Goal: Task Accomplishment & Management: Manage account settings

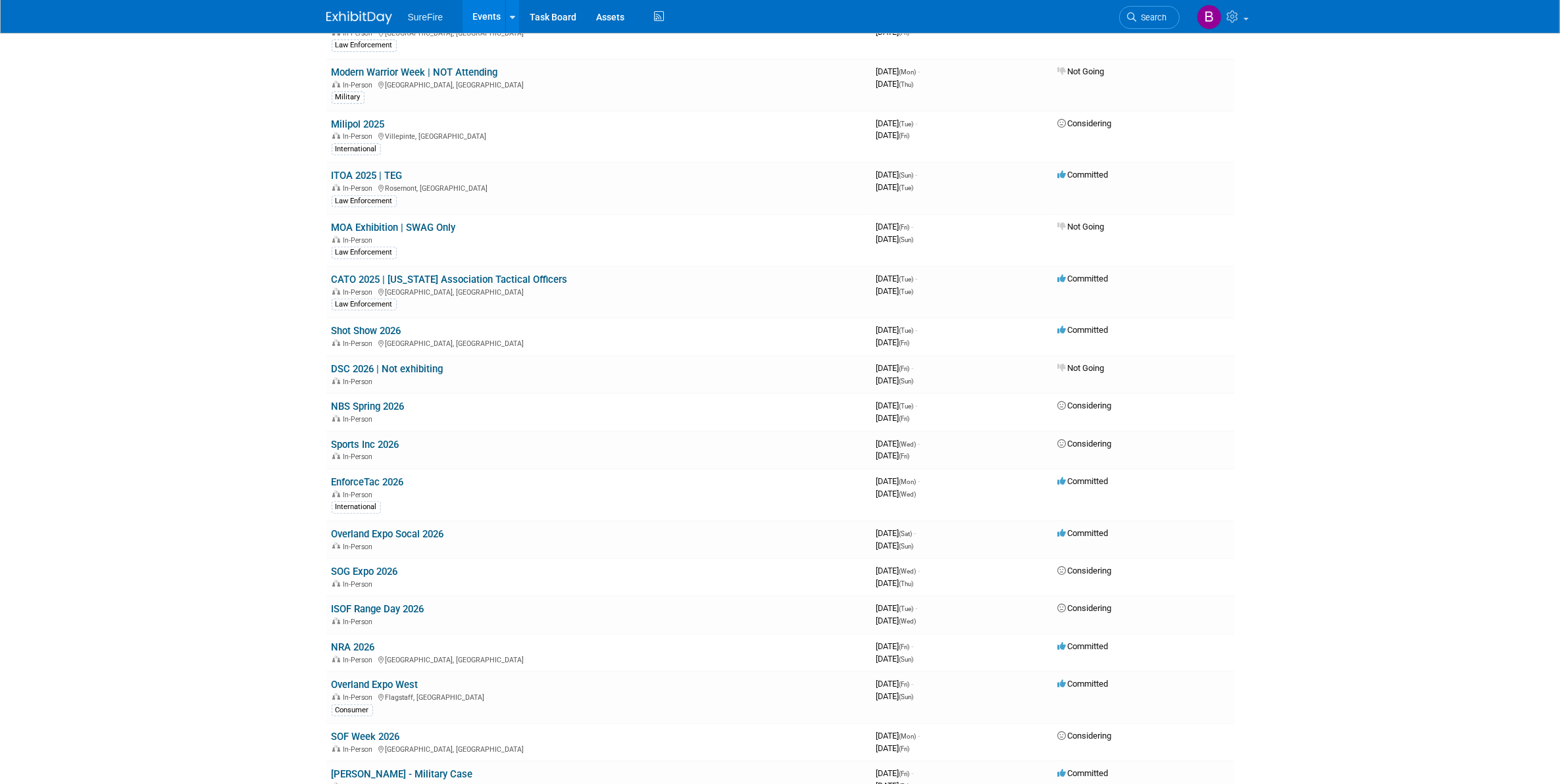
scroll to position [796, 0]
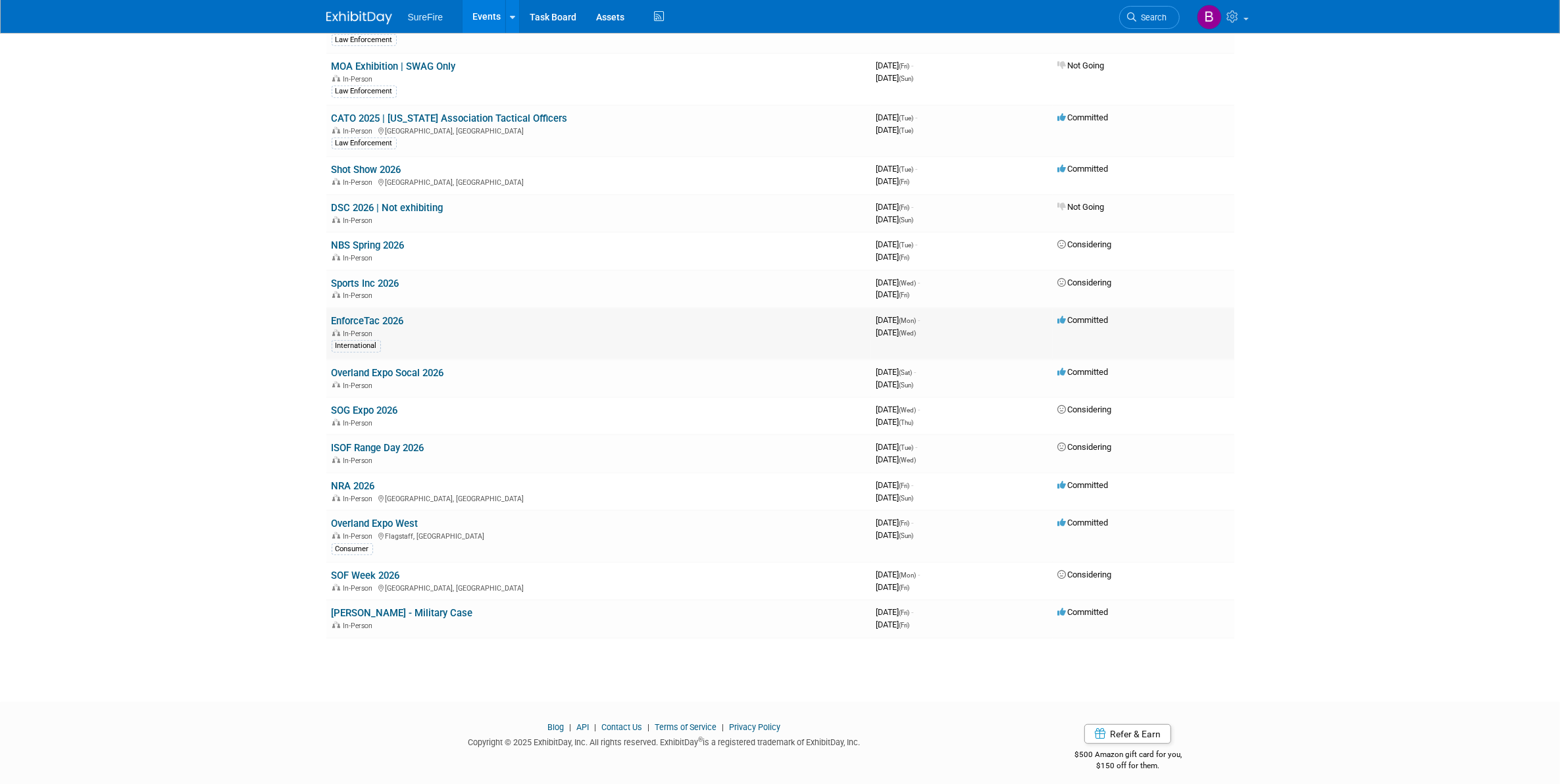
click at [355, 308] on td "EnforceTac 2026 In-Person International" at bounding box center [599, 334] width 545 height 52
click at [355, 315] on link "EnforceTac 2026" at bounding box center [368, 320] width 72 height 12
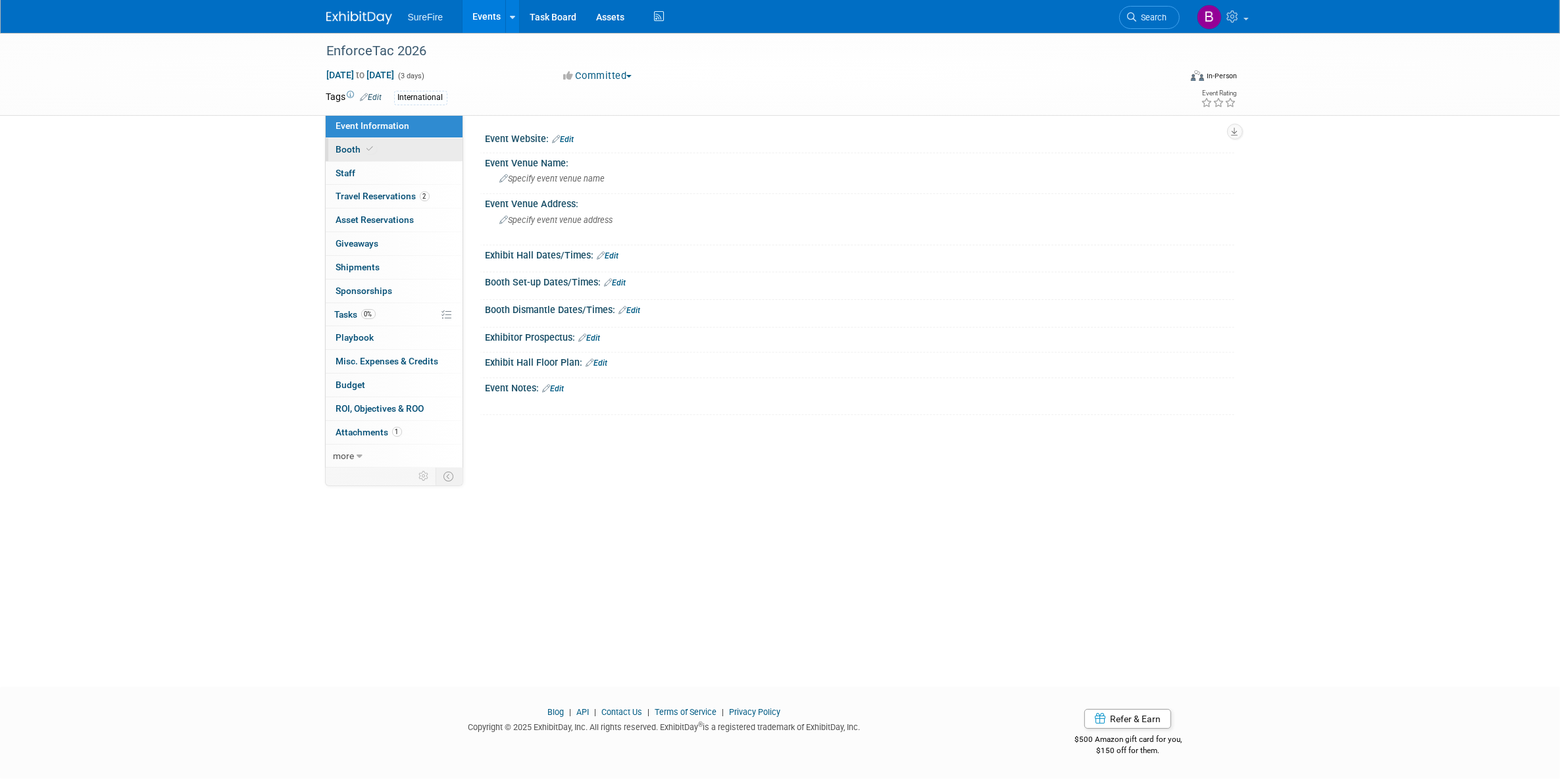
click at [373, 146] on span at bounding box center [370, 149] width 12 height 10
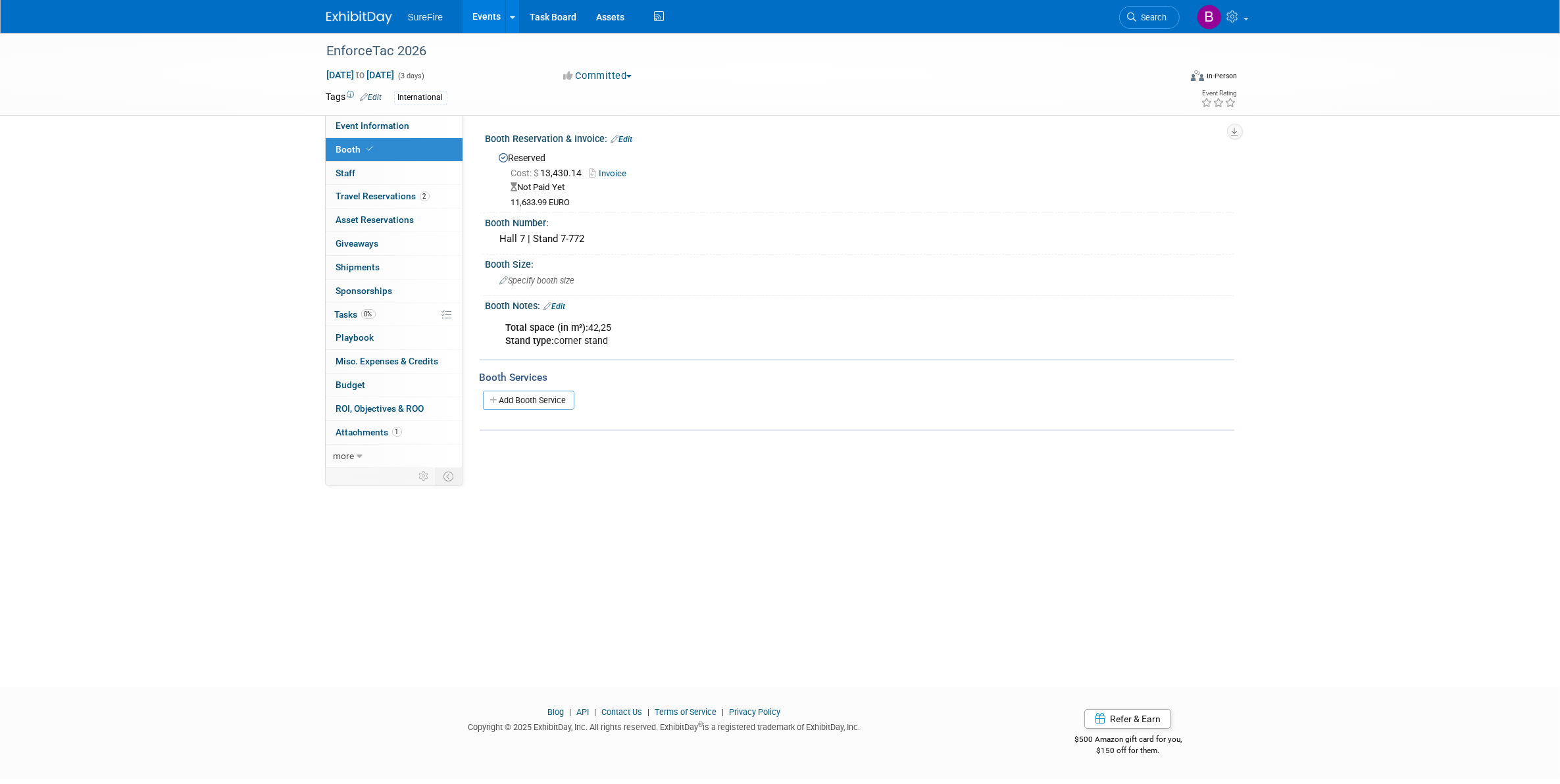
click at [624, 136] on link "Edit" at bounding box center [621, 139] width 22 height 9
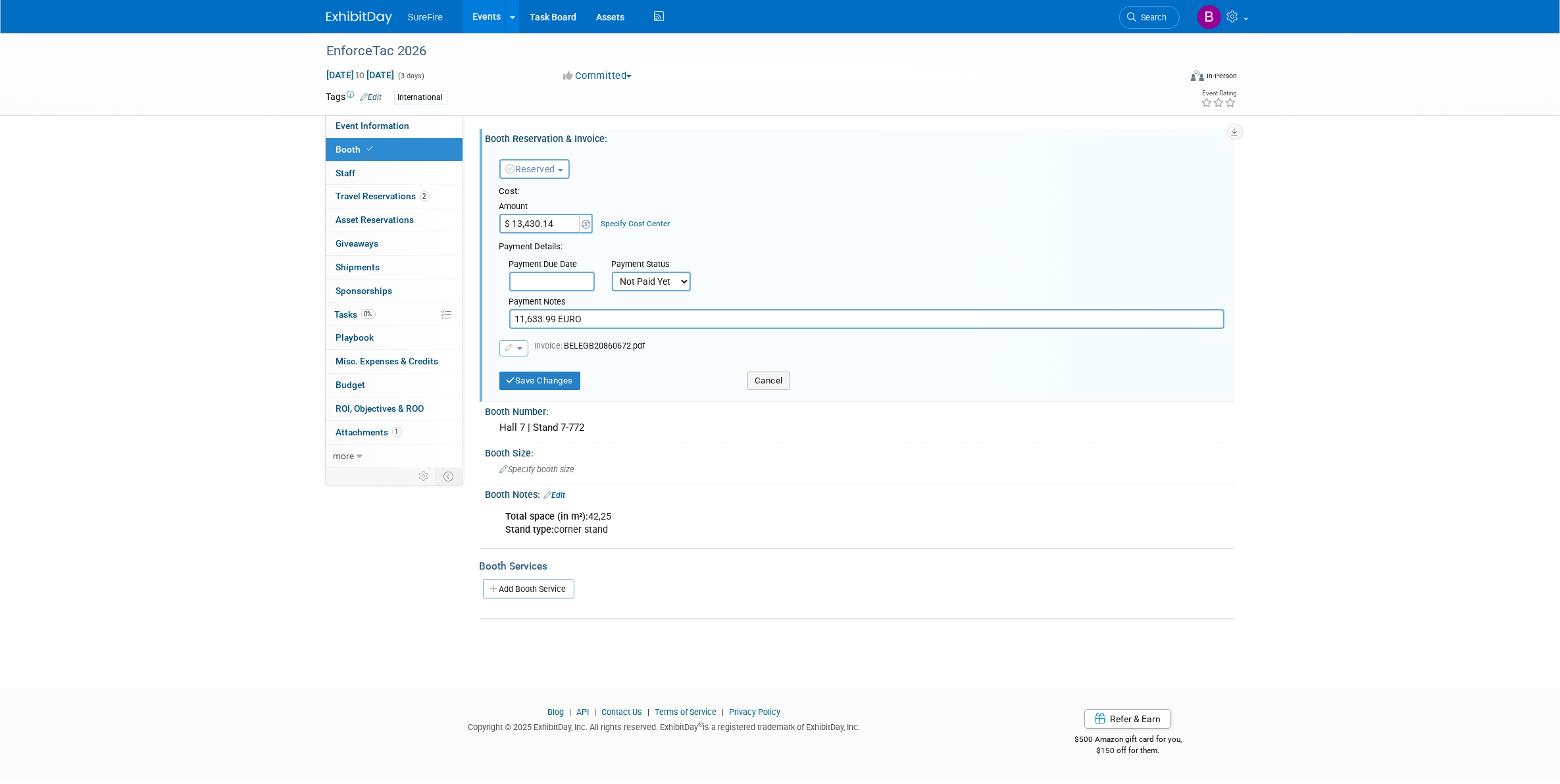
click at [633, 284] on select "Not Paid Yet Partially Paid Paid in Full" at bounding box center [651, 281] width 79 height 20
select select "1"
click at [612, 272] on select "Not Paid Yet Partially Paid Paid in Full" at bounding box center [651, 281] width 79 height 20
click at [567, 378] on button "Save Changes" at bounding box center [540, 381] width 81 height 19
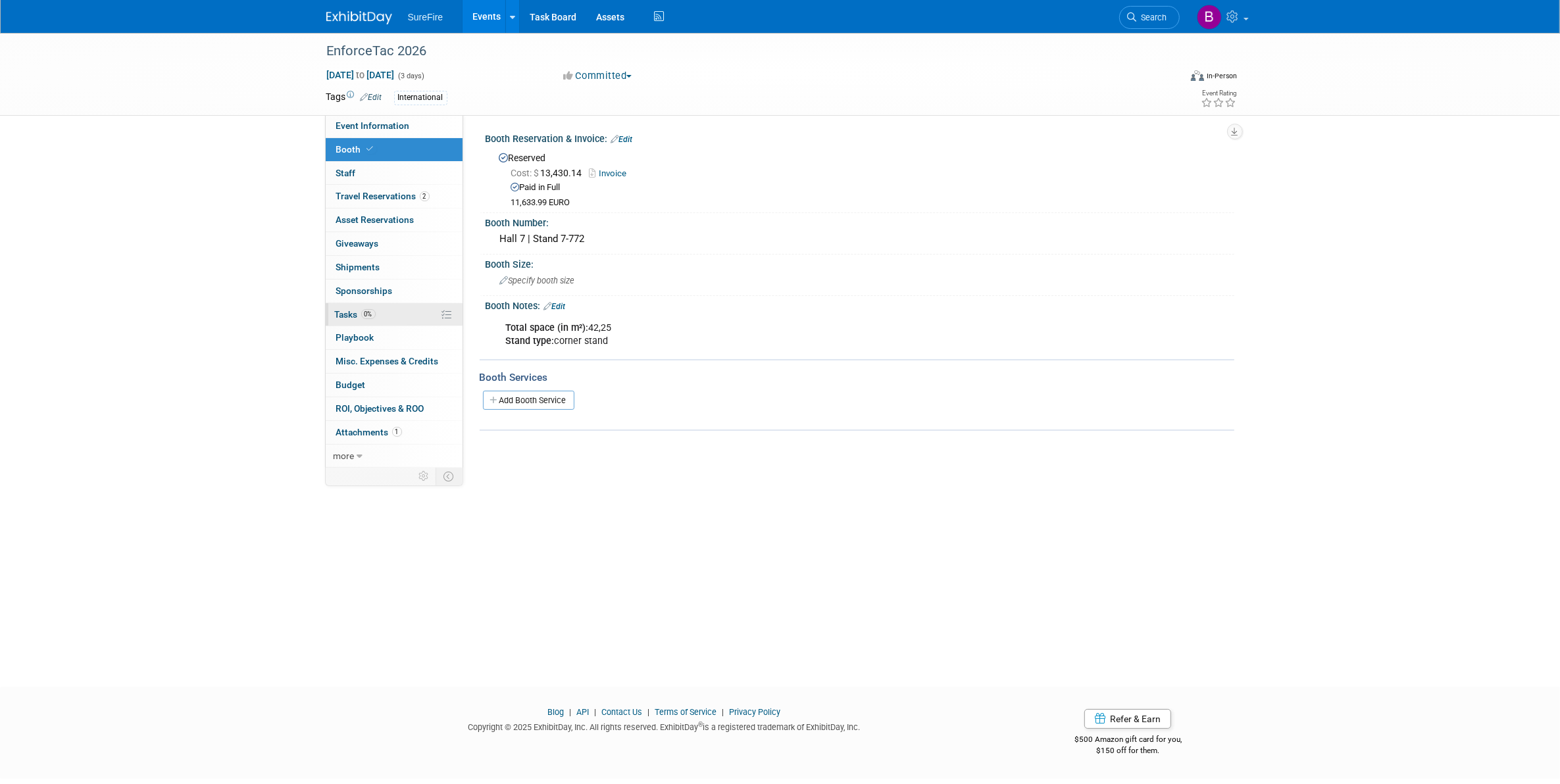
click at [370, 314] on span "0%" at bounding box center [368, 314] width 15 height 10
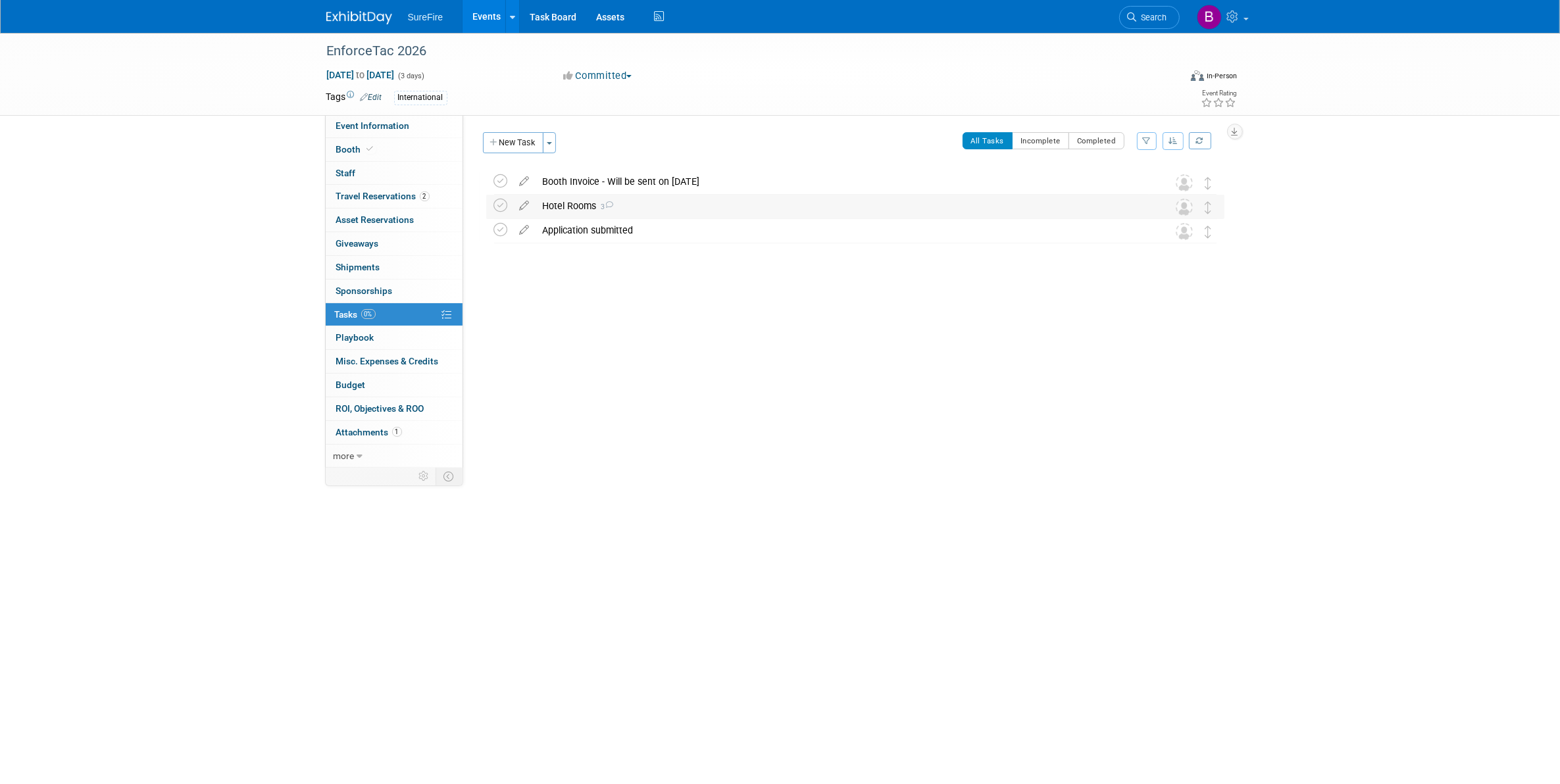
click at [553, 205] on div "Hotel Rooms 3" at bounding box center [843, 206] width 613 height 23
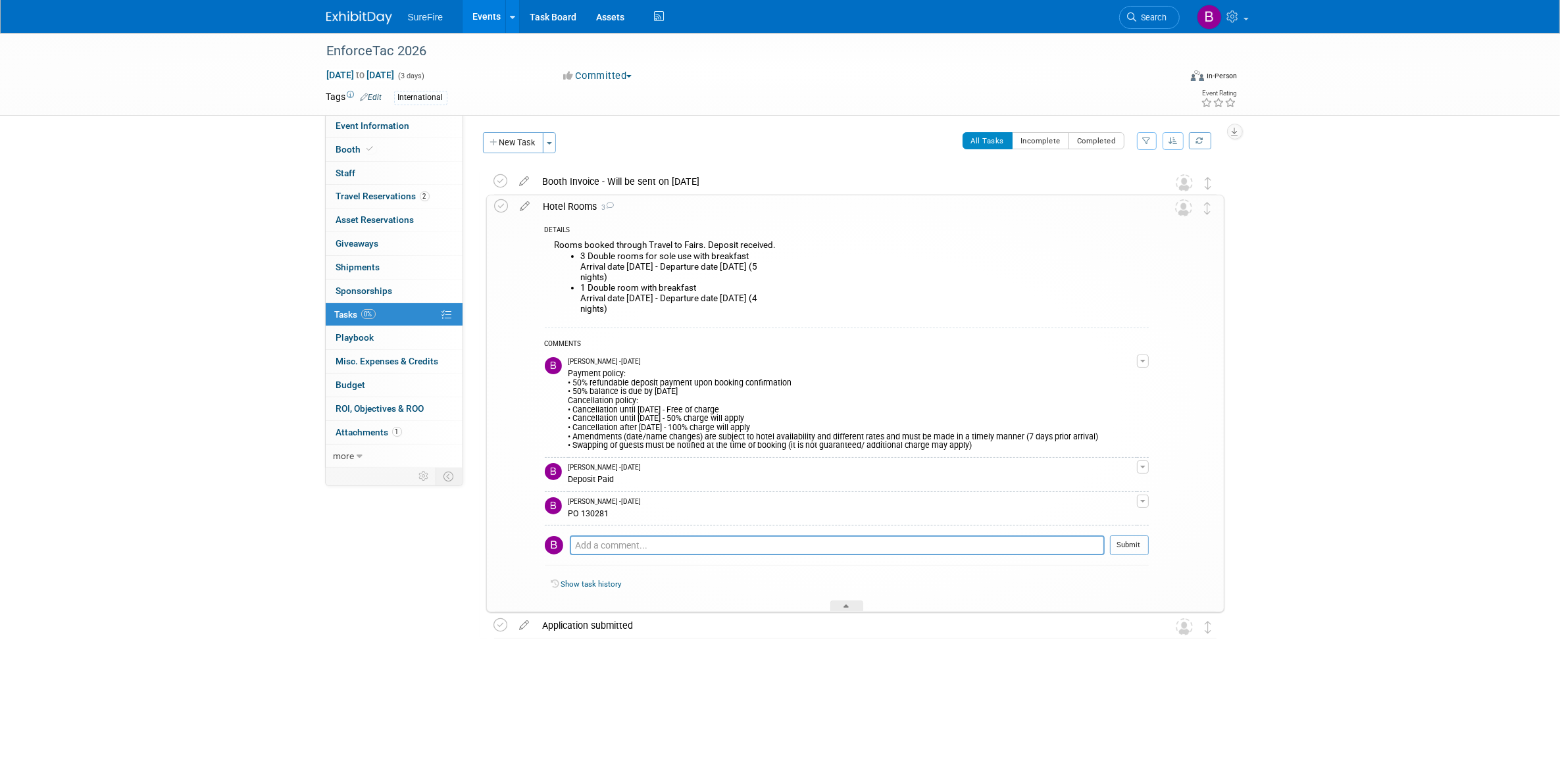
click at [560, 204] on div "Hotel Rooms 3" at bounding box center [843, 207] width 612 height 23
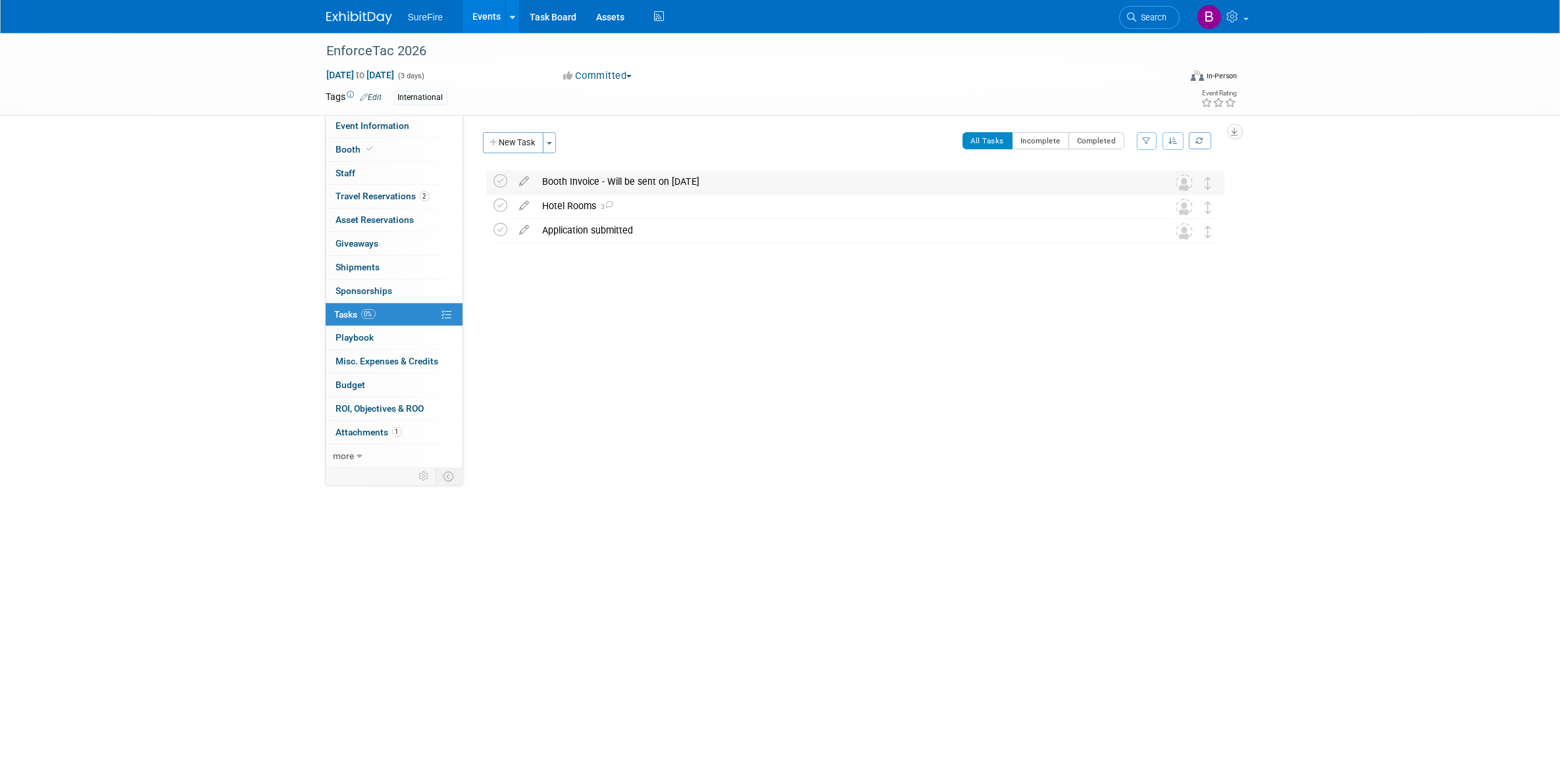
click at [563, 181] on div "Booth Invoice - Will be sent on 07/01/25" at bounding box center [843, 182] width 613 height 23
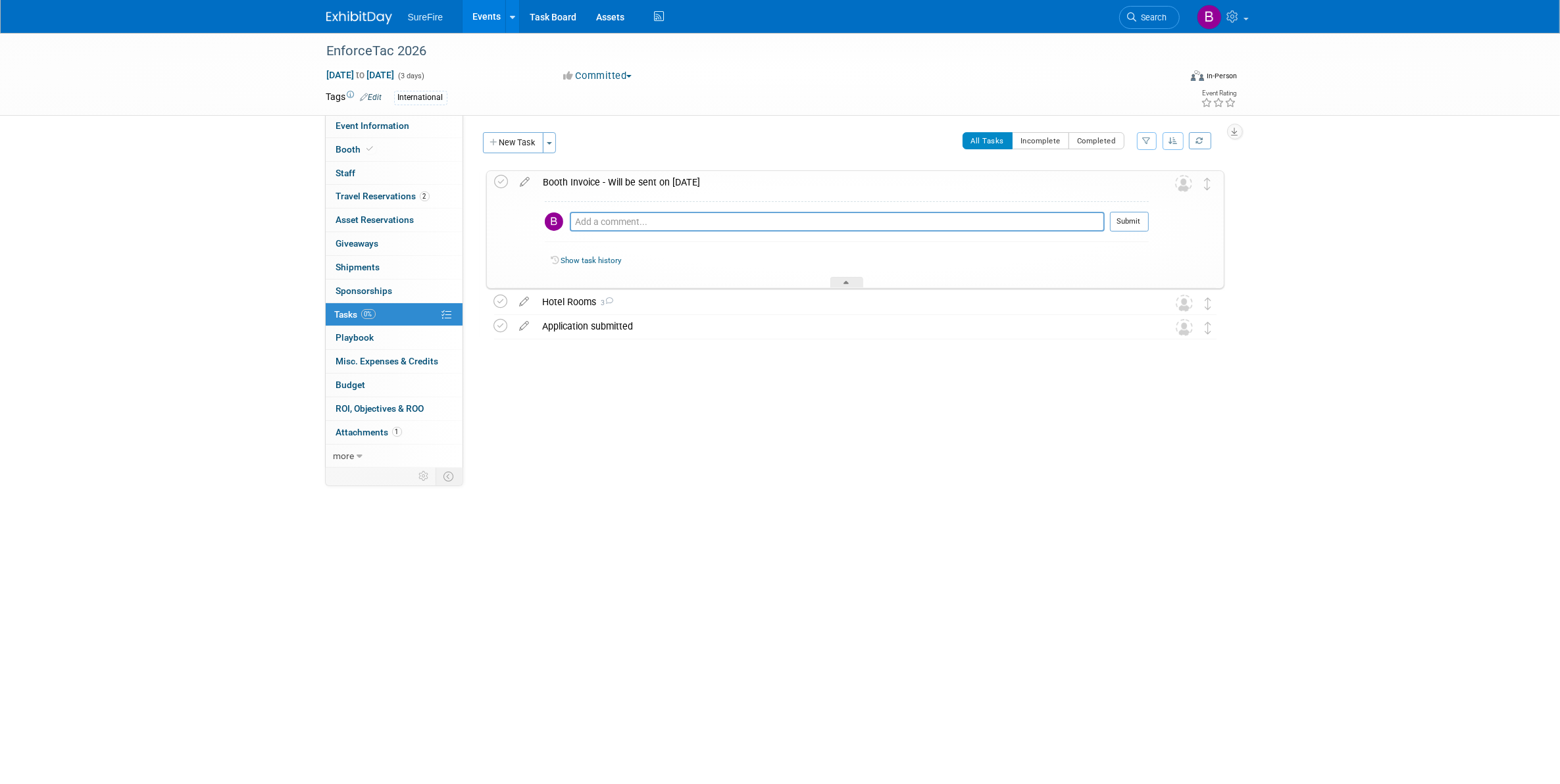
click at [563, 181] on div "Booth Invoice - Will be sent on 07/01/25" at bounding box center [843, 182] width 612 height 23
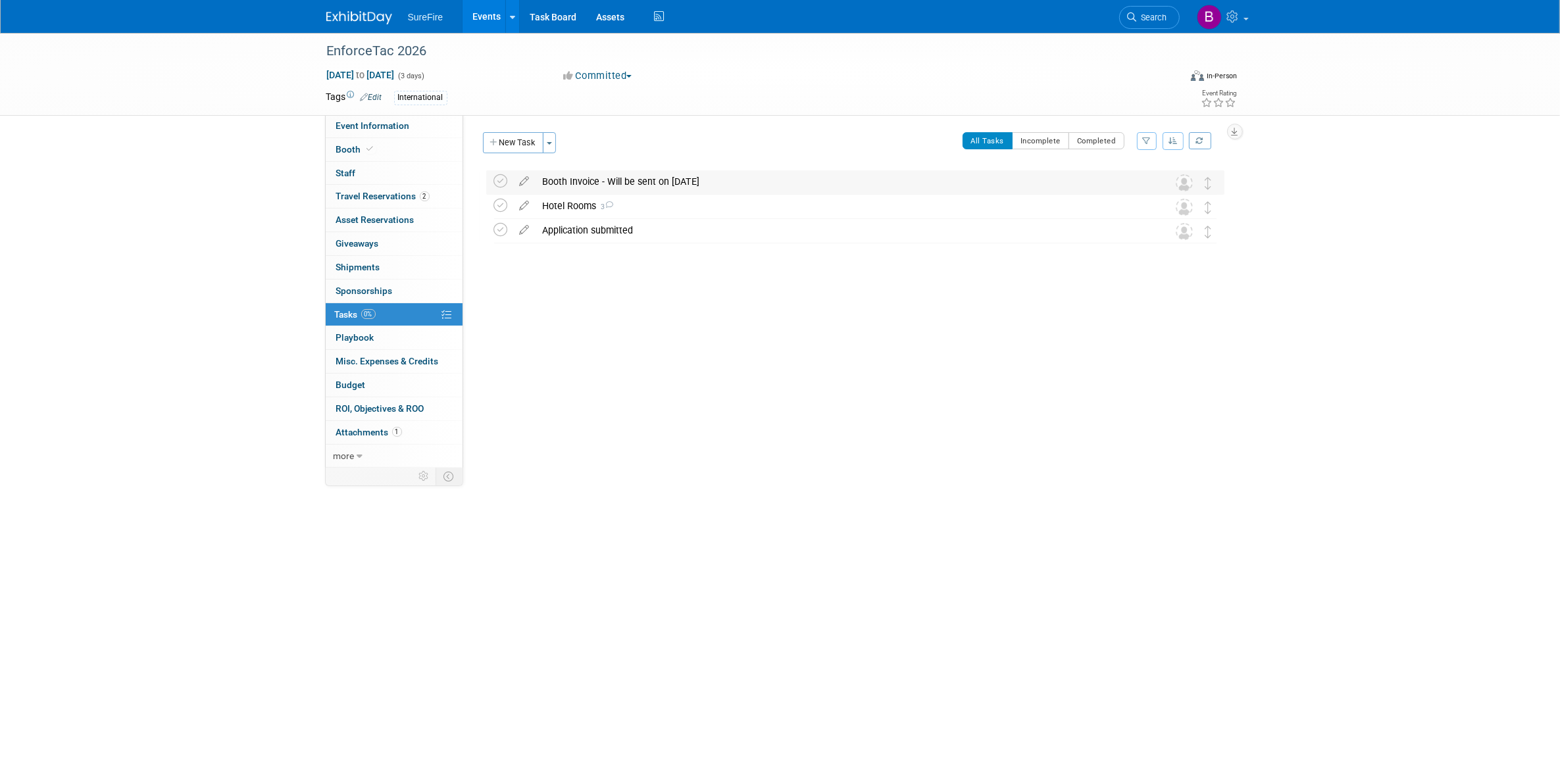
click at [590, 189] on div "Booth Invoice - Will be sent on 07/01/25" at bounding box center [843, 182] width 613 height 23
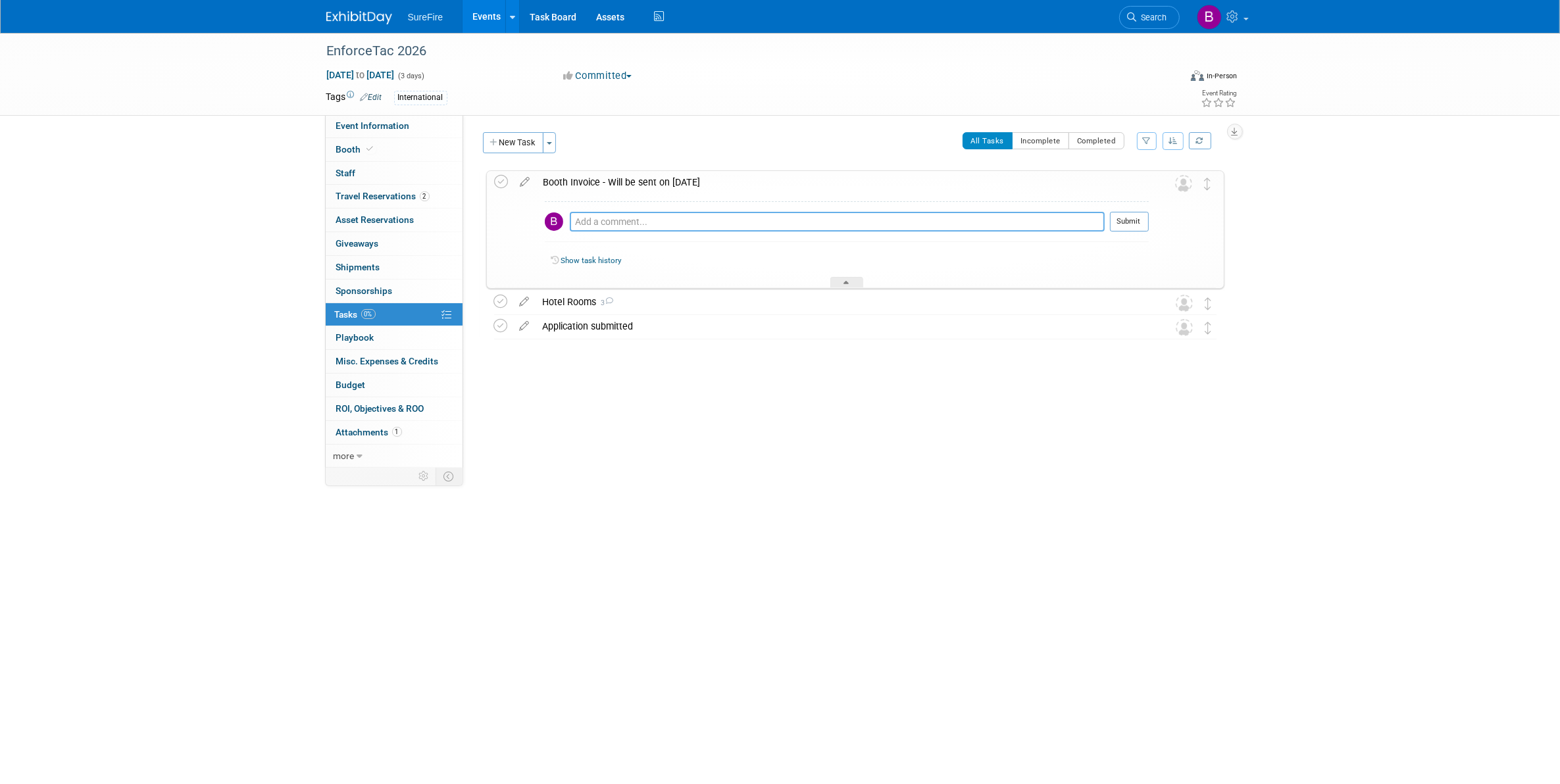
click at [620, 222] on textarea at bounding box center [838, 221] width 535 height 20
type textarea "Invoice submitted and paid"
click at [1115, 225] on button "Submit" at bounding box center [1130, 221] width 39 height 20
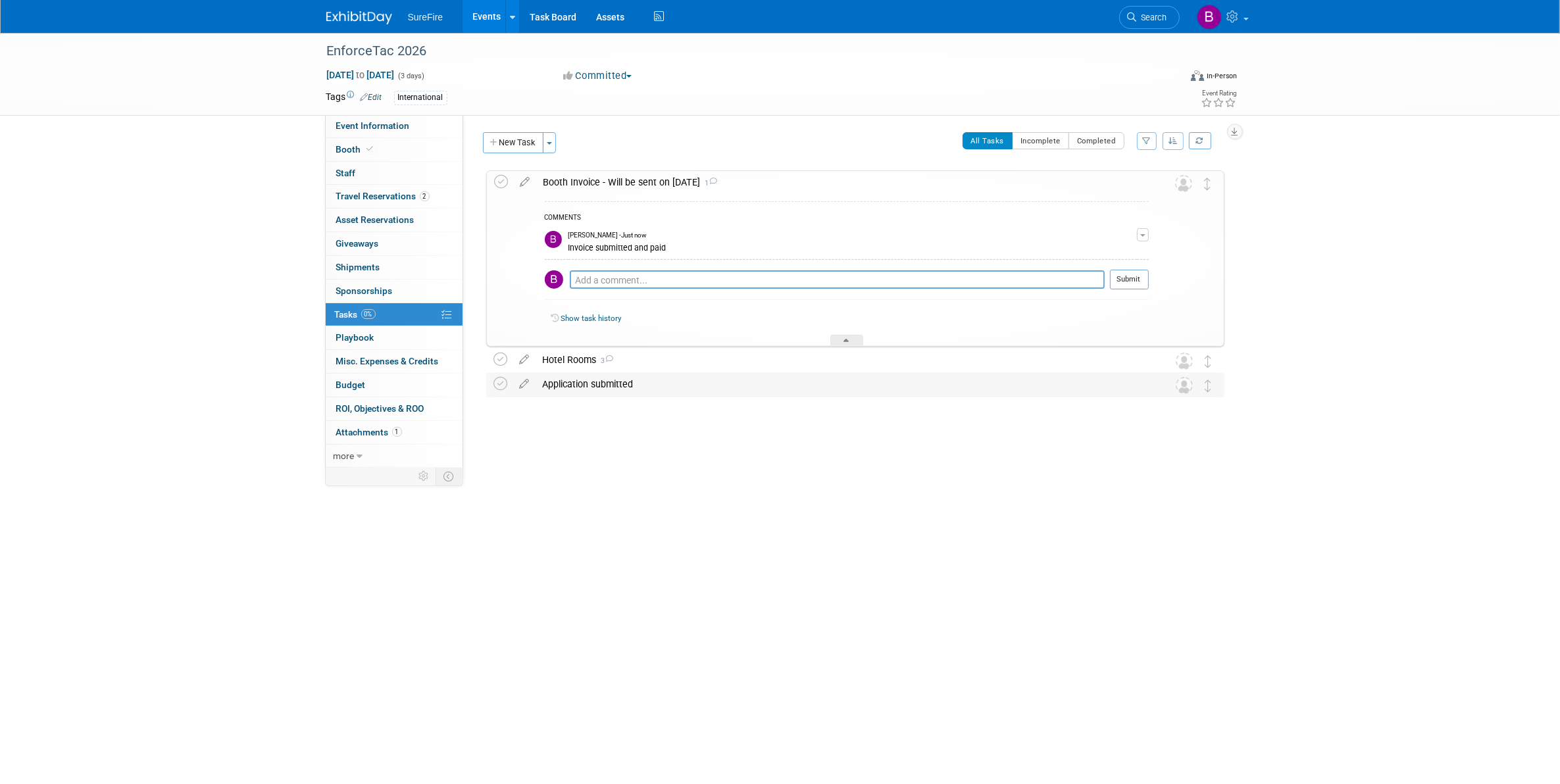
click at [574, 394] on div "Application submitted" at bounding box center [843, 385] width 613 height 23
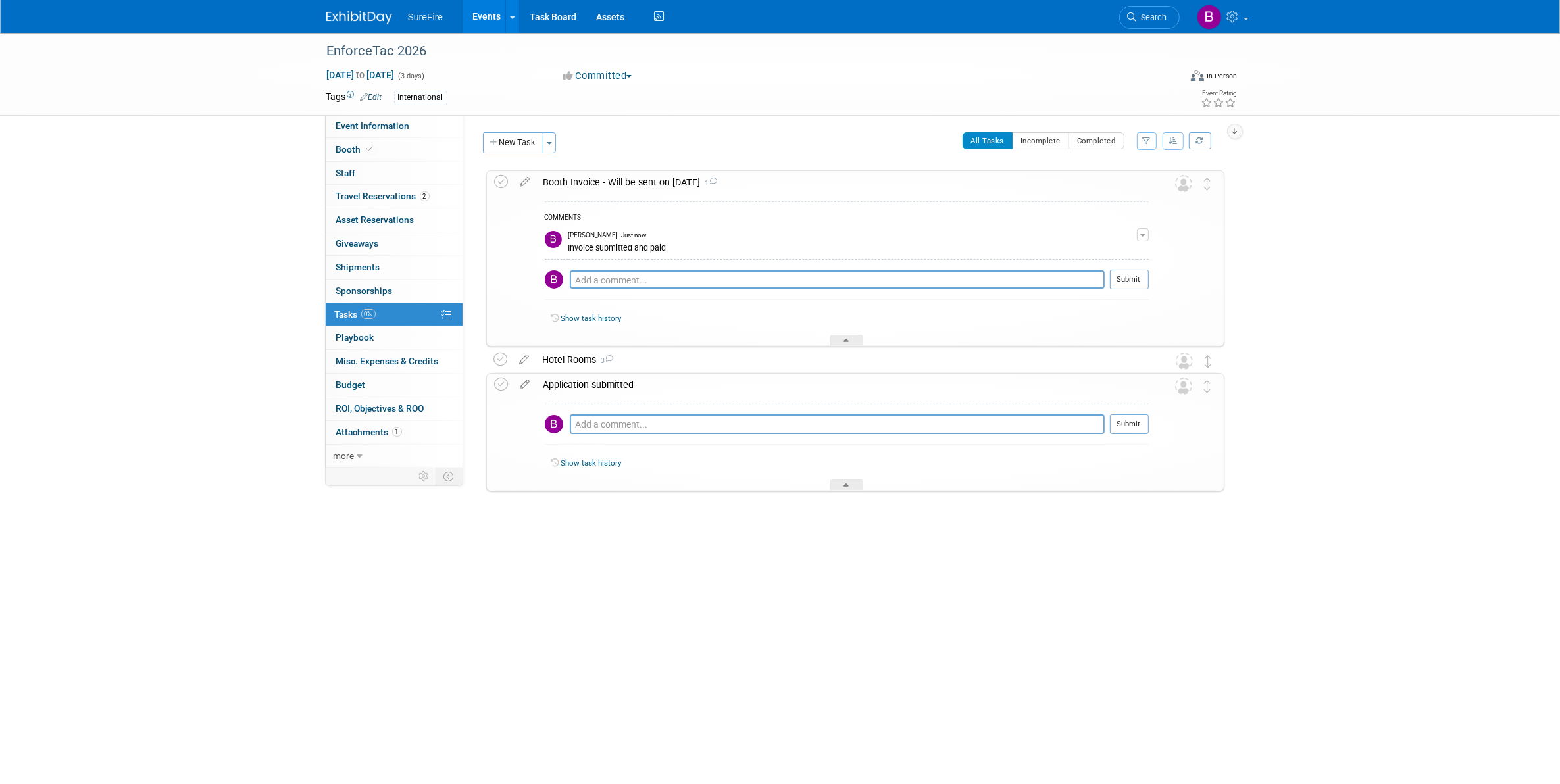
click at [574, 394] on div "Application submitted" at bounding box center [843, 385] width 612 height 23
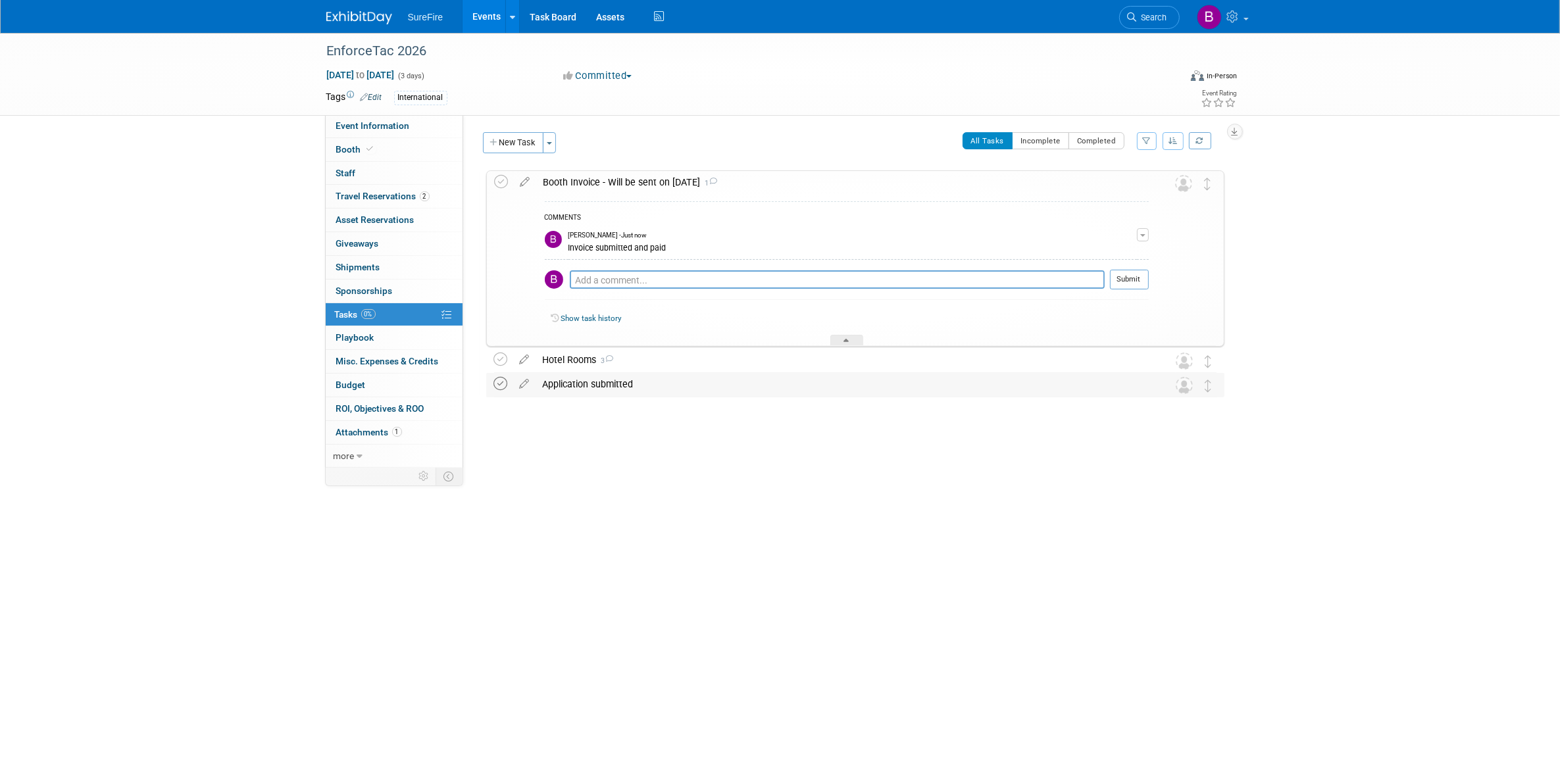
click at [498, 387] on icon at bounding box center [500, 384] width 14 height 14
click at [505, 182] on icon at bounding box center [501, 181] width 14 height 14
click at [910, 512] on div "EnforceTac 2026 Feb 23, 2026 to Feb 25, 2026 (3 days) Feb 23, 2026 to Feb 25, 2…" at bounding box center [780, 347] width 1560 height 630
click at [849, 342] on icon at bounding box center [847, 343] width 5 height 8
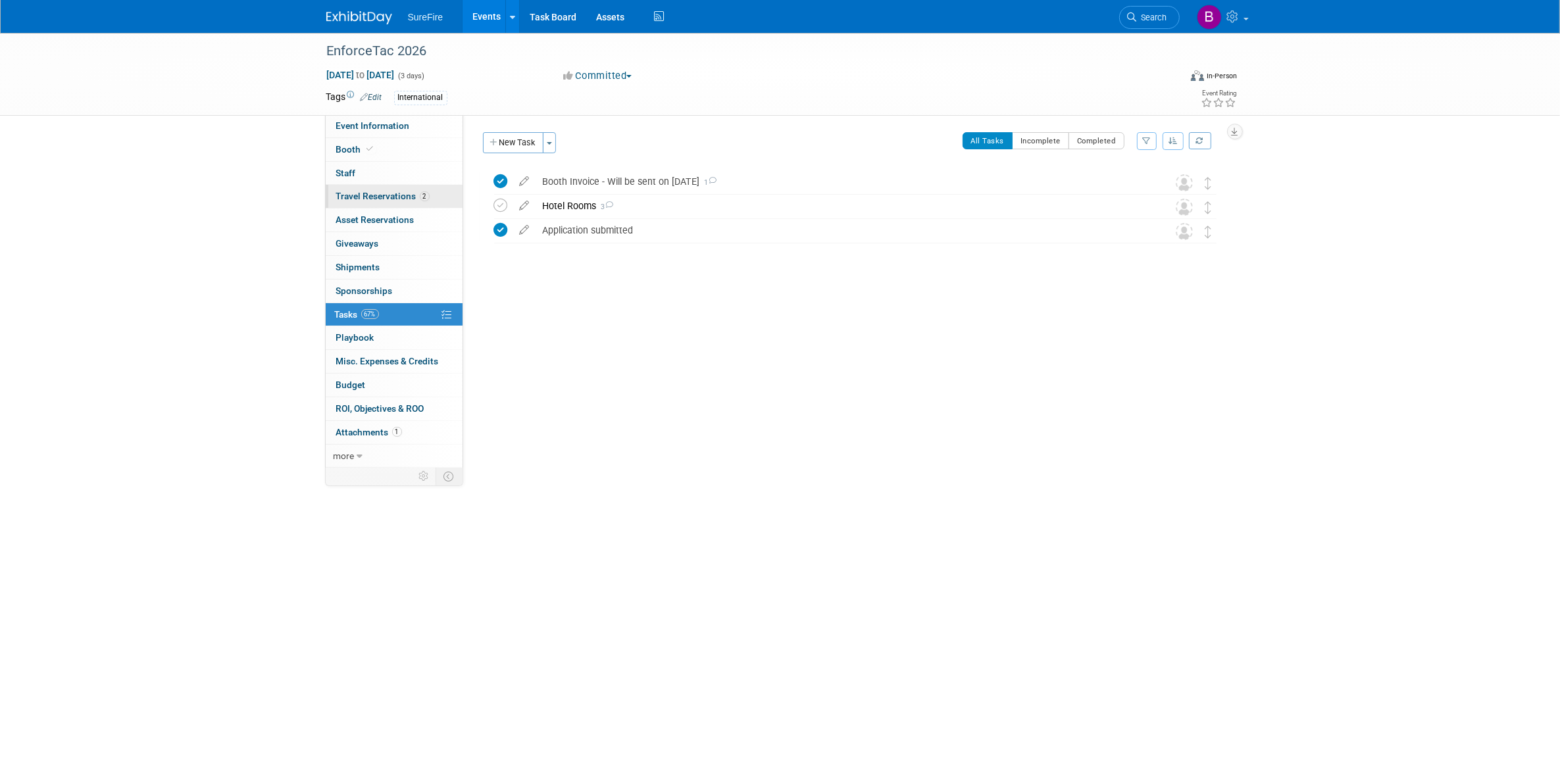
click at [370, 188] on link "2 Travel Reservations 2" at bounding box center [394, 196] width 137 height 23
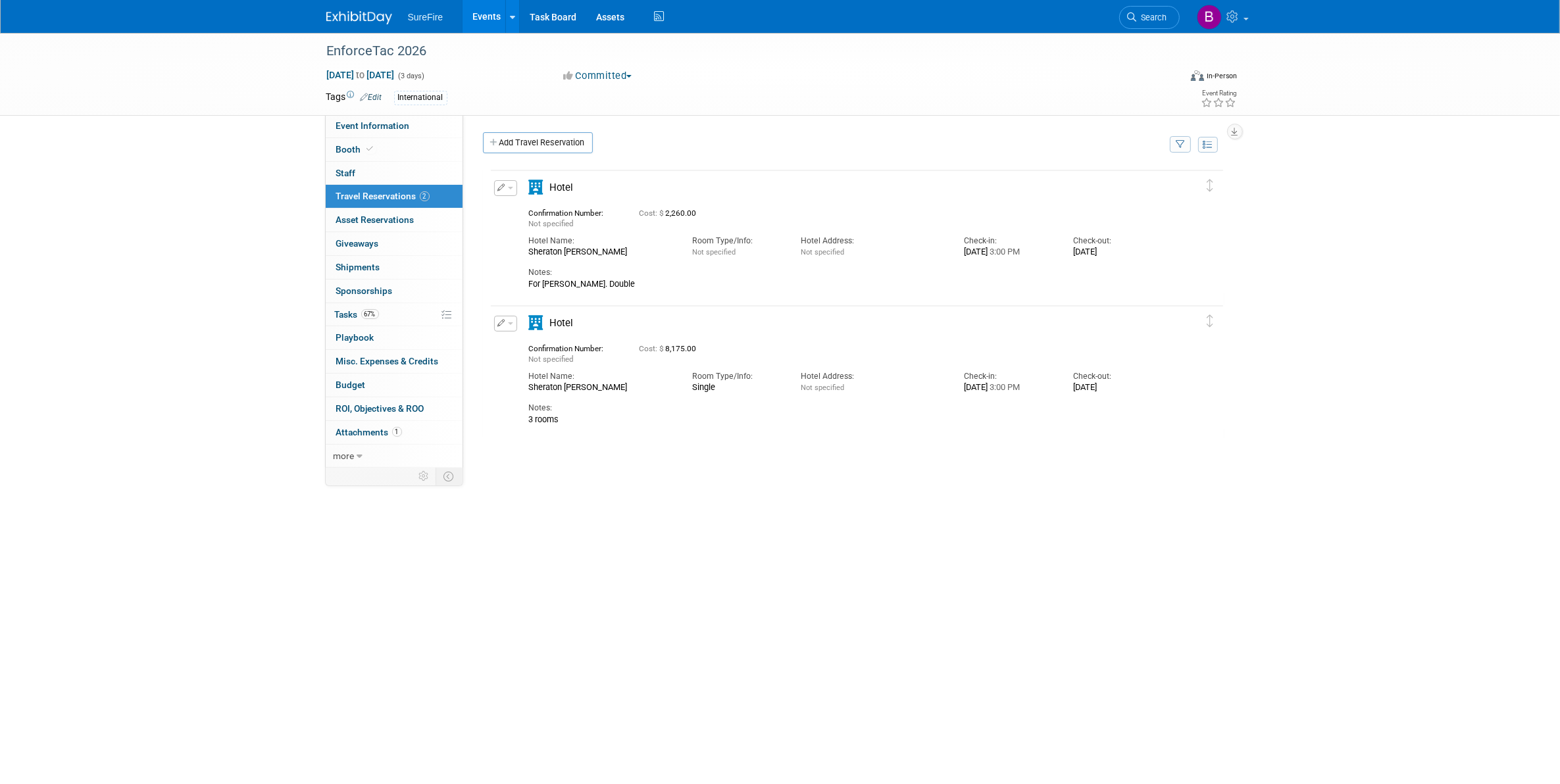
click at [429, 16] on span "SureFire" at bounding box center [426, 17] width 36 height 11
click at [473, 15] on link "Events" at bounding box center [486, 16] width 48 height 33
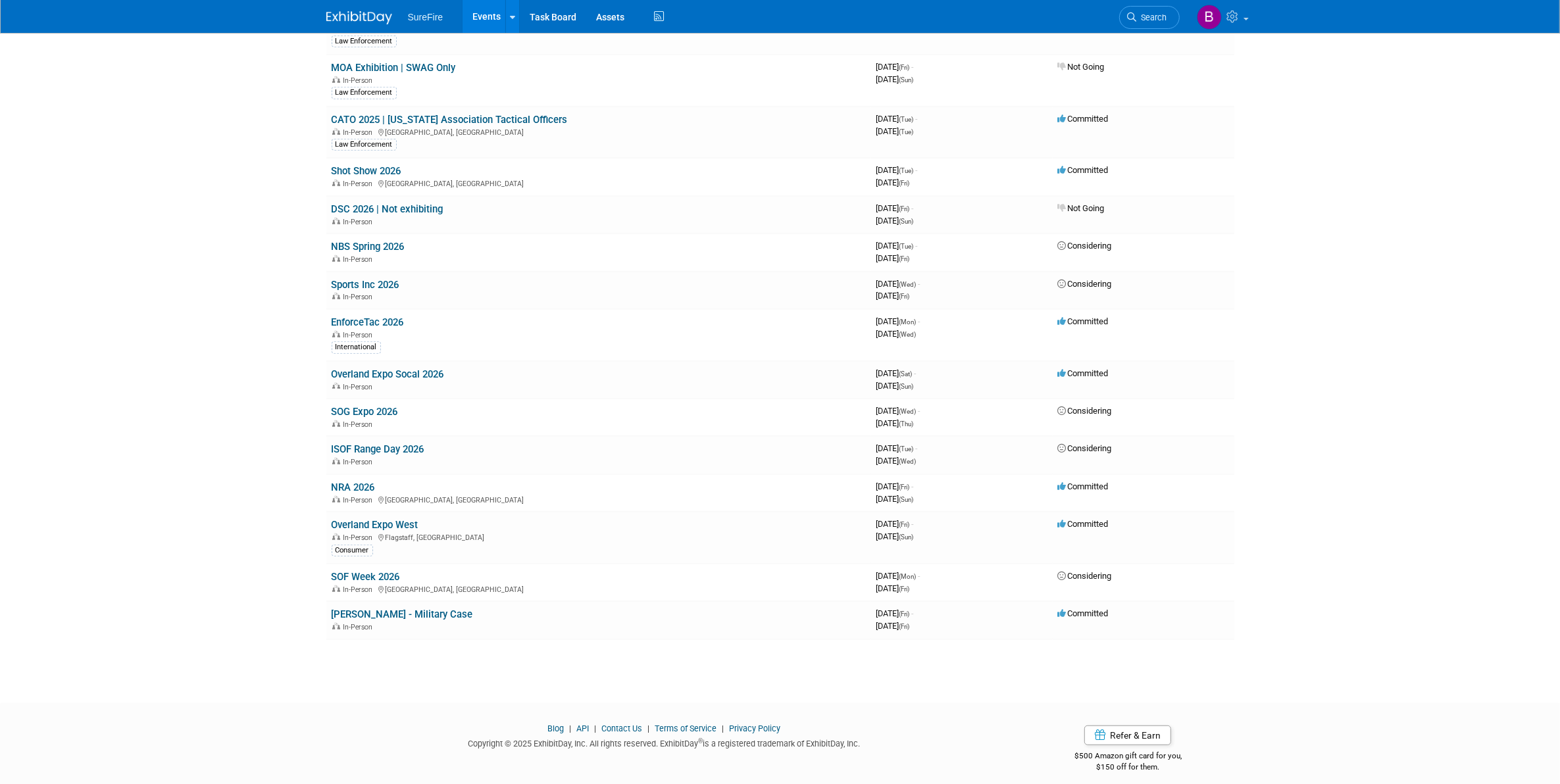
scroll to position [796, 0]
click at [599, 15] on link "Assets" at bounding box center [610, 16] width 48 height 33
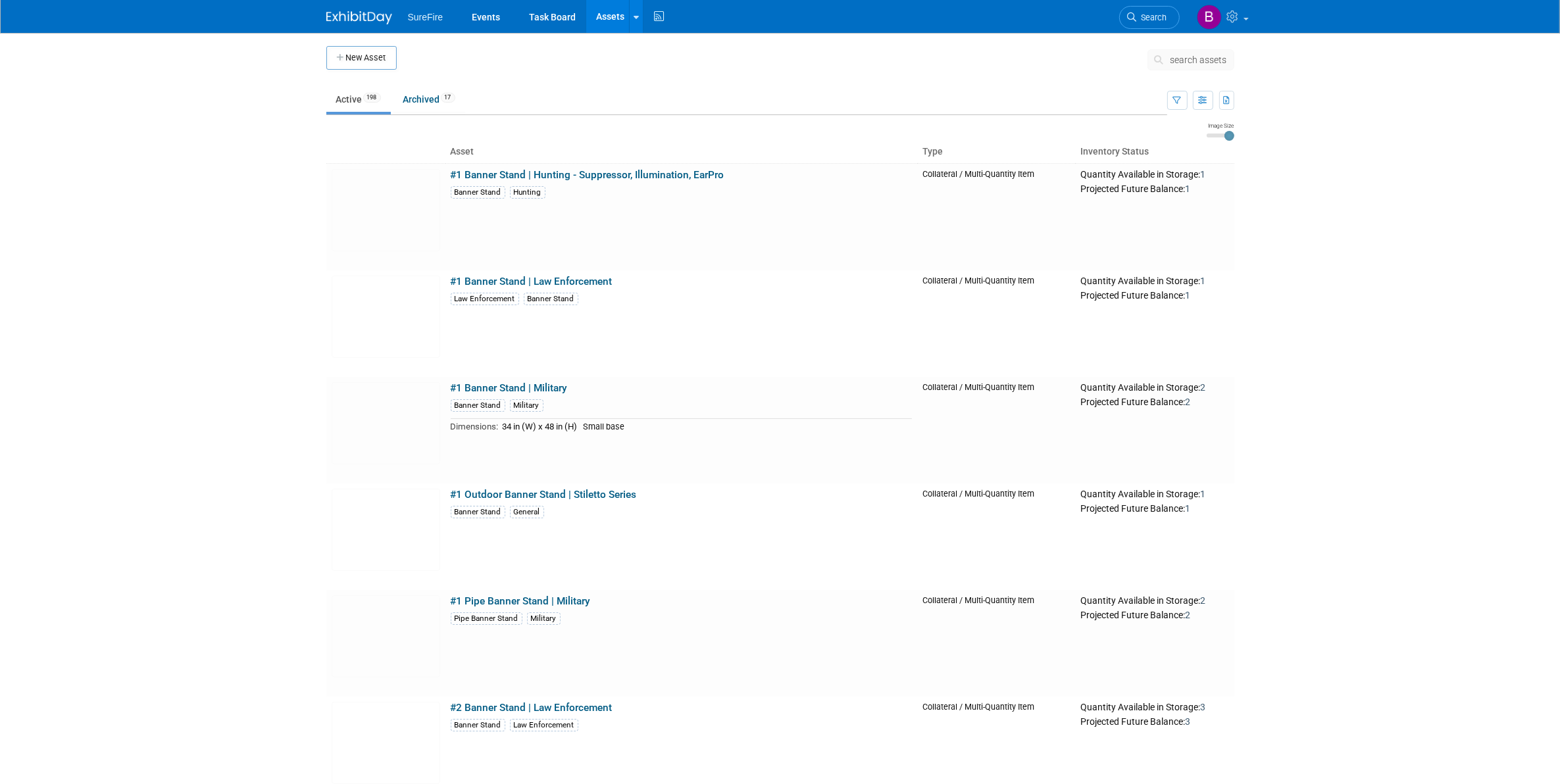
click at [1169, 58] on button "search assets" at bounding box center [1191, 60] width 87 height 21
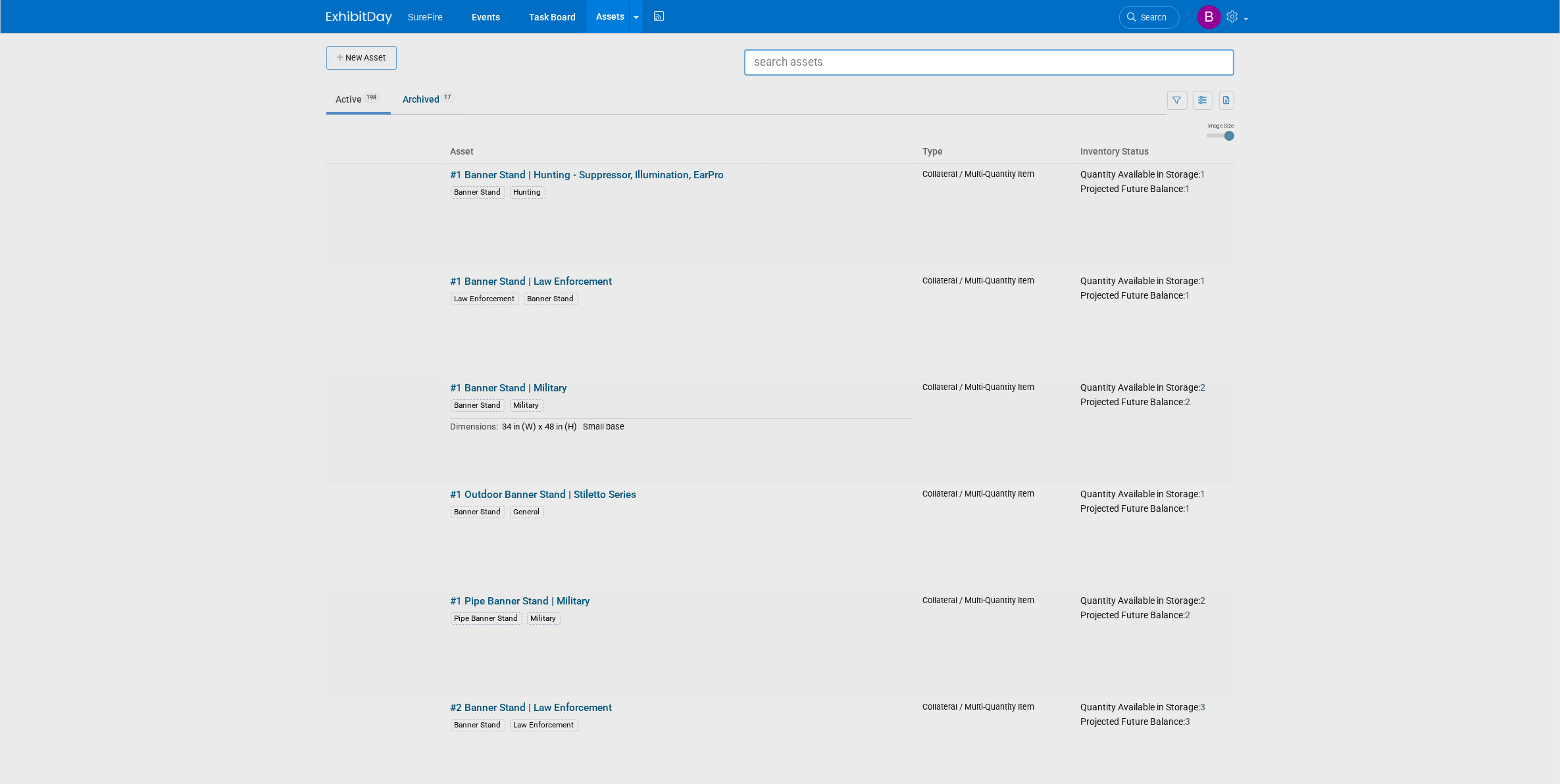
type input "a"
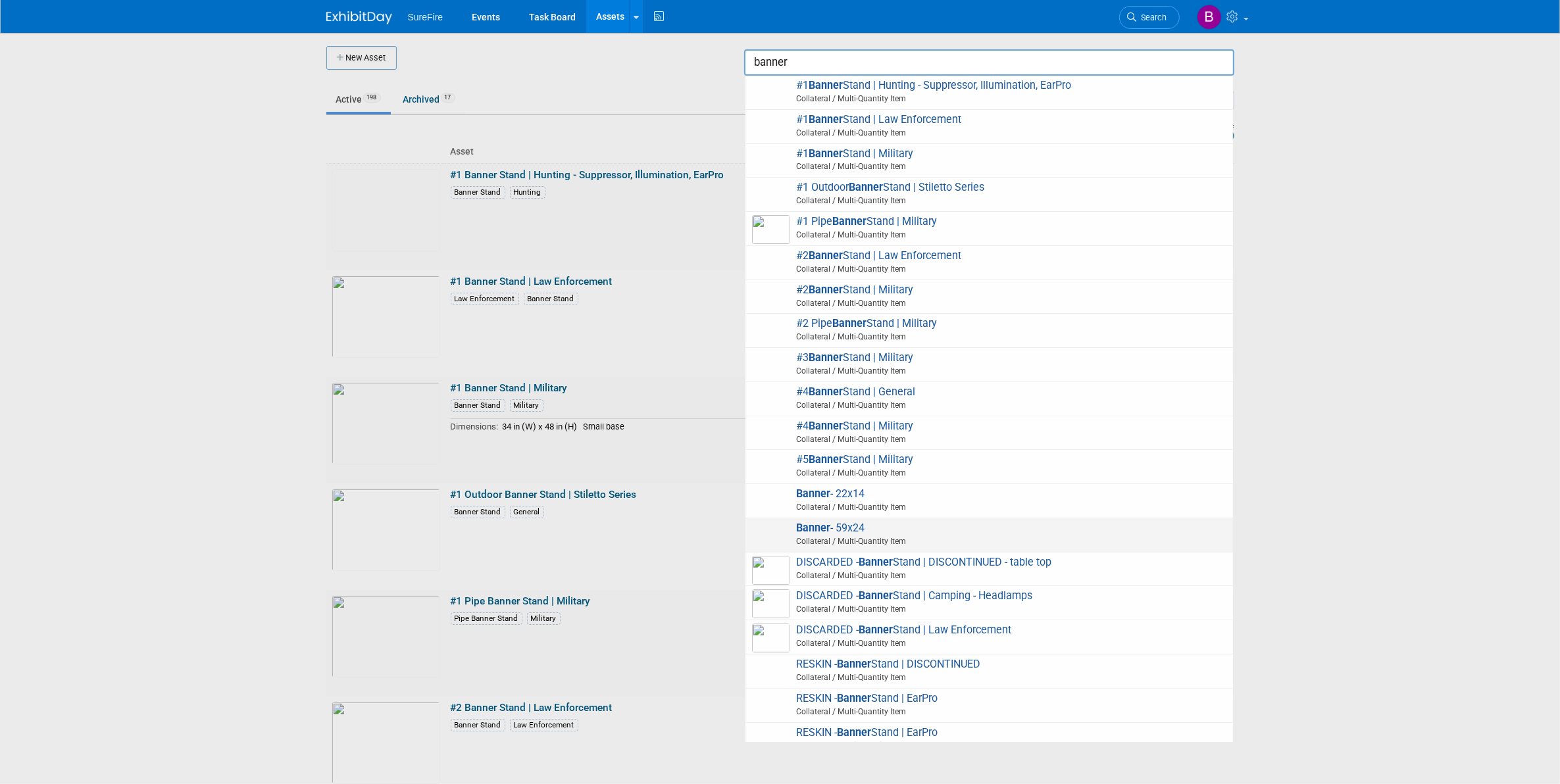
click at [876, 529] on span "Banner - 59x24 Collateral / Multi-Quantity Item" at bounding box center [989, 534] width 474 height 27
type input "Banner - 59x24"
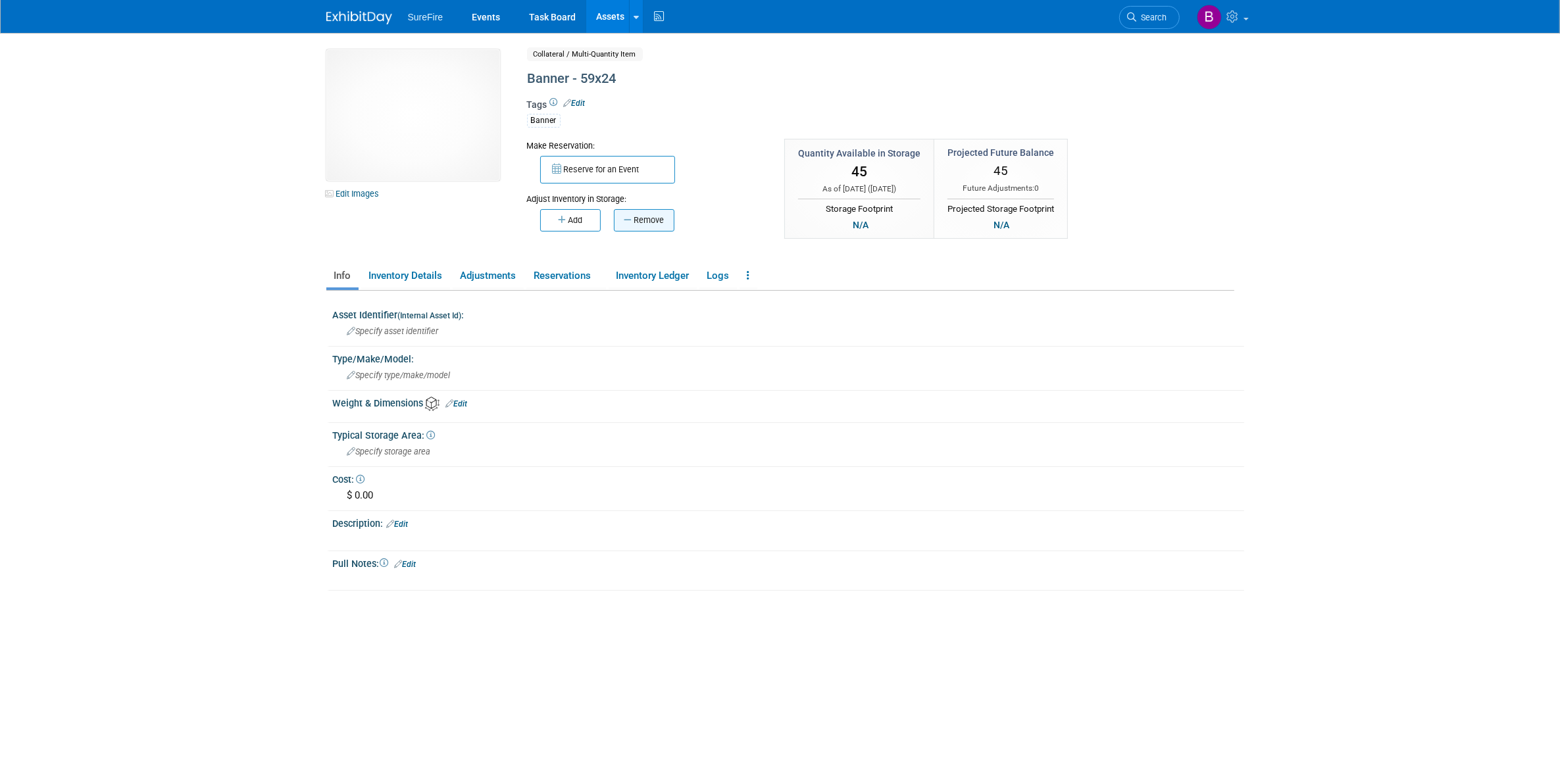
click at [639, 224] on button "Remove" at bounding box center [644, 220] width 60 height 23
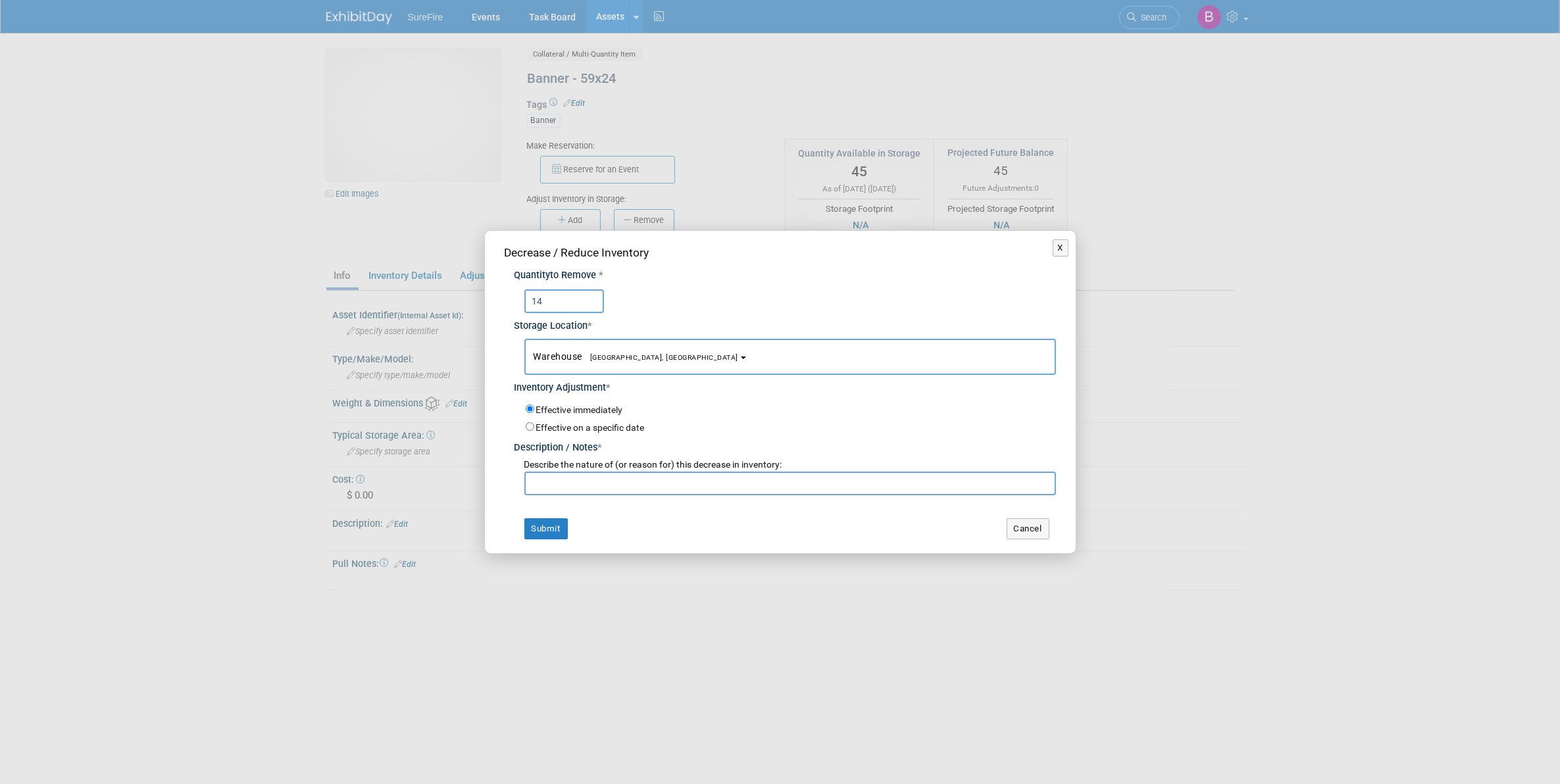
type input "14"
click at [1027, 533] on button "Cancel" at bounding box center [1028, 529] width 43 height 21
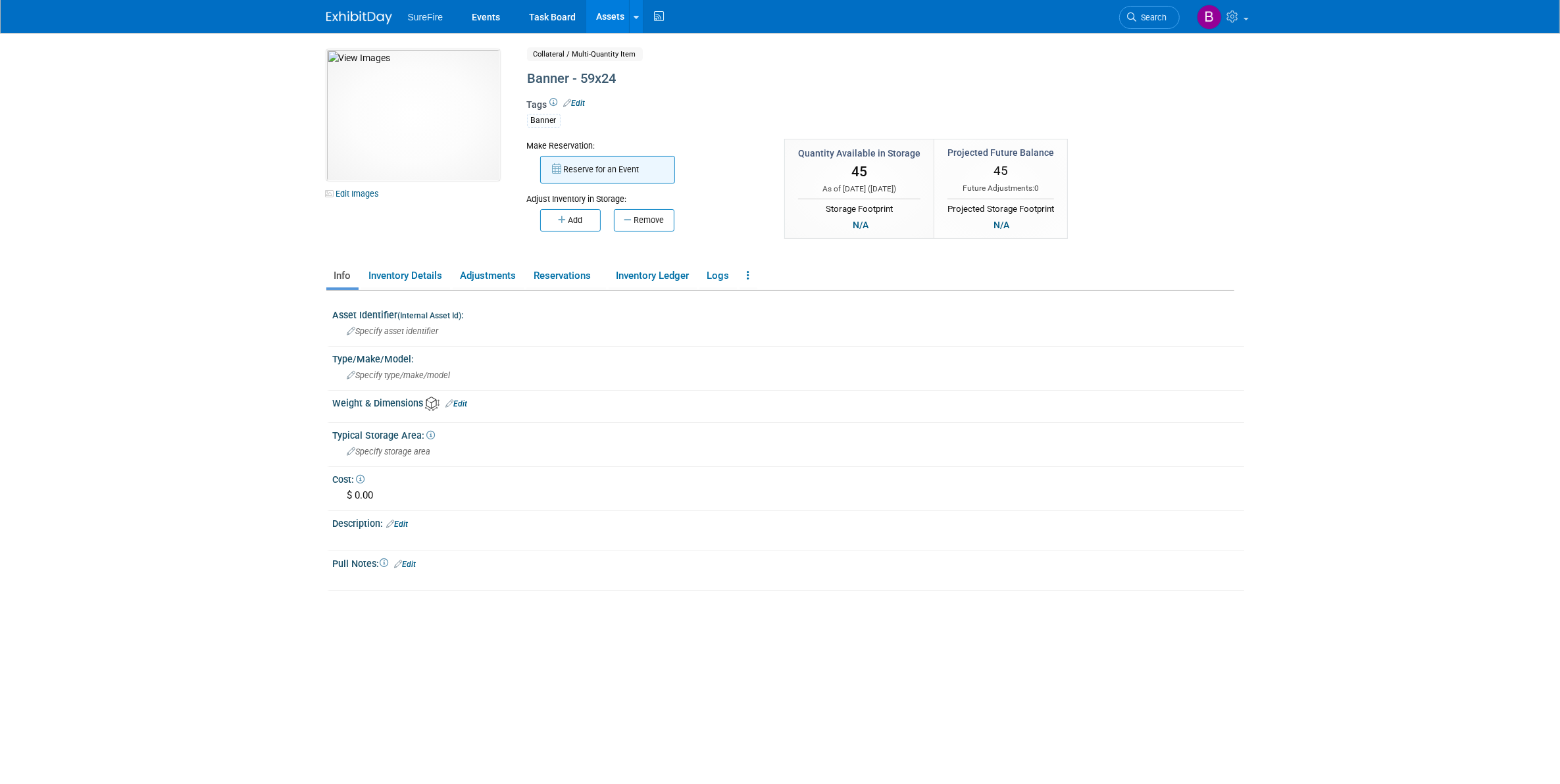
click at [589, 163] on button "Reserve for an Event" at bounding box center [608, 170] width 135 height 28
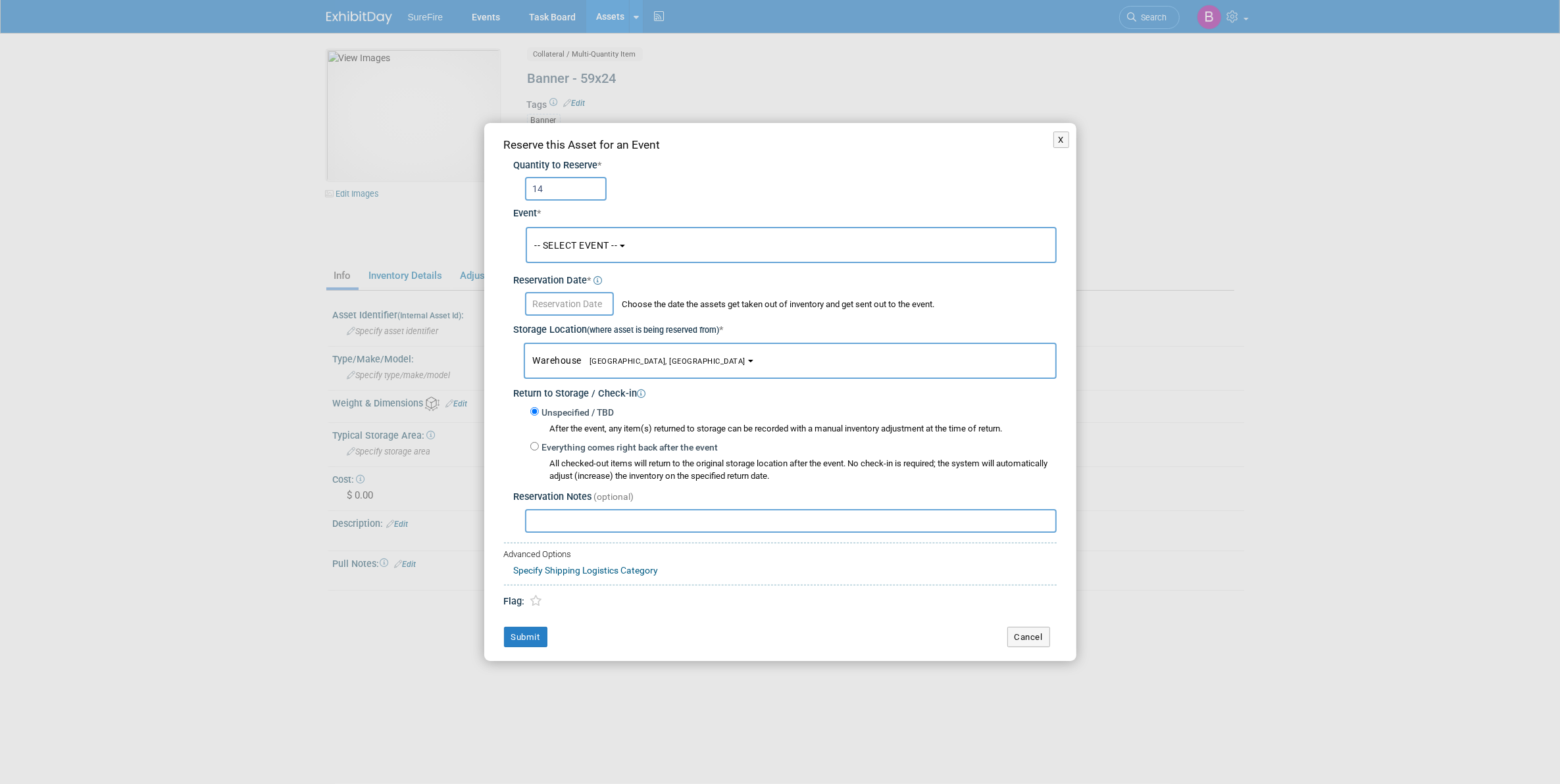
type input "14"
click at [606, 250] on span "-- SELECT EVENT --" at bounding box center [577, 245] width 83 height 11
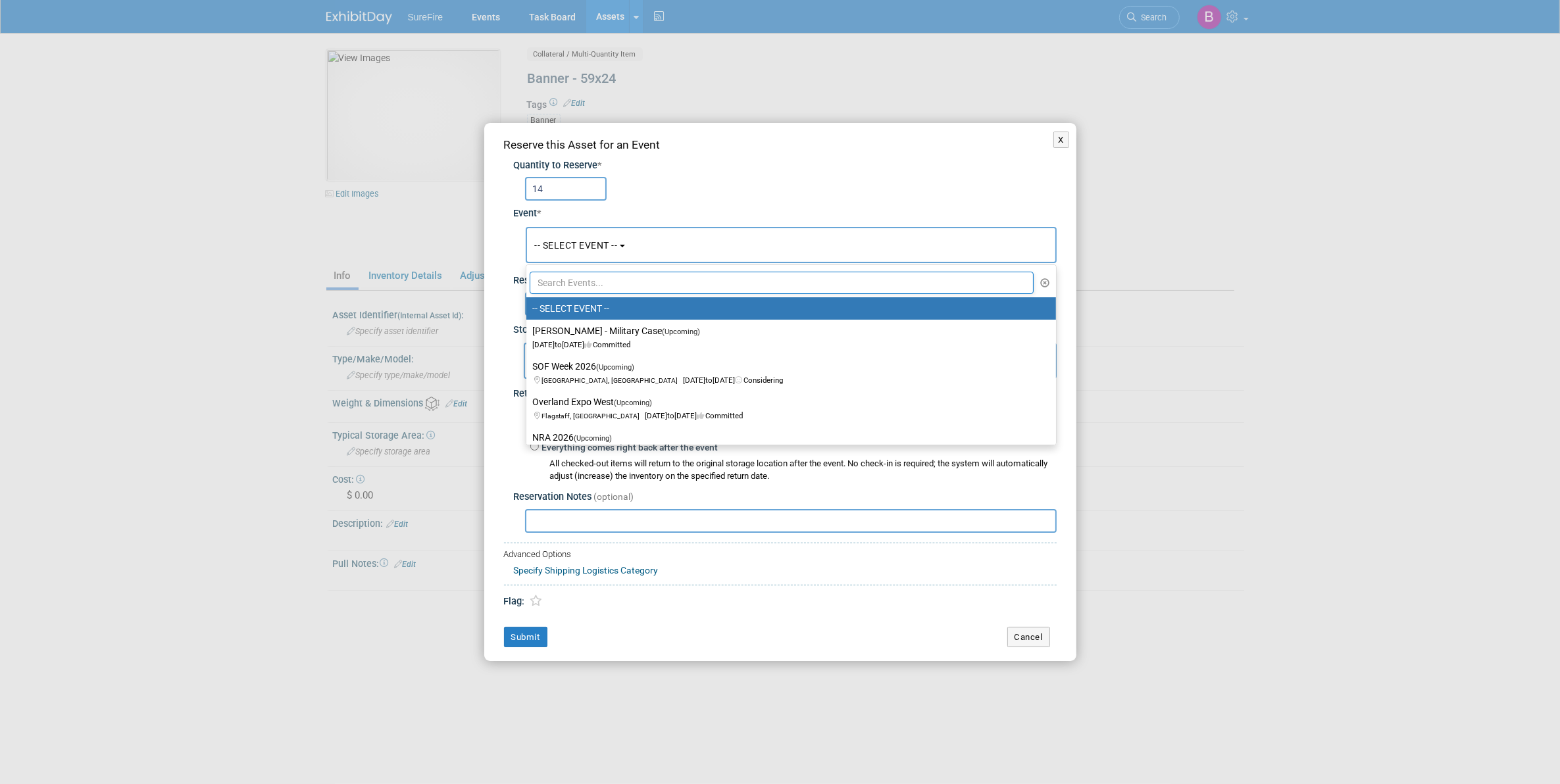
click at [606, 281] on input "text" at bounding box center [782, 283] width 504 height 23
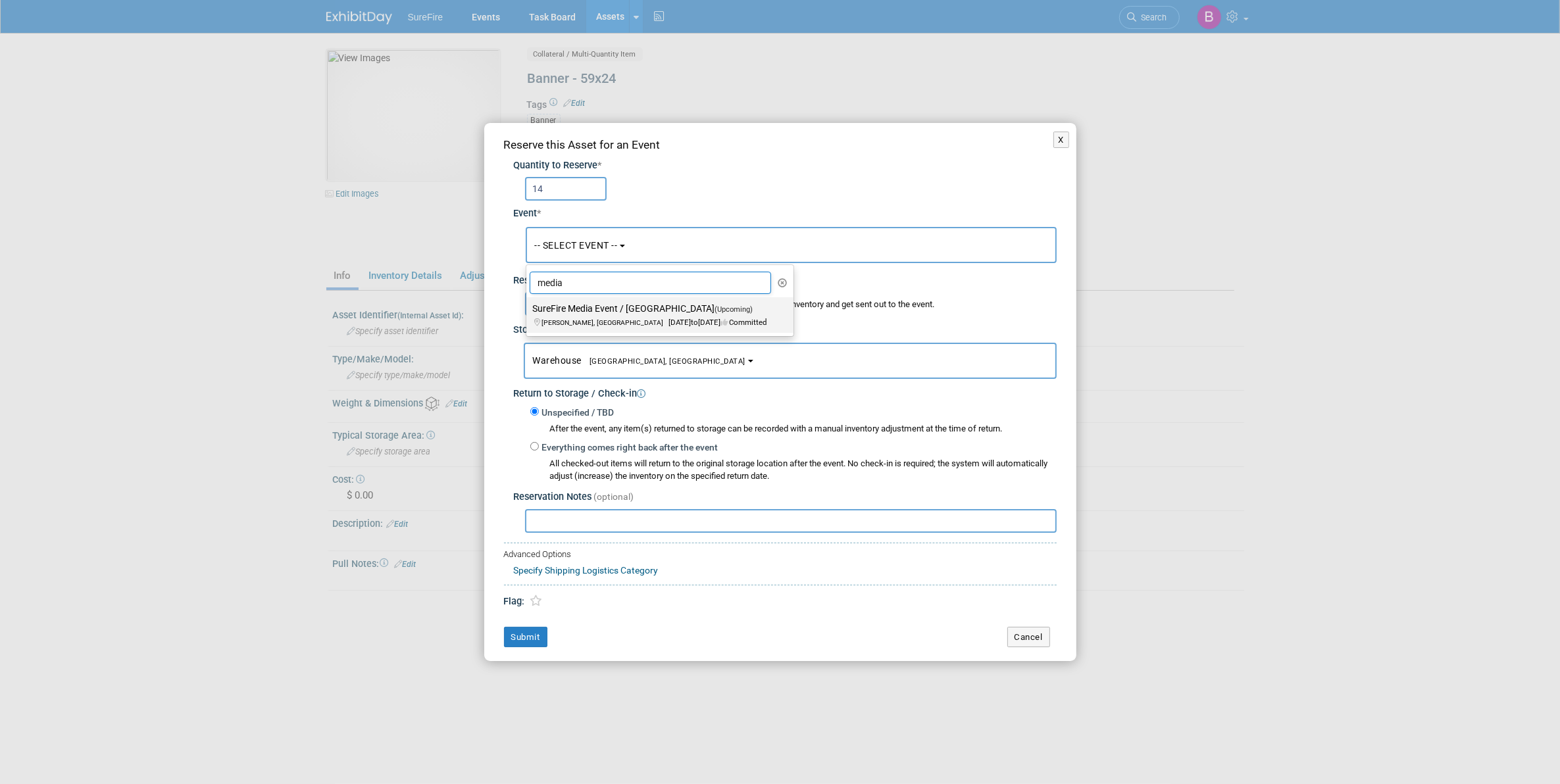
type input "media"
click at [606, 310] on label "SureFire Media Event / [GEOGRAPHIC_DATA] (Upcoming) [GEOGRAPHIC_DATA], ID [DATE…" at bounding box center [656, 315] width 247 height 30
click at [529, 310] on input "SureFire Media Event / [GEOGRAPHIC_DATA] (Upcoming) [GEOGRAPHIC_DATA], ID [DATE…" at bounding box center [524, 309] width 9 height 9
select select "11136132"
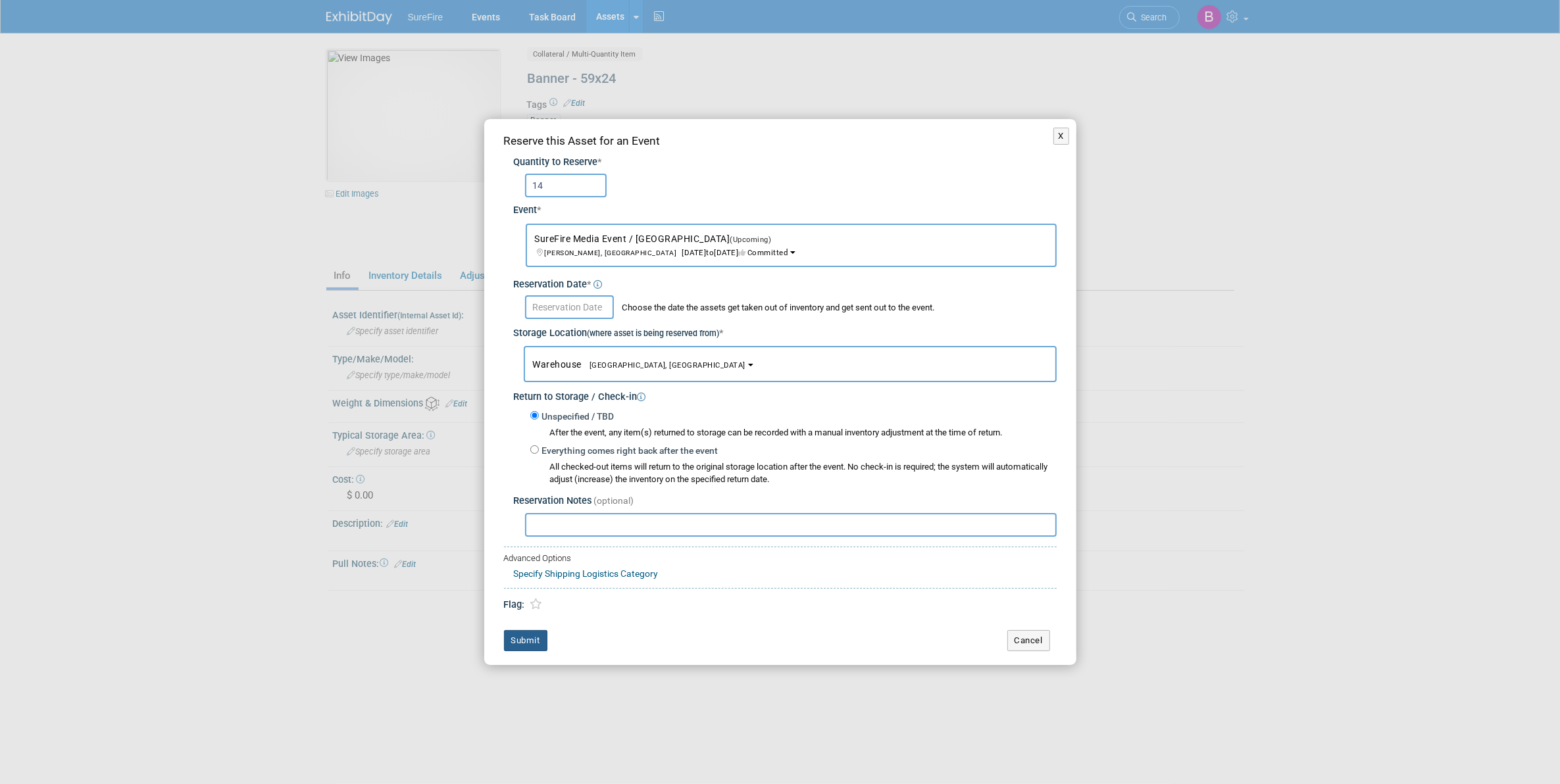
click at [524, 639] on button "Submit" at bounding box center [525, 641] width 43 height 21
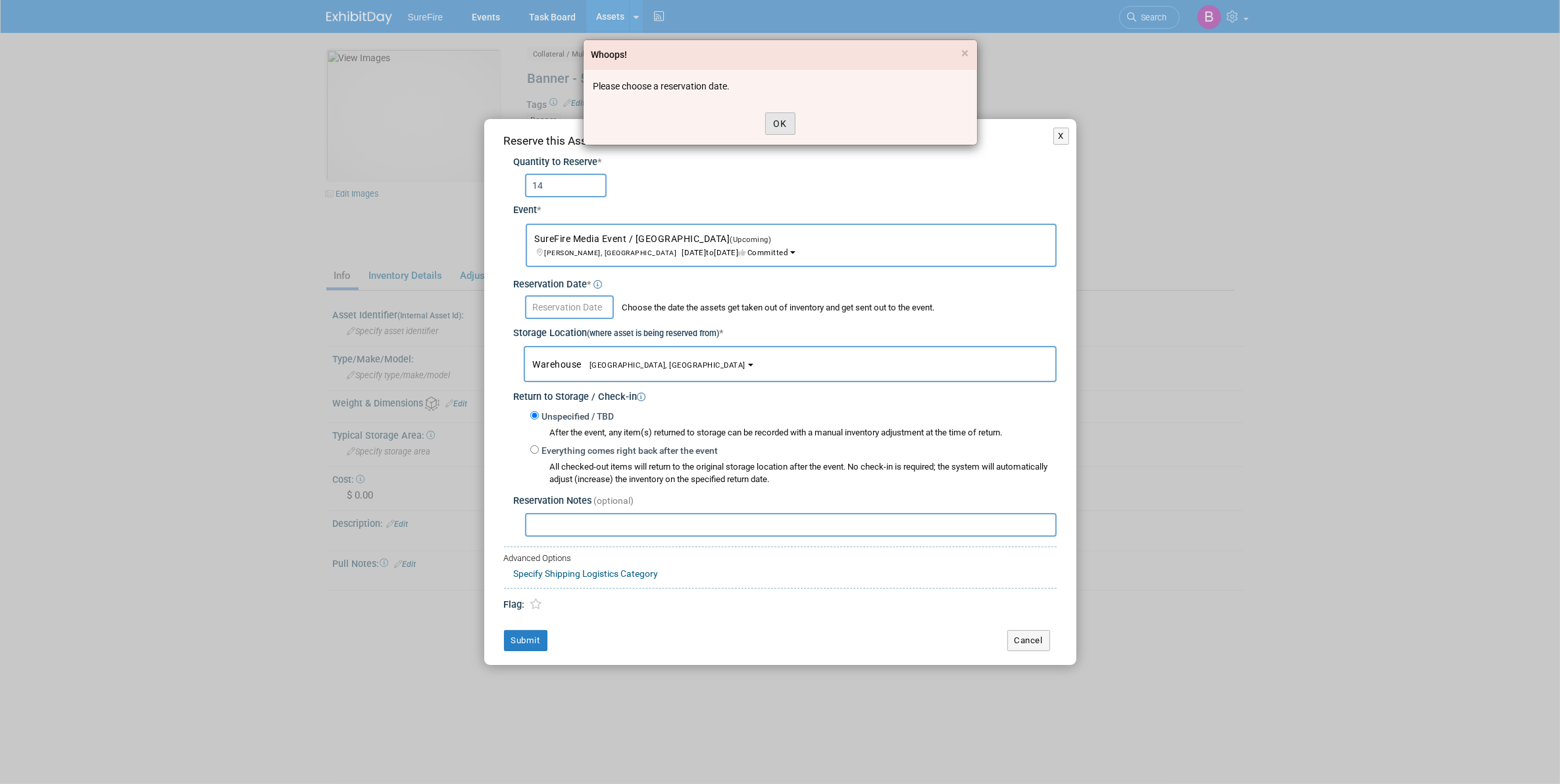
click at [784, 133] on button "OK" at bounding box center [780, 124] width 30 height 23
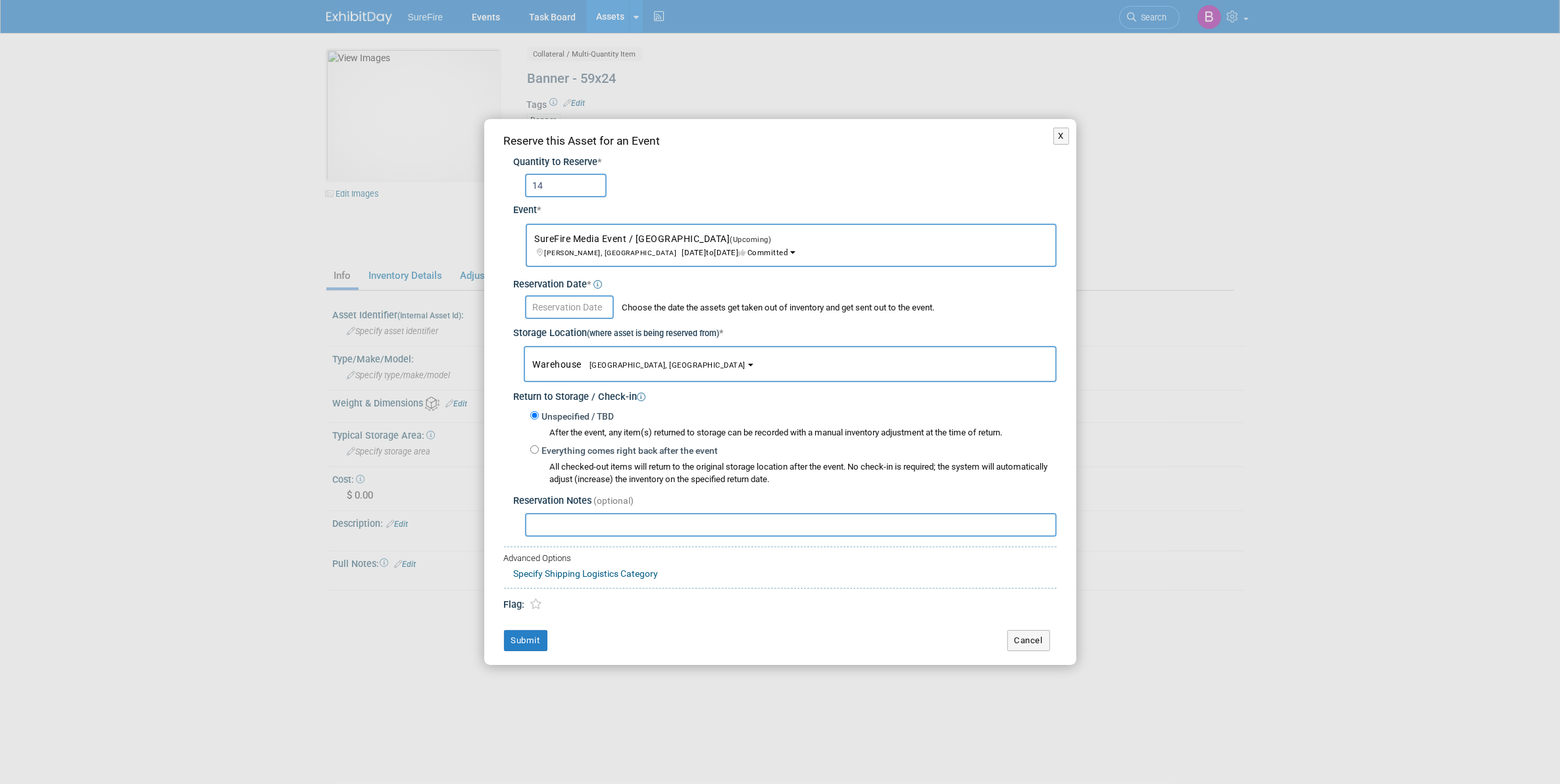
click at [593, 303] on input "text" at bounding box center [569, 307] width 89 height 24
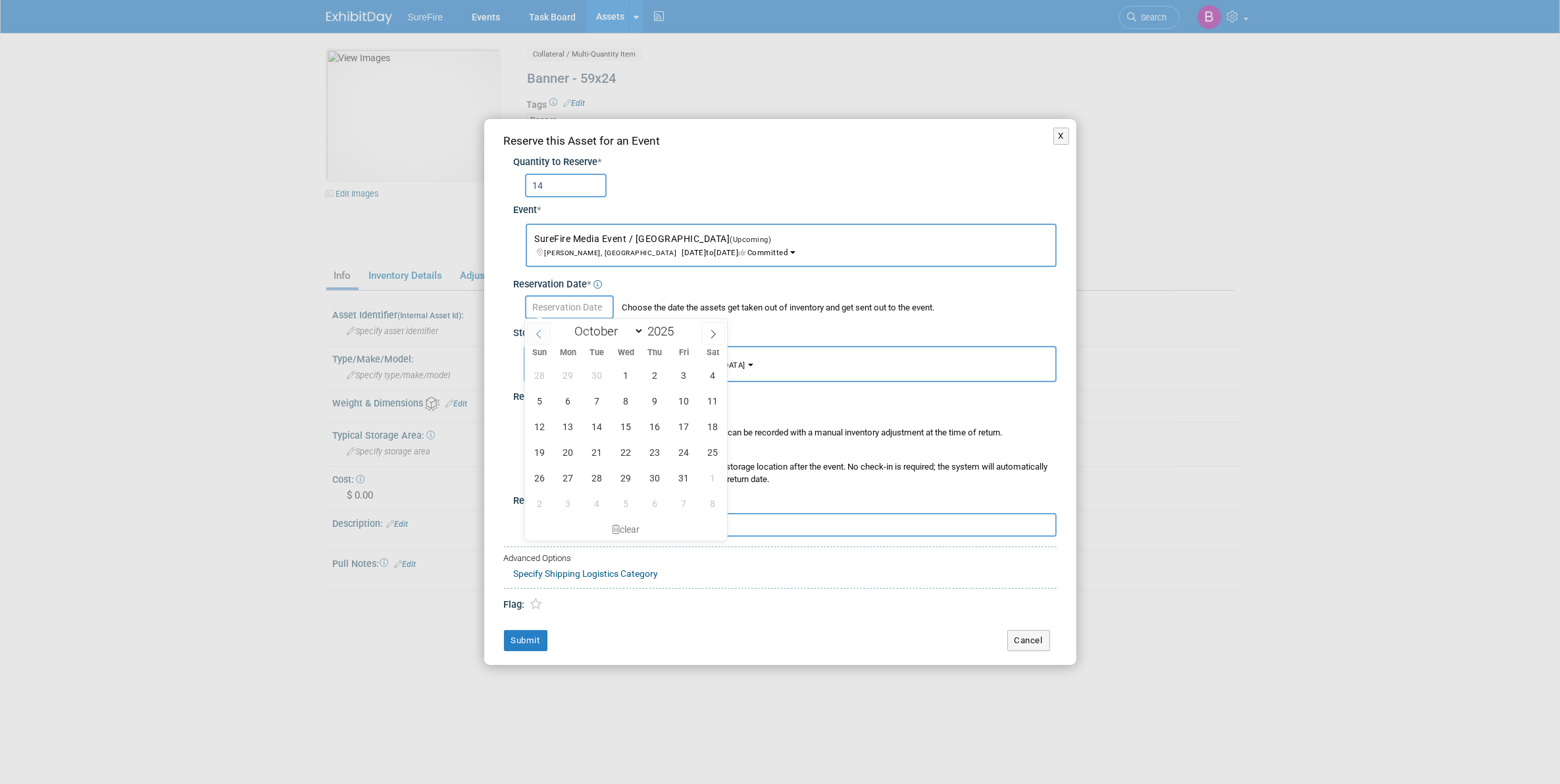
click at [545, 334] on span at bounding box center [538, 333] width 24 height 23
select select "7"
click at [646, 481] on span "28" at bounding box center [656, 478] width 26 height 26
type input "Aug 28, 2025"
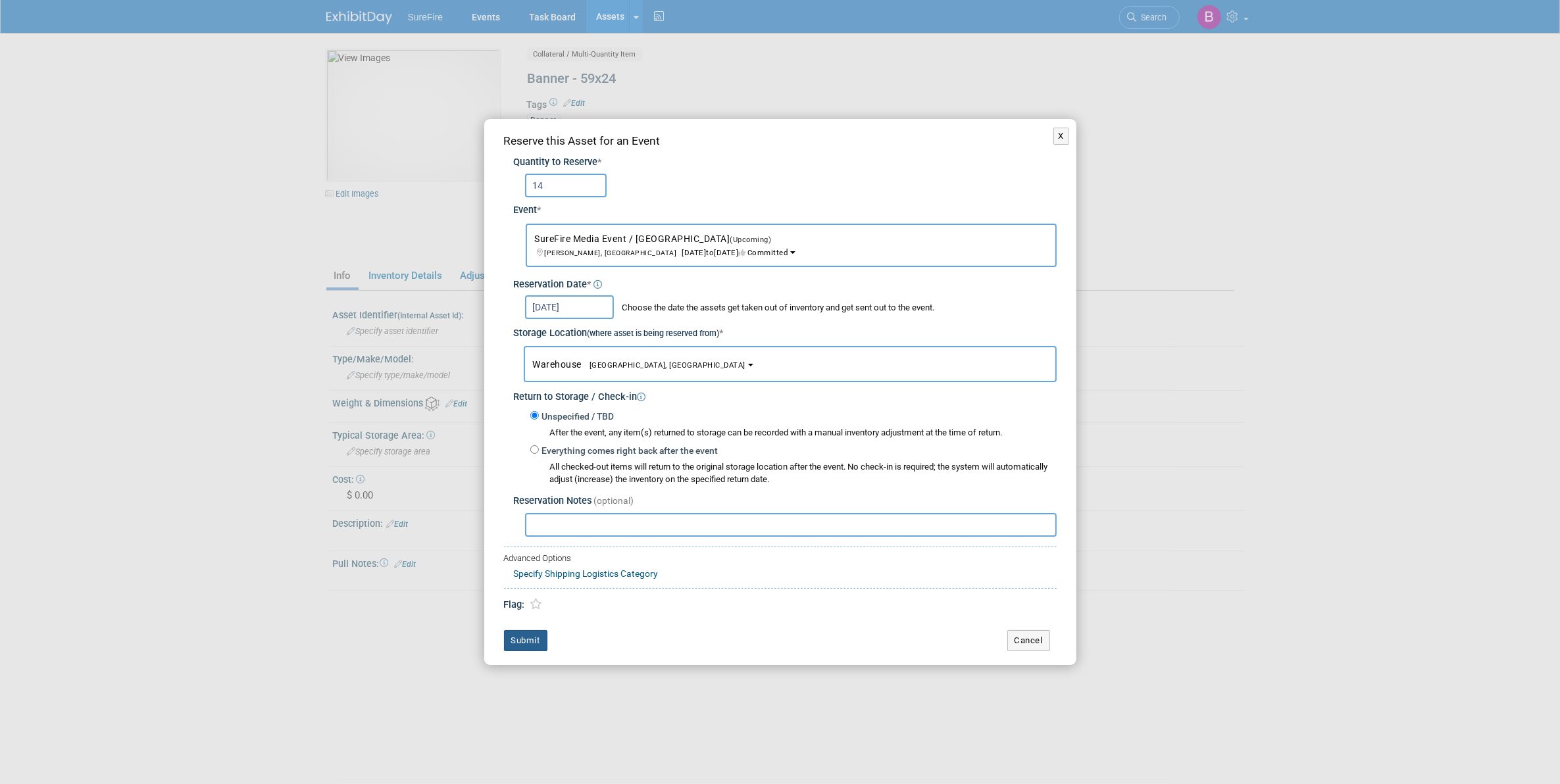
click at [538, 639] on button "Submit" at bounding box center [525, 641] width 43 height 21
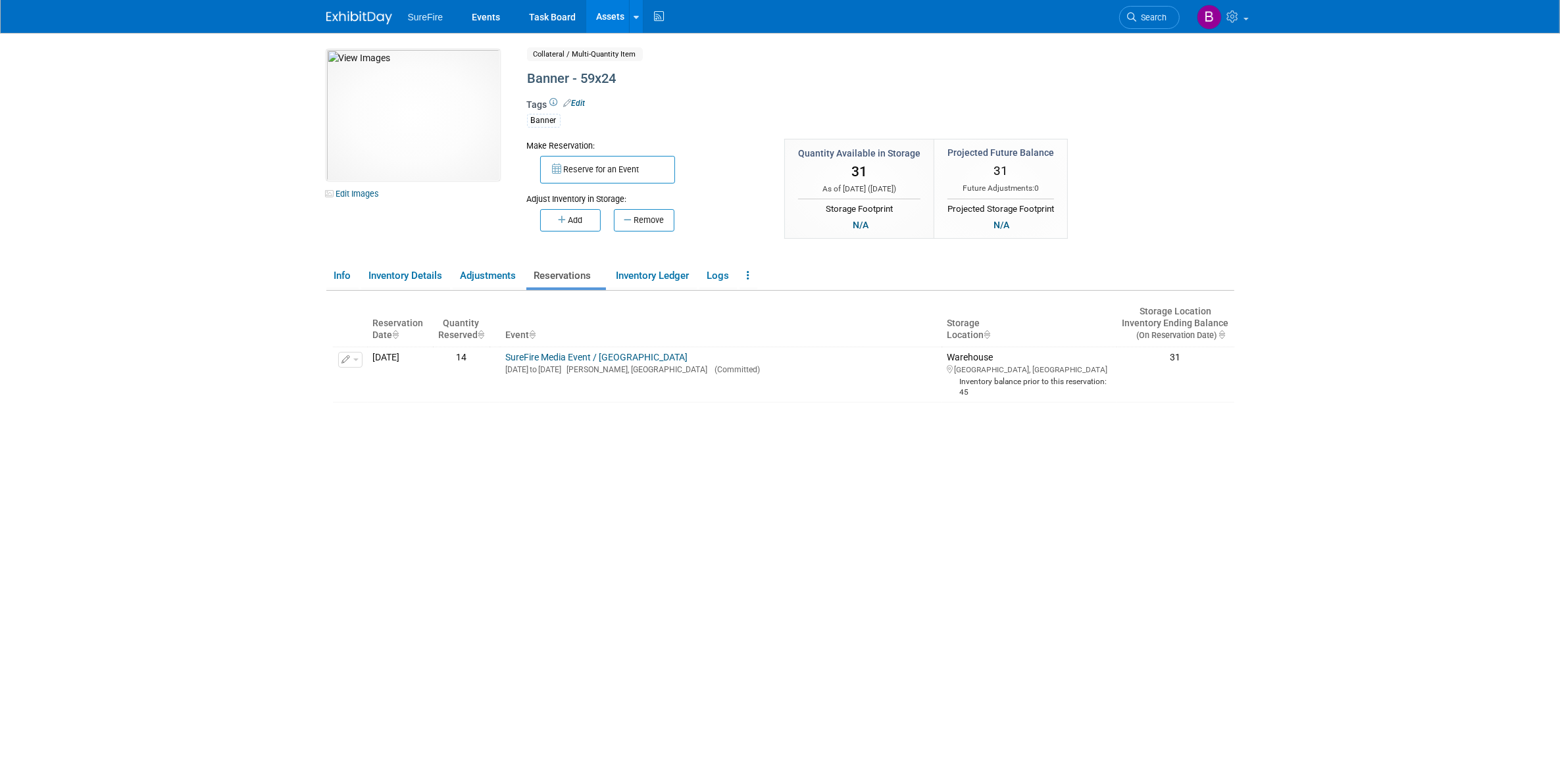
click at [638, 207] on div "Add Remove" at bounding box center [646, 218] width 238 height 26
click at [640, 220] on button "Remove" at bounding box center [644, 220] width 60 height 23
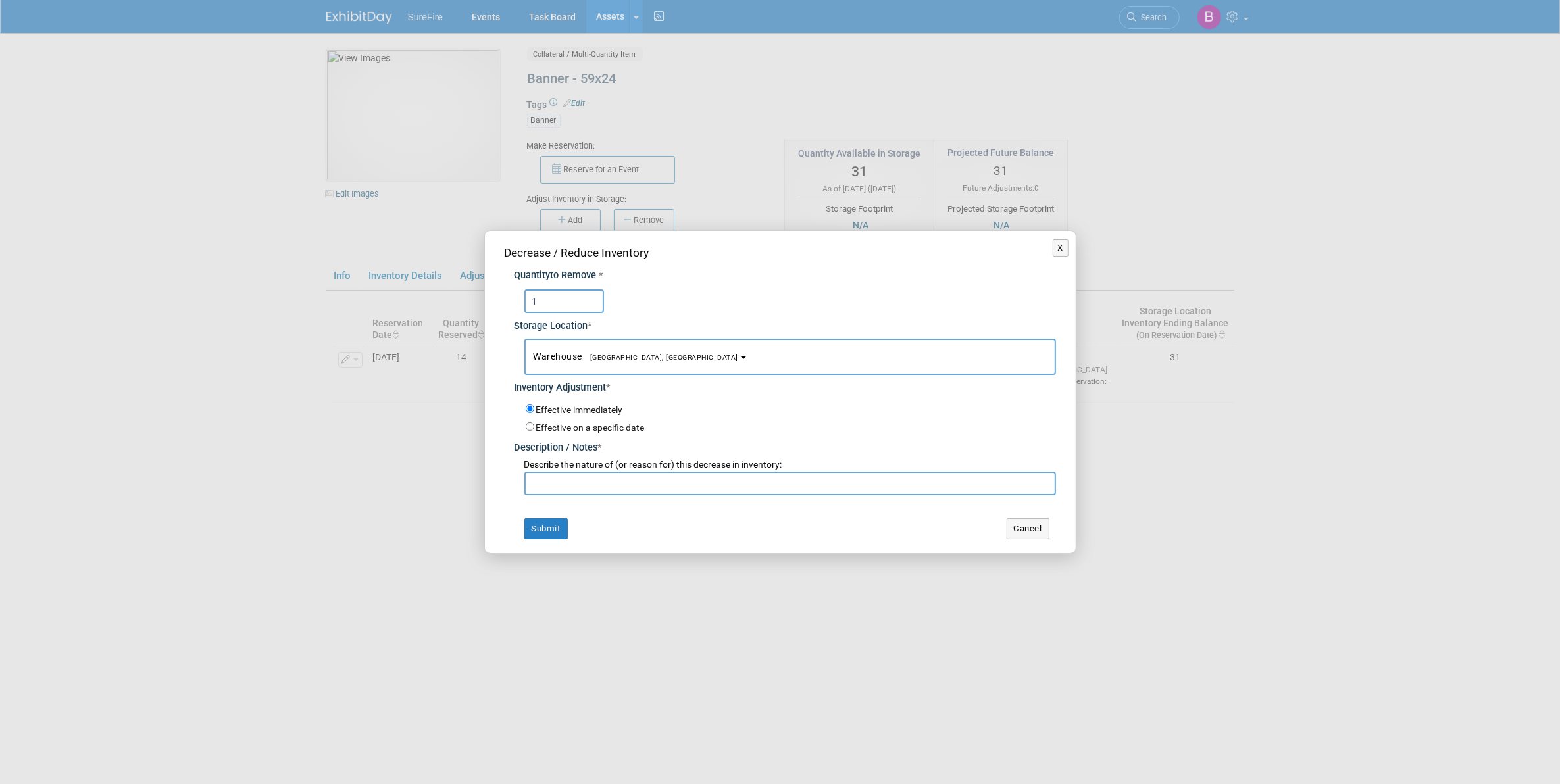
type input "1"
click at [593, 487] on input "text" at bounding box center [791, 483] width 532 height 24
type input "Athens Gun Club - Jamie"
click at [533, 520] on button "Submit" at bounding box center [546, 529] width 43 height 21
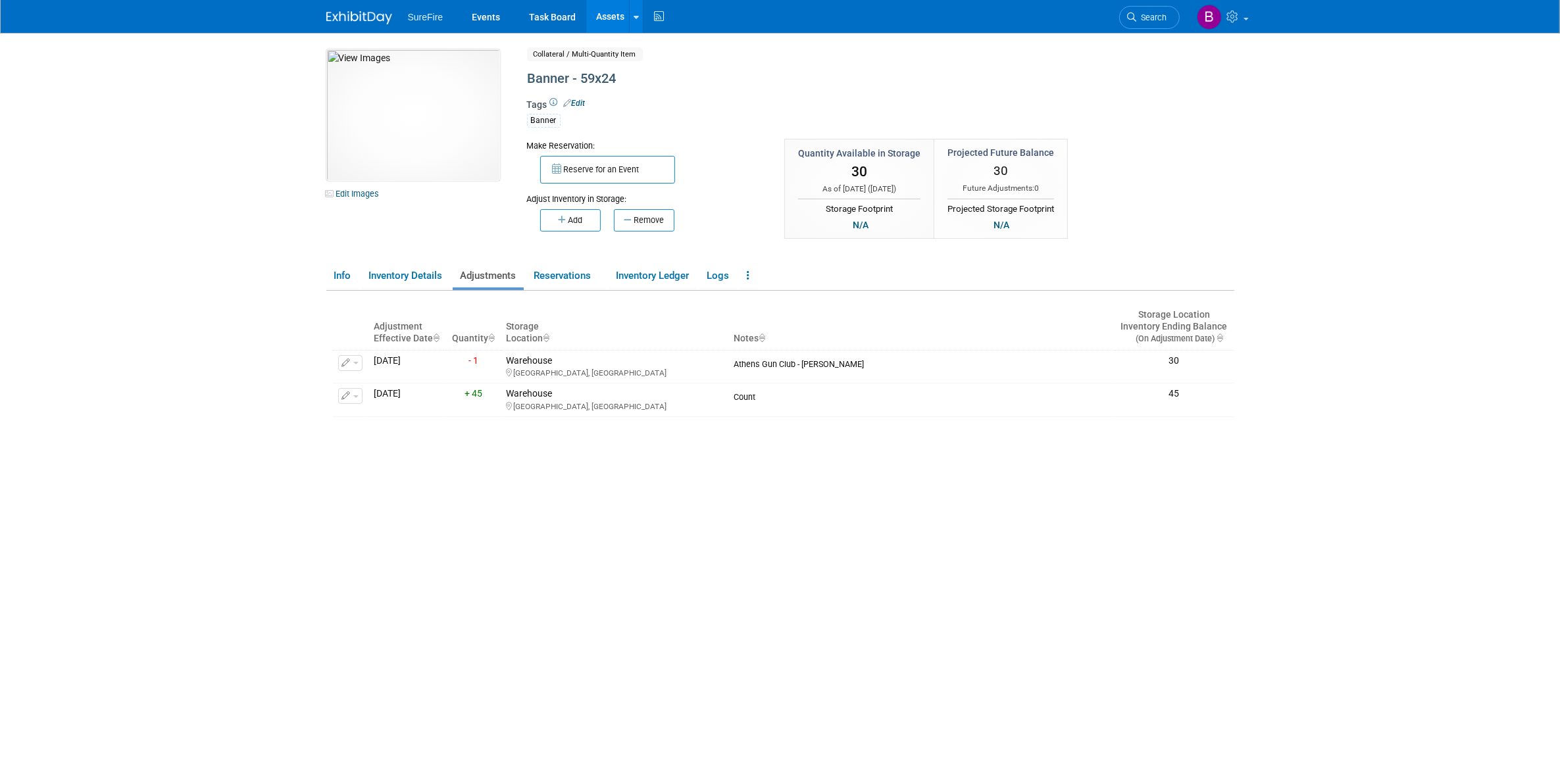
click at [590, 14] on link "Assets" at bounding box center [610, 16] width 48 height 33
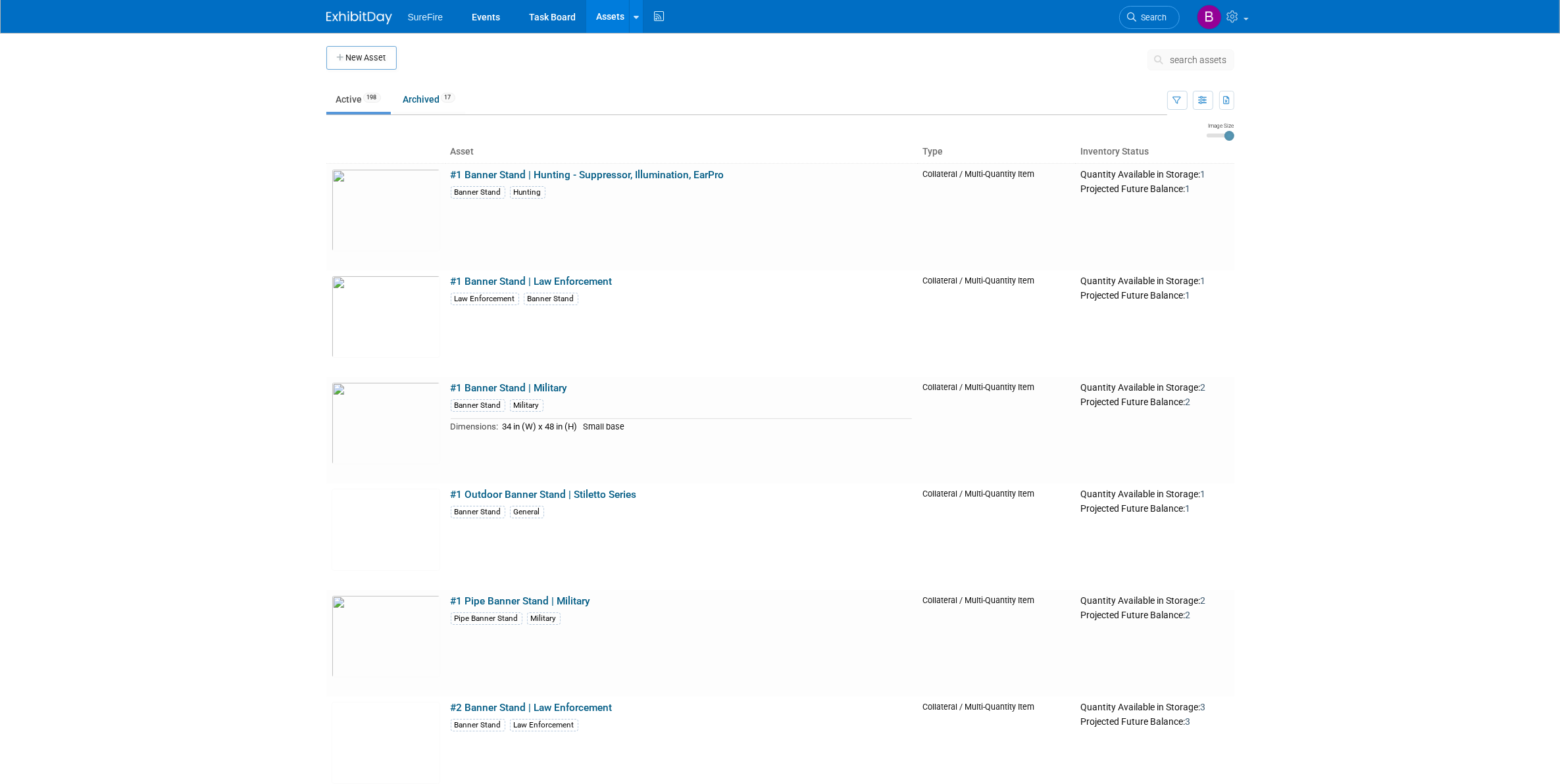
click at [1190, 63] on span "search assets" at bounding box center [1199, 59] width 57 height 11
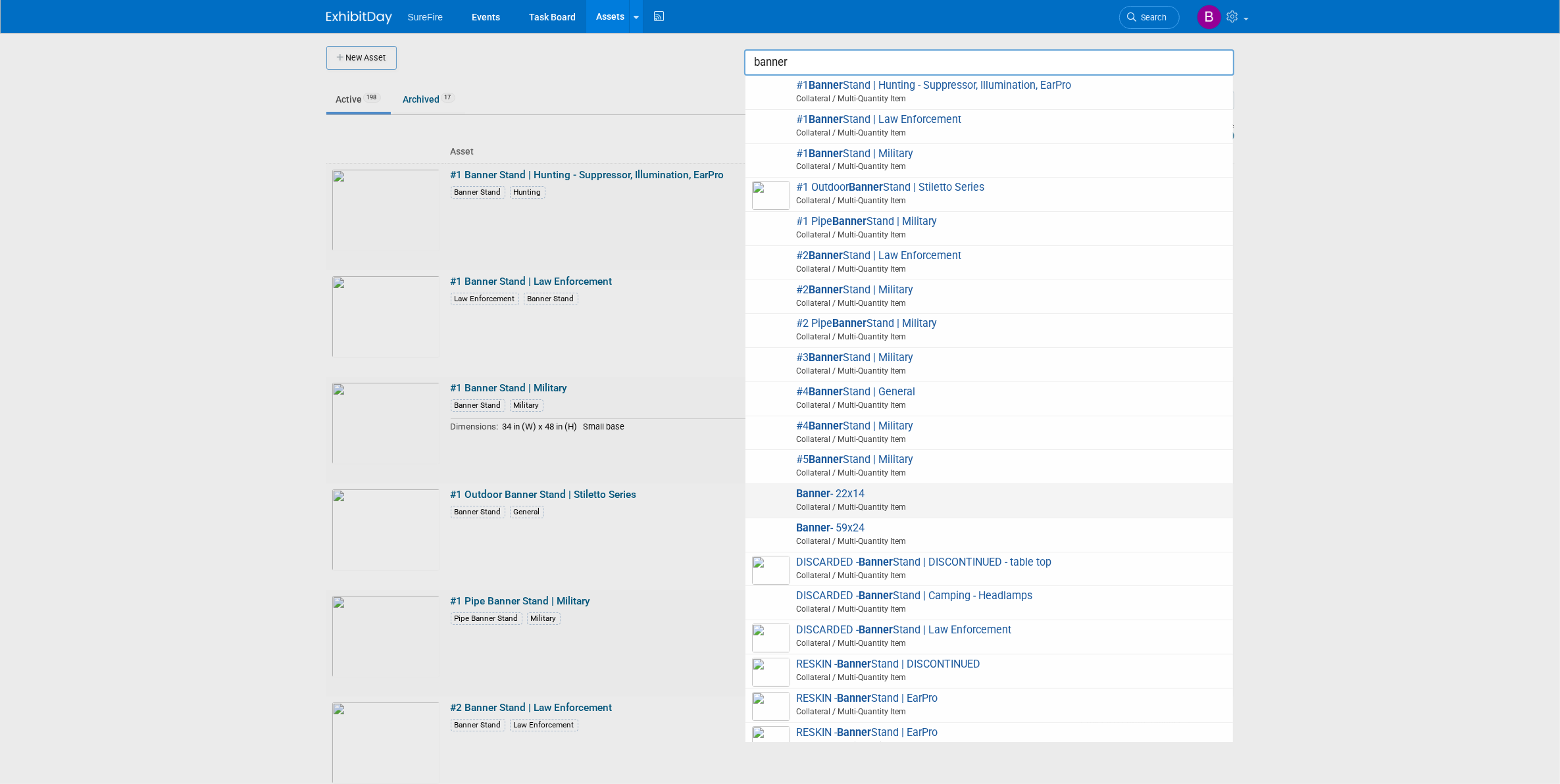
click at [892, 504] on span "Collateral / Multi-Quantity Item" at bounding box center [991, 507] width 470 height 12
type input "Banner - 22x14"
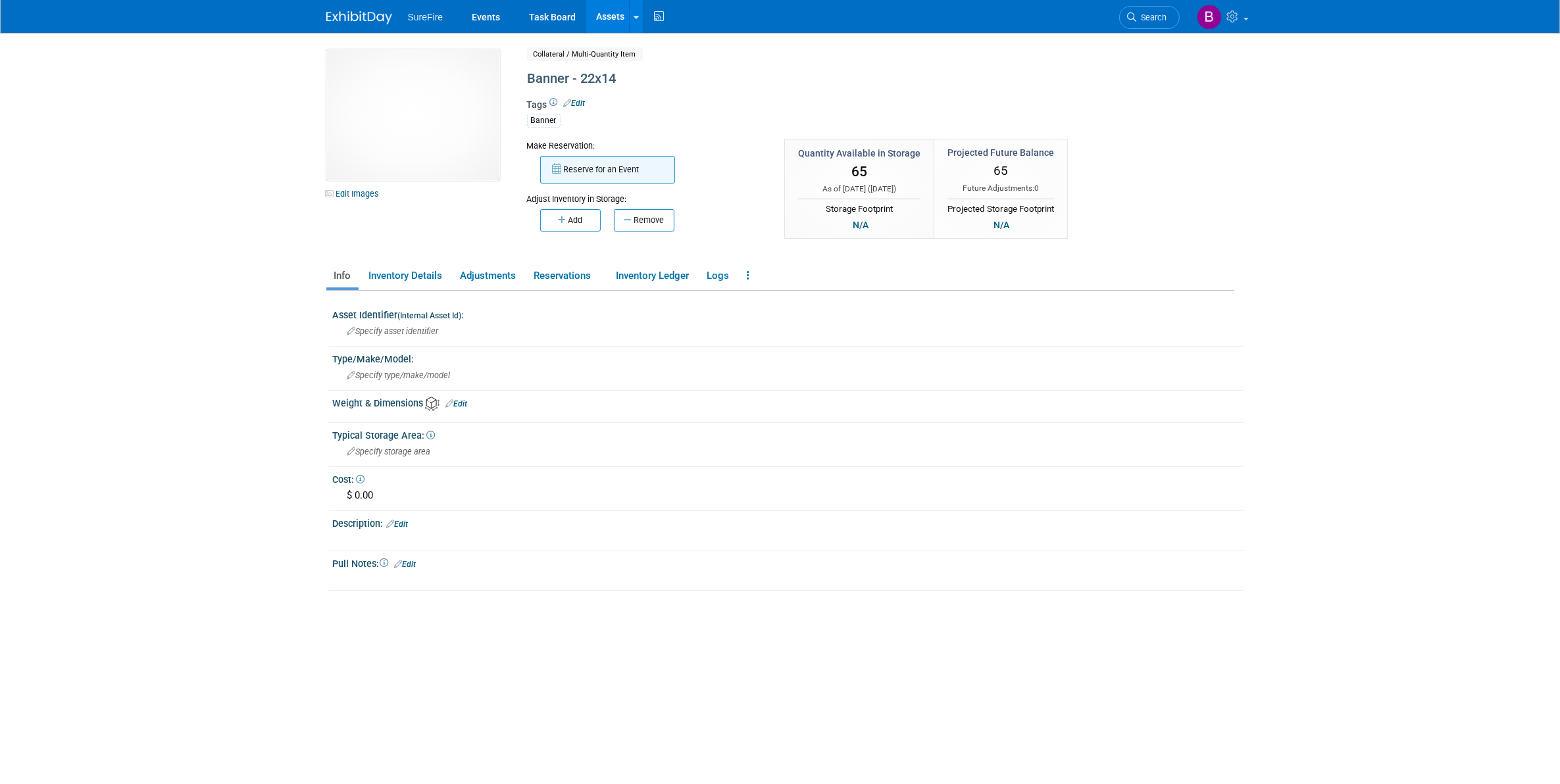
click at [574, 172] on button "Reserve for an Event" at bounding box center [608, 170] width 135 height 28
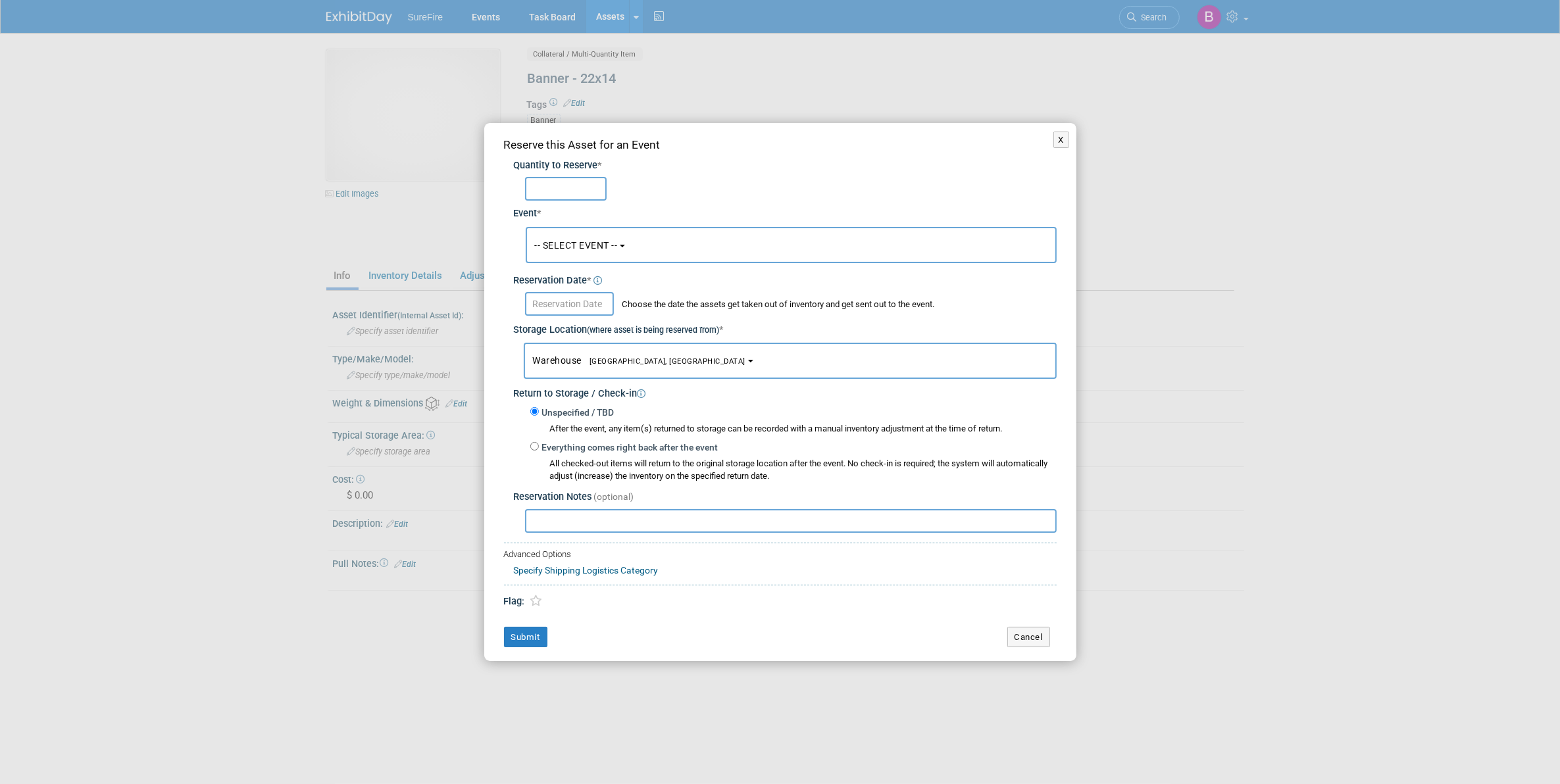
click at [570, 196] on input "text" at bounding box center [566, 189] width 81 height 24
type input "14"
click at [553, 291] on div "Choose the date the assets get taken out of inventory and get sent out to the e…" at bounding box center [785, 302] width 543 height 28
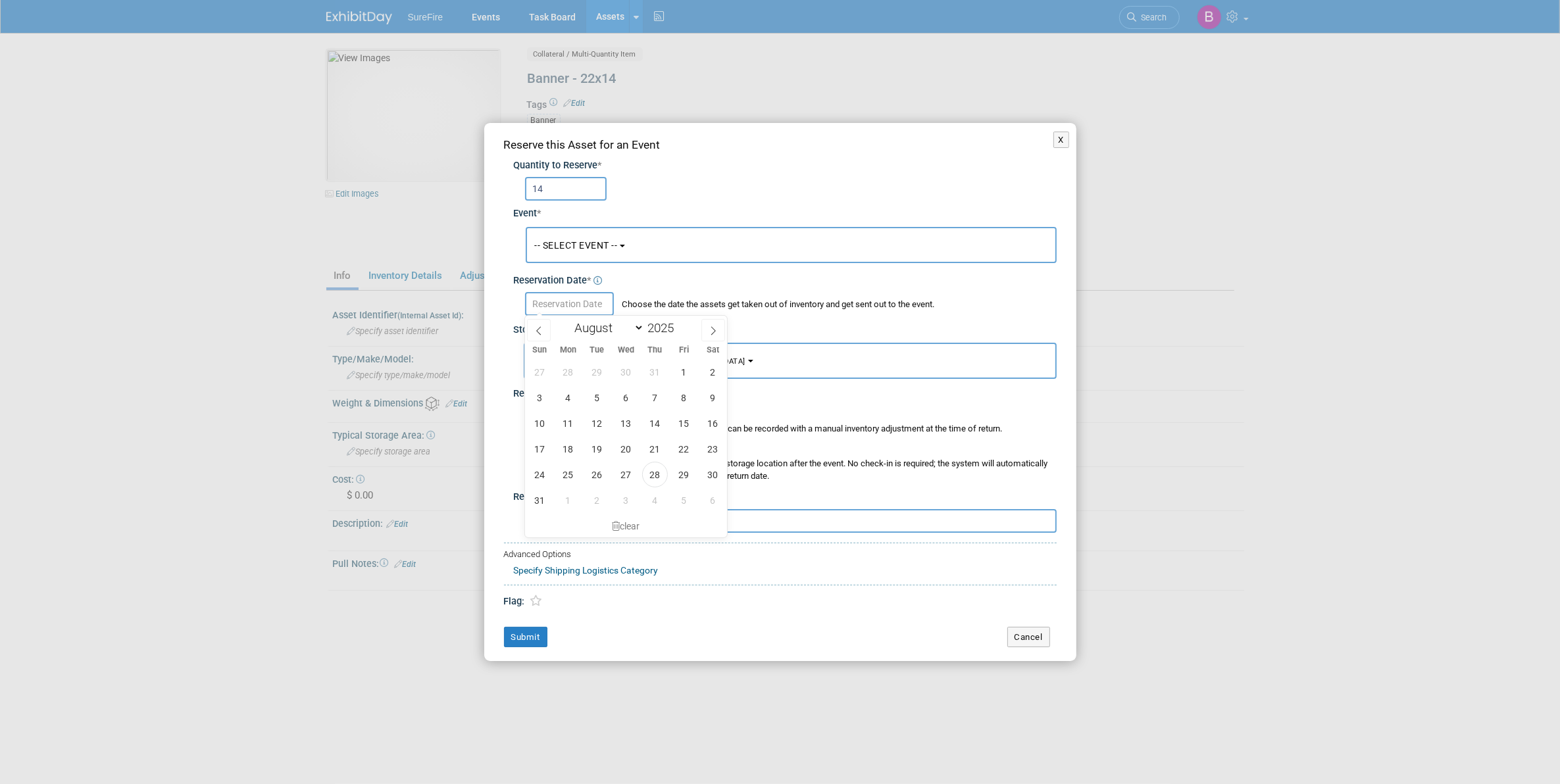
click at [555, 296] on input "text" at bounding box center [569, 303] width 89 height 24
click at [656, 477] on span "28" at bounding box center [656, 475] width 26 height 26
type input "Aug 28, 2025"
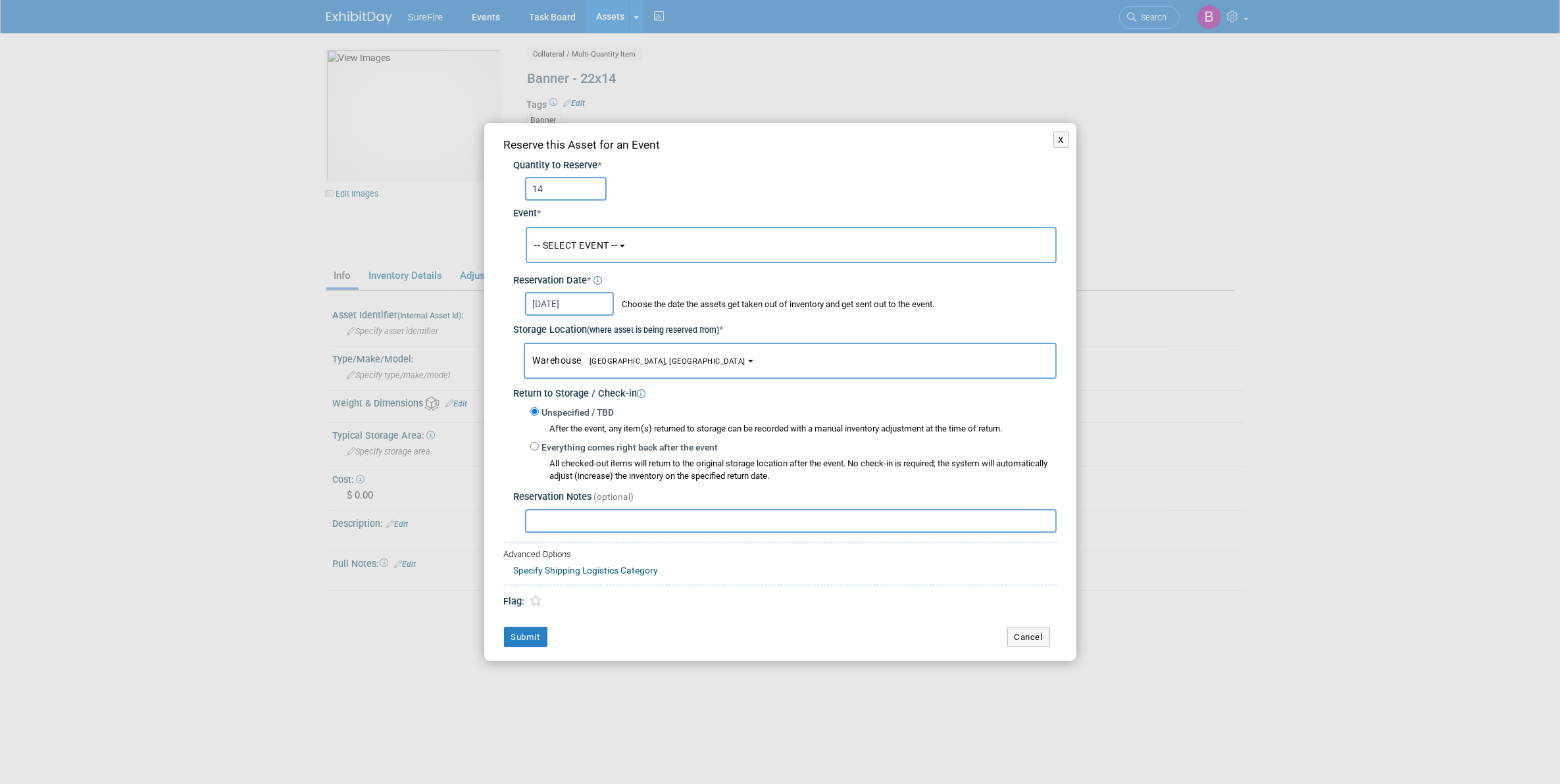
click at [634, 246] on button "-- SELECT EVENT --" at bounding box center [791, 245] width 531 height 36
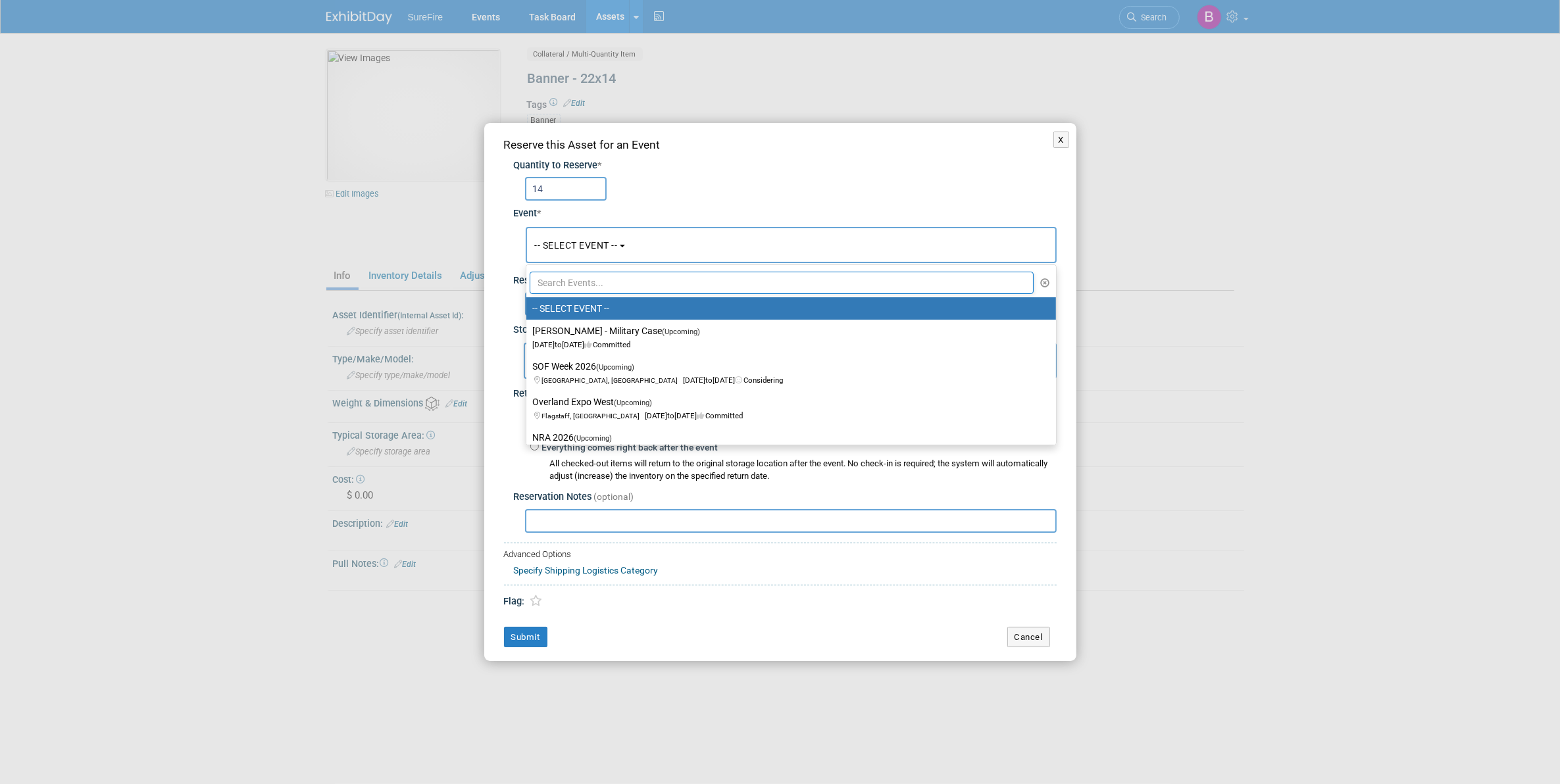
click at [636, 285] on input "text" at bounding box center [782, 283] width 504 height 23
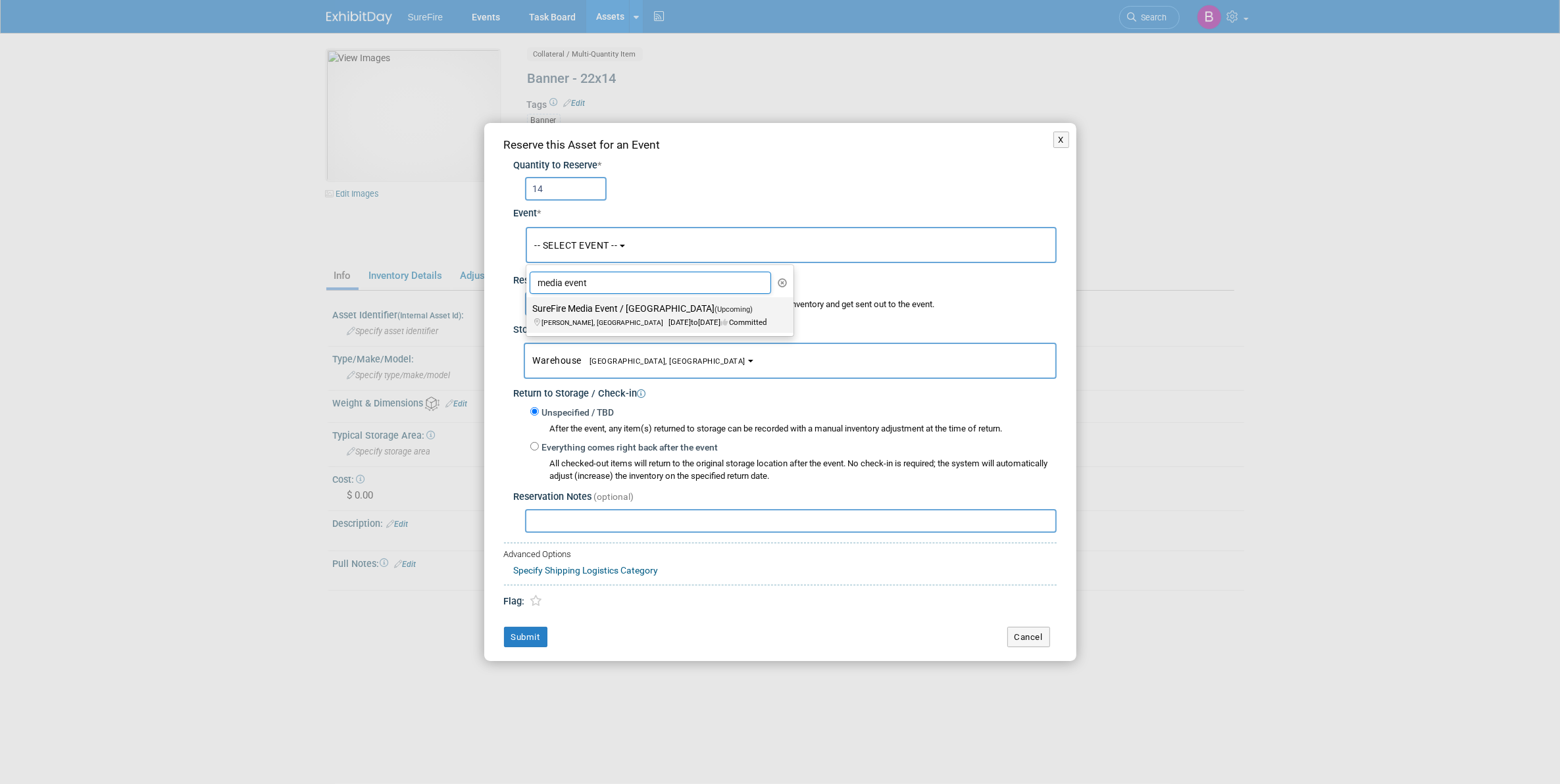
type input "media event"
click at [636, 310] on label "SureFire Media Event / Hat Creek (Upcoming) Pollock, ID Oct 20, 2025 to Oct 24,…" at bounding box center [656, 315] width 247 height 30
click at [529, 310] on input "SureFire Media Event / Hat Creek (Upcoming) Pollock, ID Oct 20, 2025 to Oct 24,…" at bounding box center [524, 309] width 9 height 9
select select "11136132"
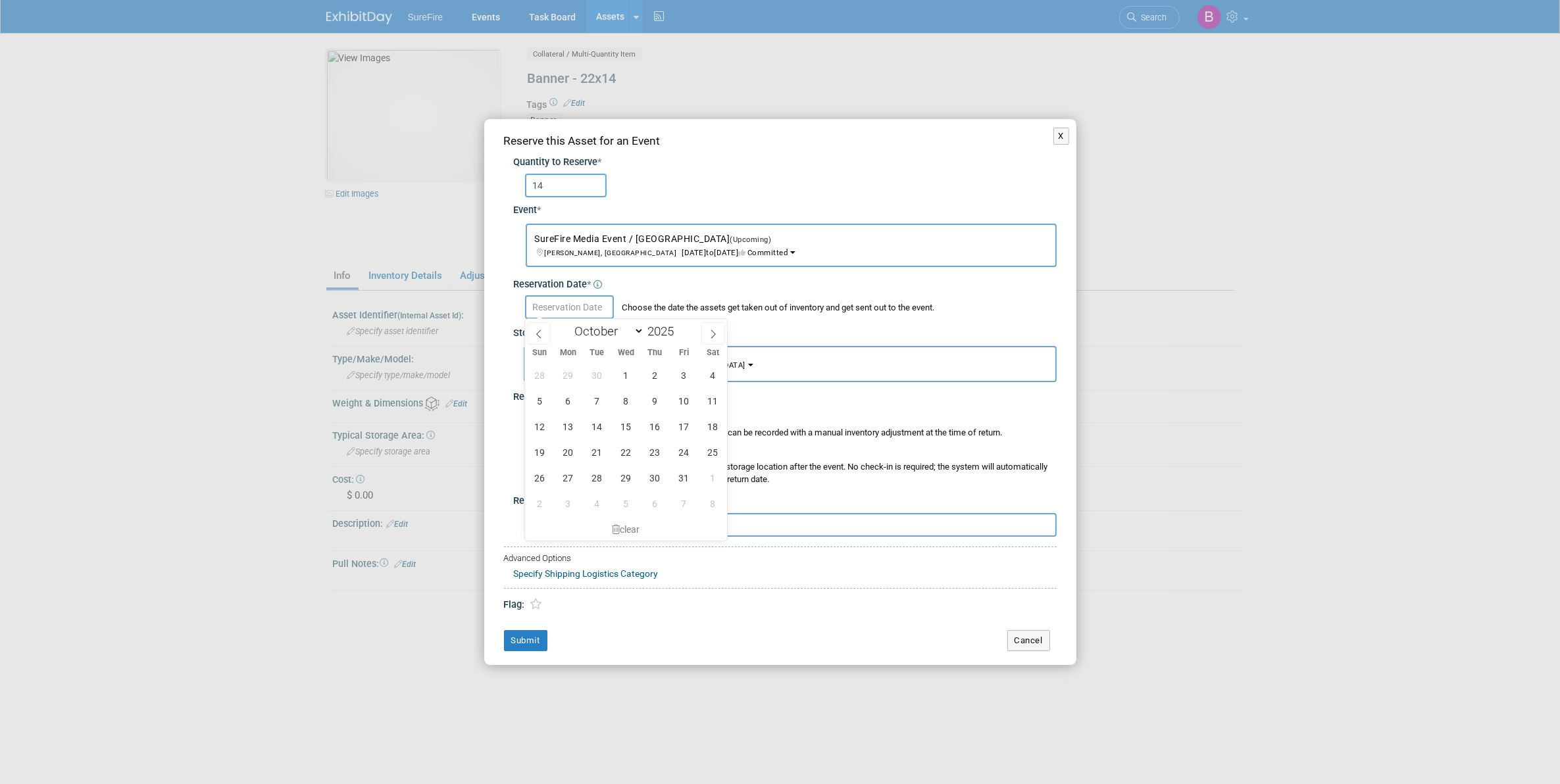
click at [593, 314] on input "text" at bounding box center [569, 307] width 89 height 24
click at [549, 333] on span at bounding box center [538, 333] width 24 height 23
select select "7"
click at [650, 475] on span "28" at bounding box center [656, 478] width 26 height 26
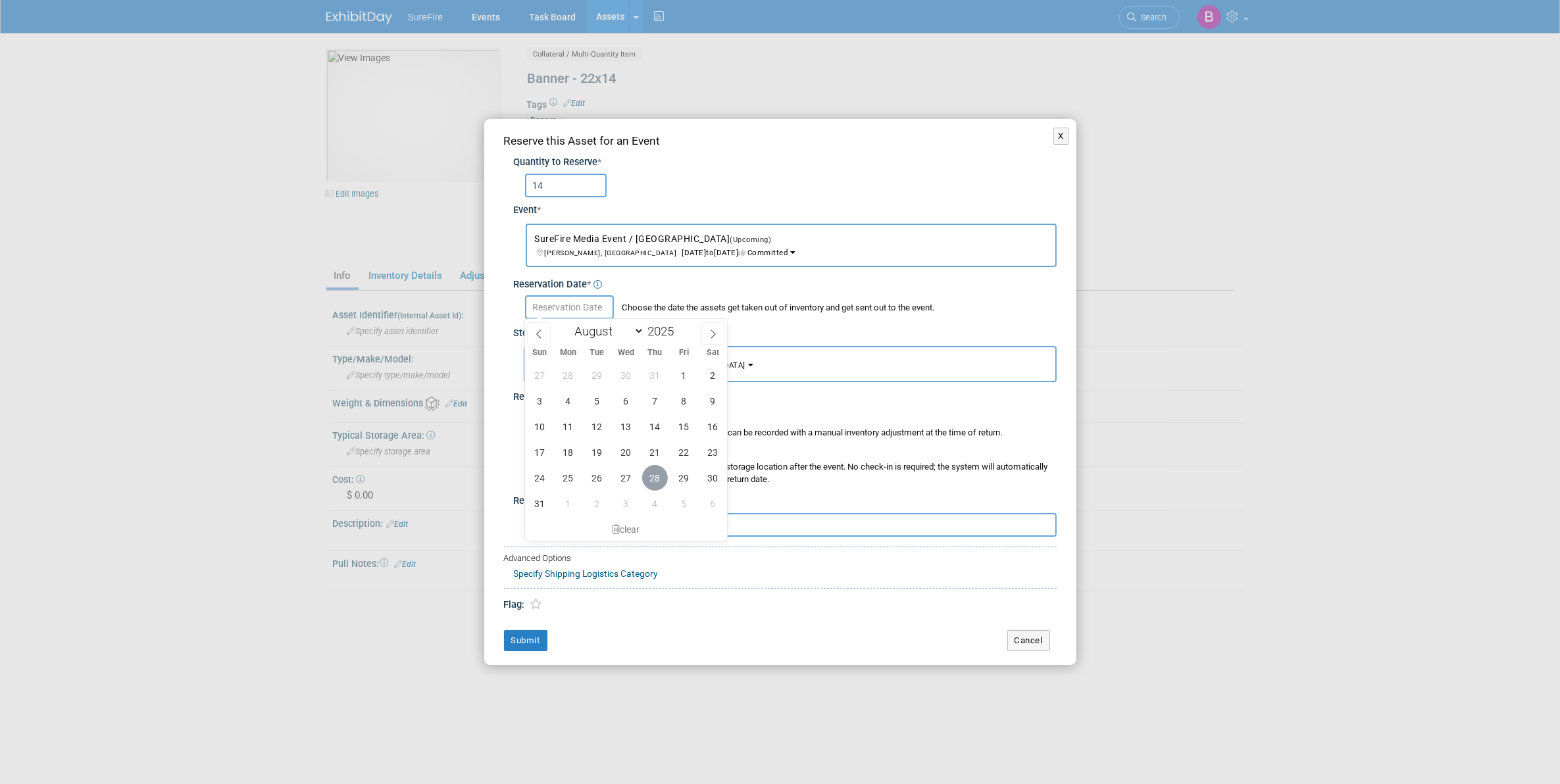
type input "Aug 28, 2025"
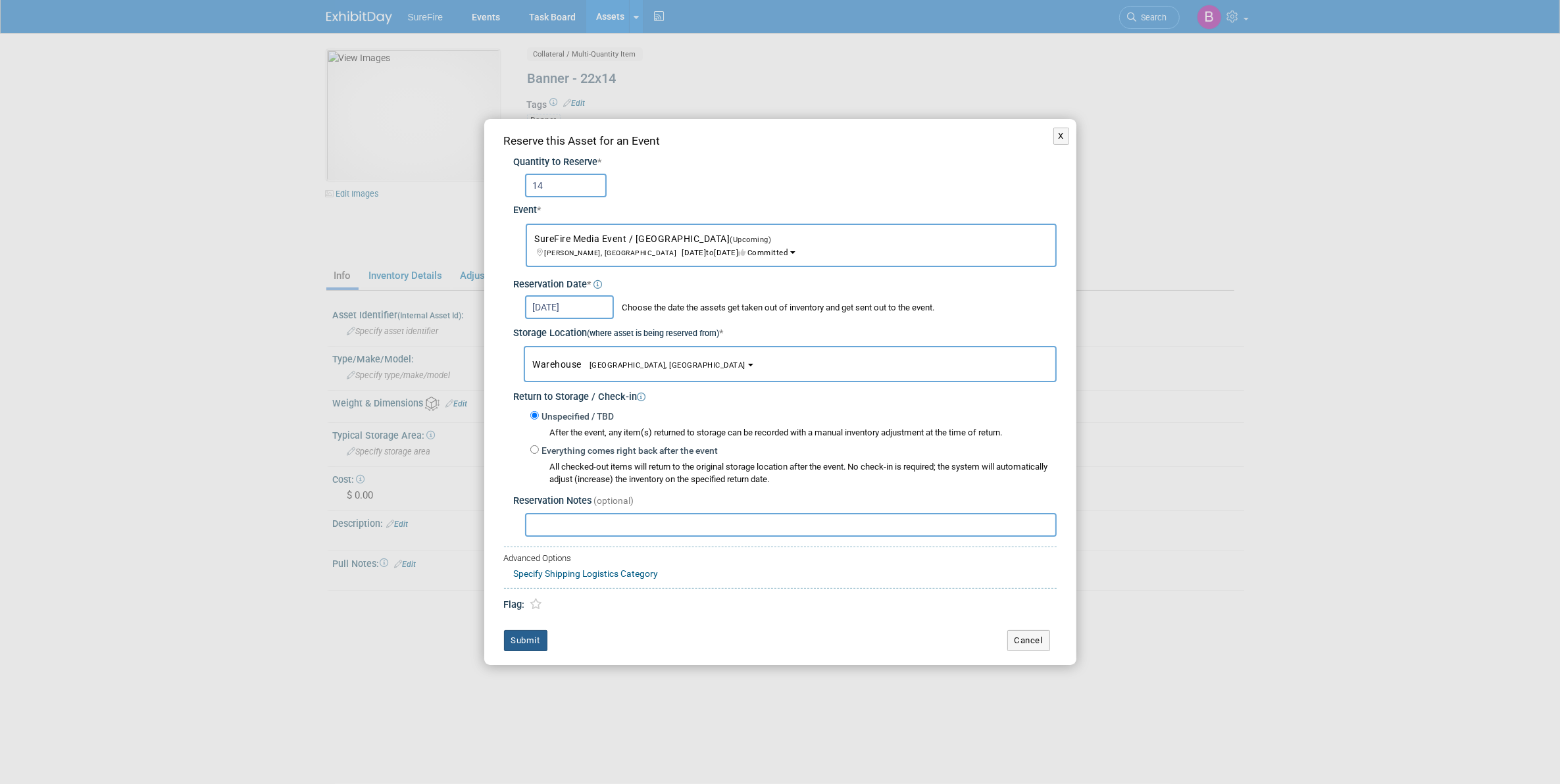
click at [514, 633] on button "Submit" at bounding box center [525, 641] width 43 height 21
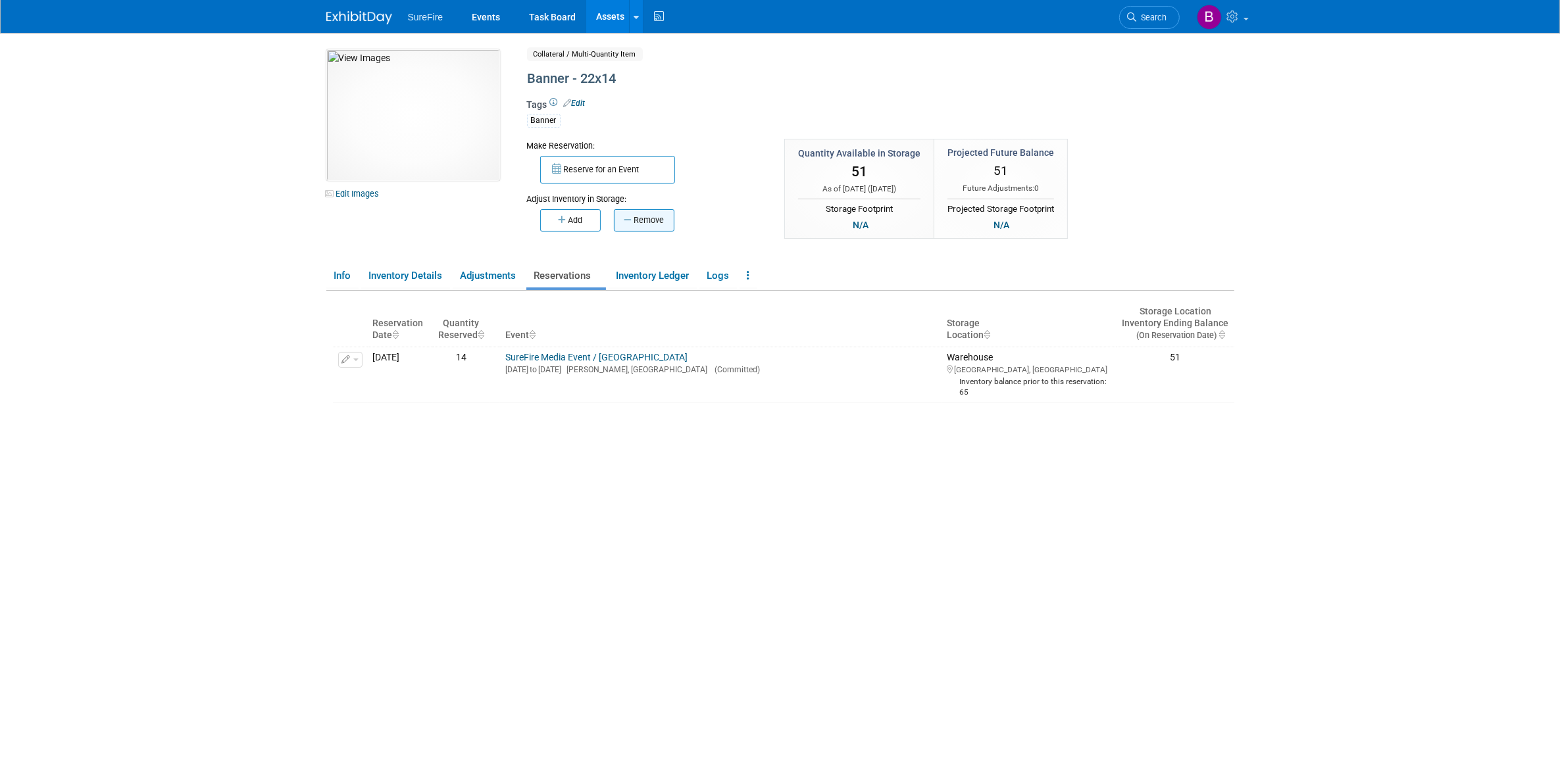
click at [621, 228] on button "Remove" at bounding box center [644, 220] width 60 height 23
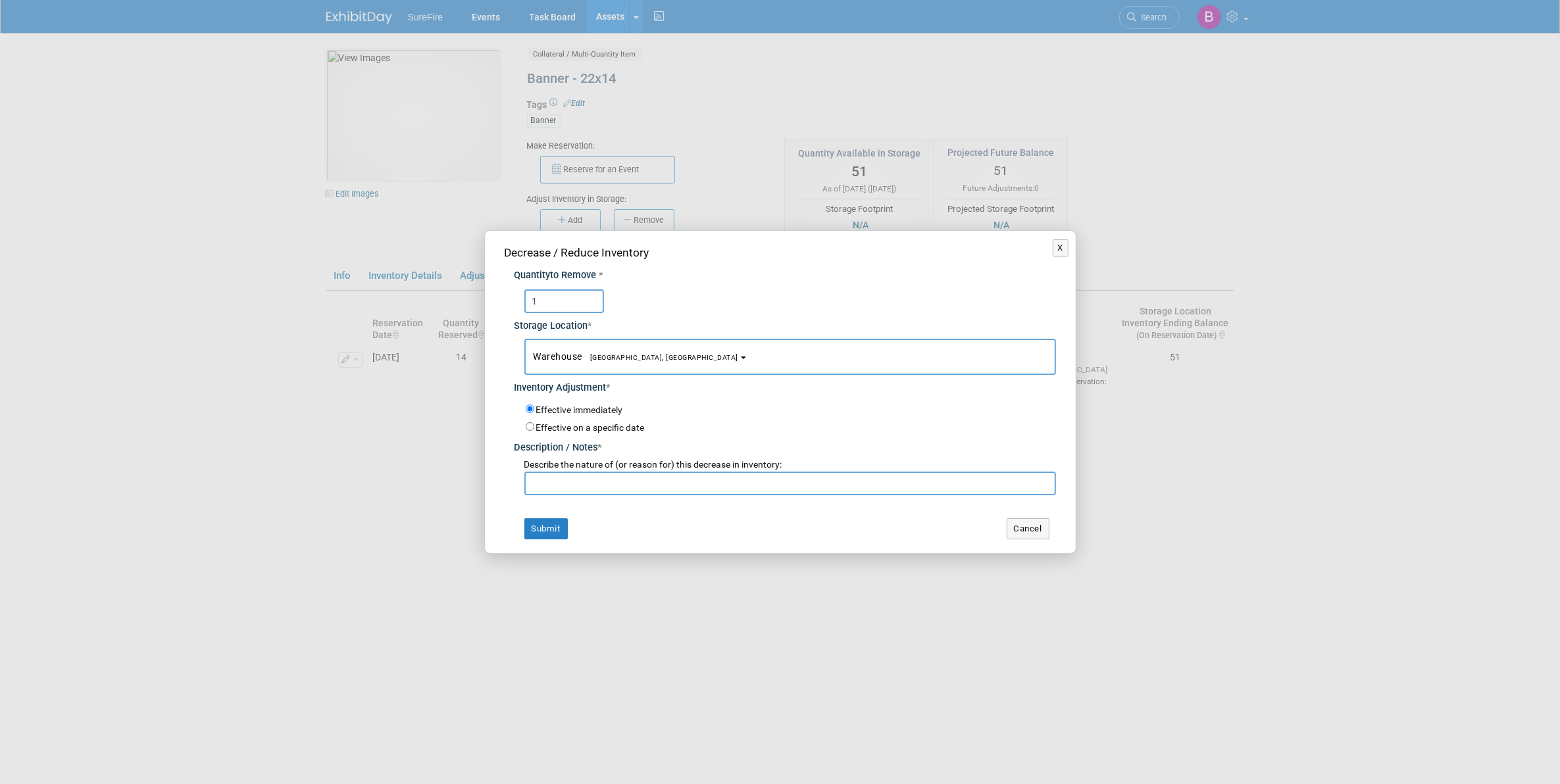
type input "1"
click at [568, 468] on span "Describe the nature of (or reason for) this decrease in inventory:" at bounding box center [653, 464] width 258 height 11
click at [568, 474] on input "text" at bounding box center [791, 483] width 532 height 24
type input "Athens Gun Club - Jamie"
click at [523, 504] on div "Decrease / Reduce Inventory Quantity to Remove * 1 Storage Location * Warehouse…" at bounding box center [780, 392] width 590 height 322
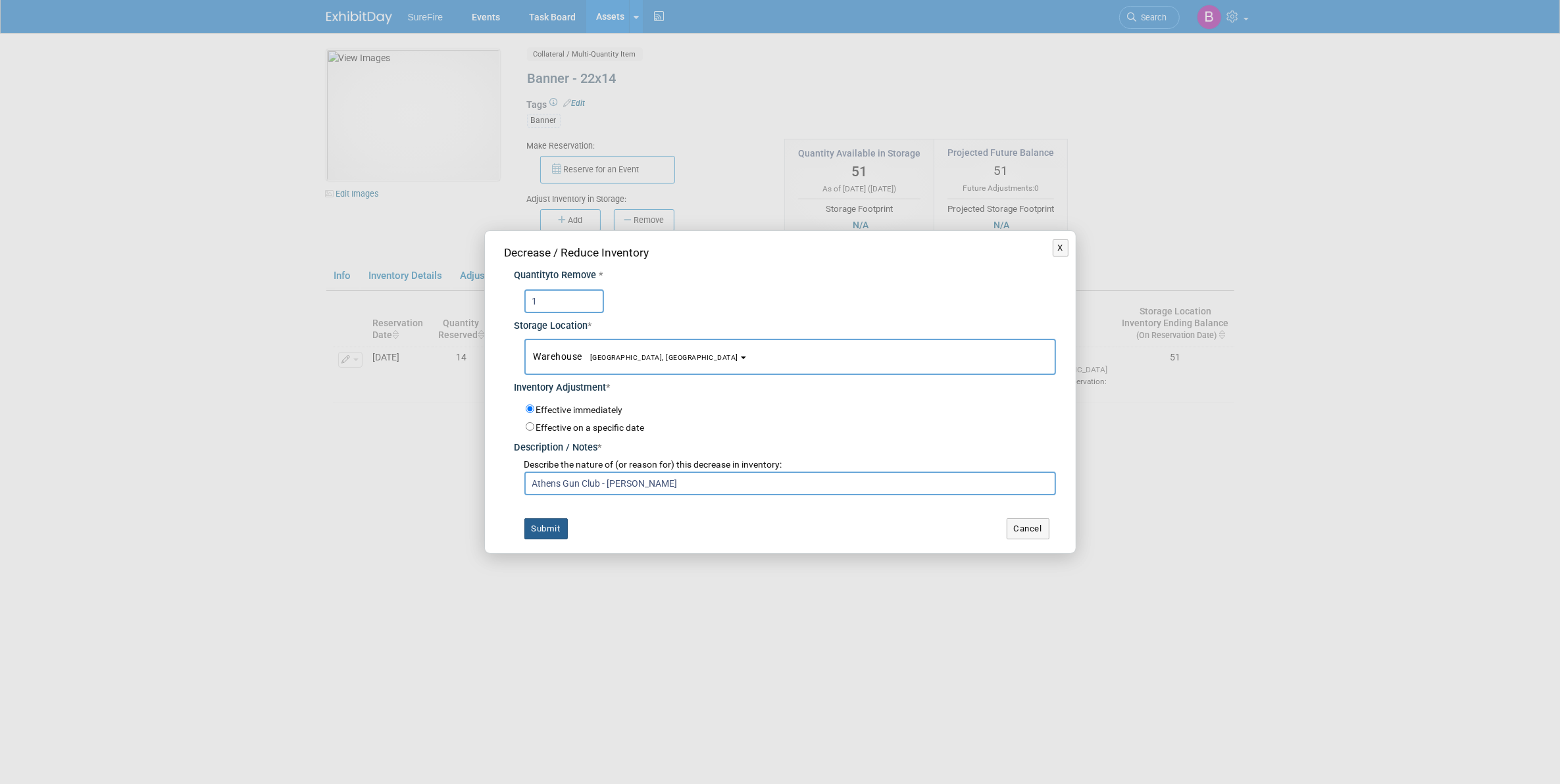
click at [551, 518] on button "Submit" at bounding box center [546, 529] width 43 height 21
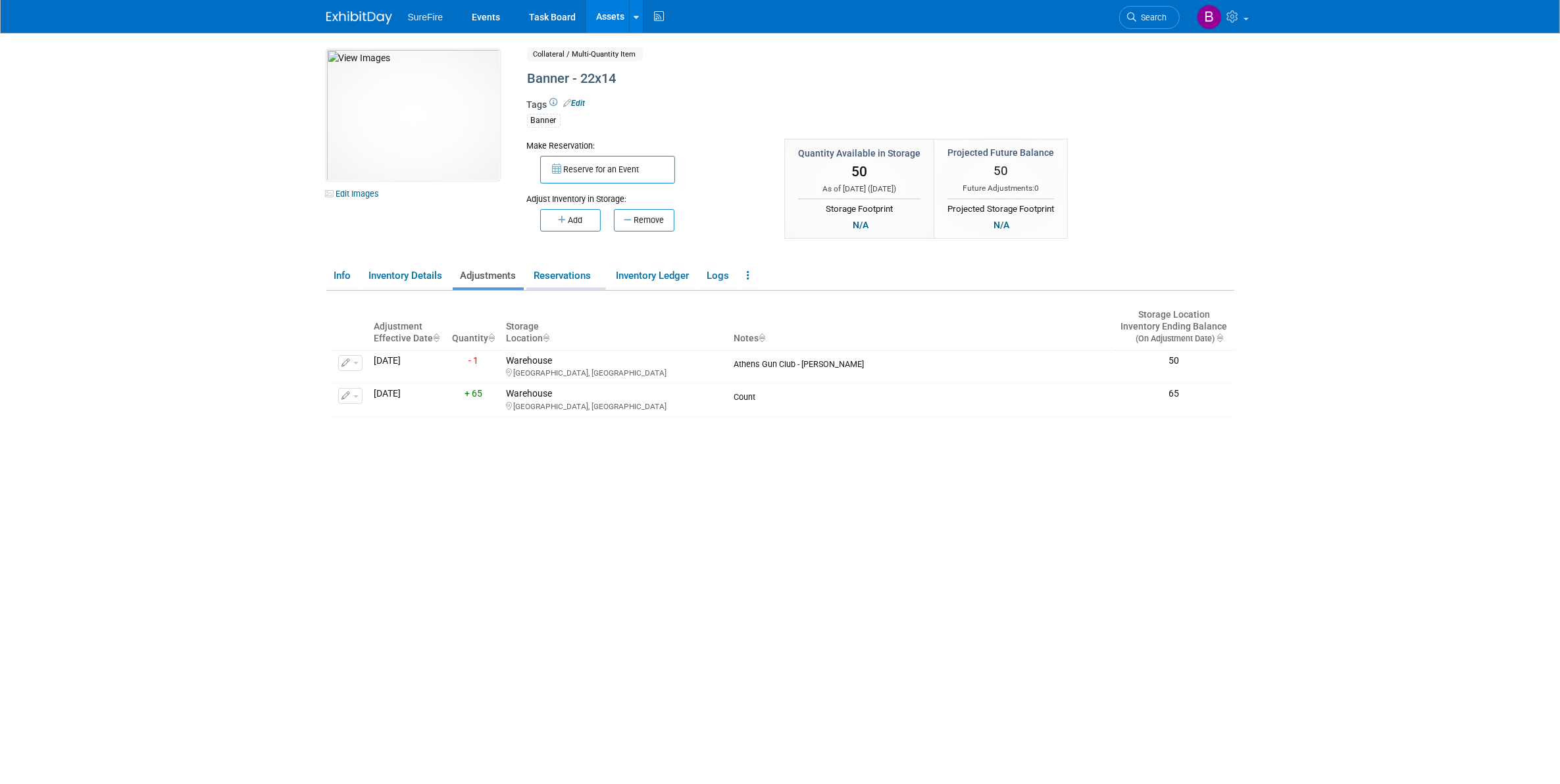
click at [557, 275] on link "Reservations" at bounding box center [566, 276] width 80 height 23
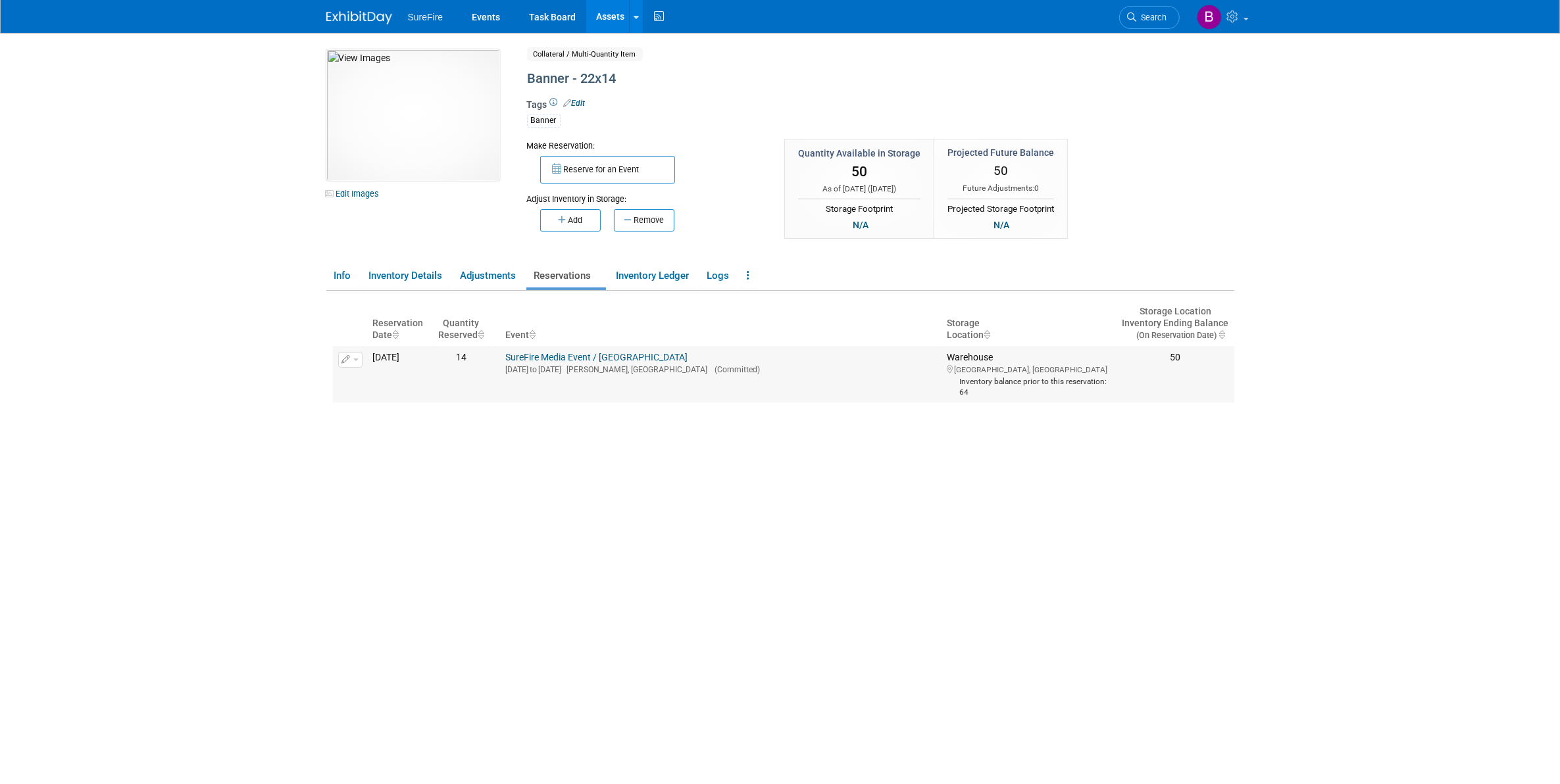
click at [354, 354] on button "button" at bounding box center [351, 359] width 24 height 15
click at [380, 386] on button "Change Reservation" at bounding box center [401, 381] width 111 height 18
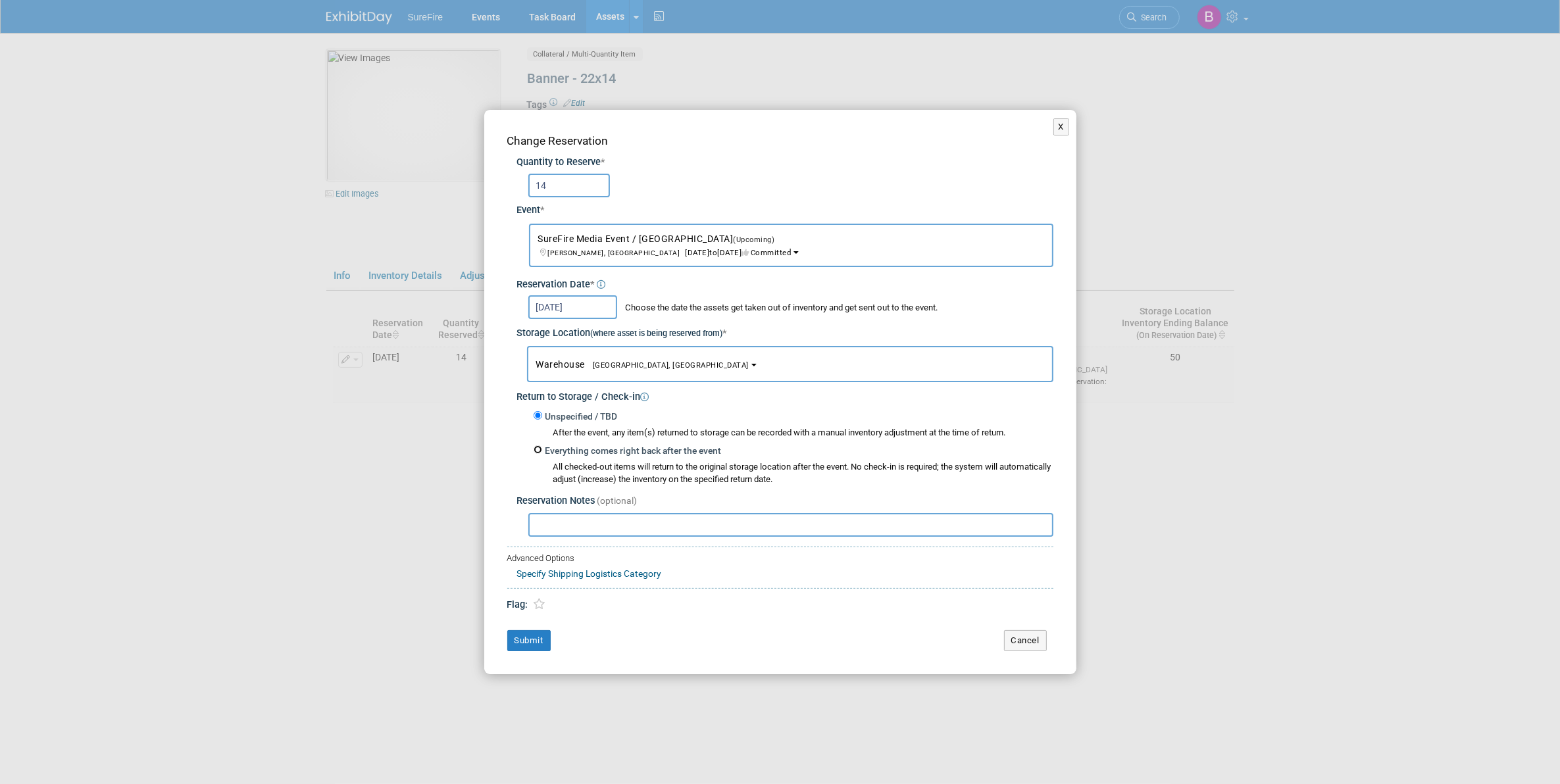
click at [539, 446] on input "Everything comes right back after the event" at bounding box center [538, 450] width 9 height 9
radio input "true"
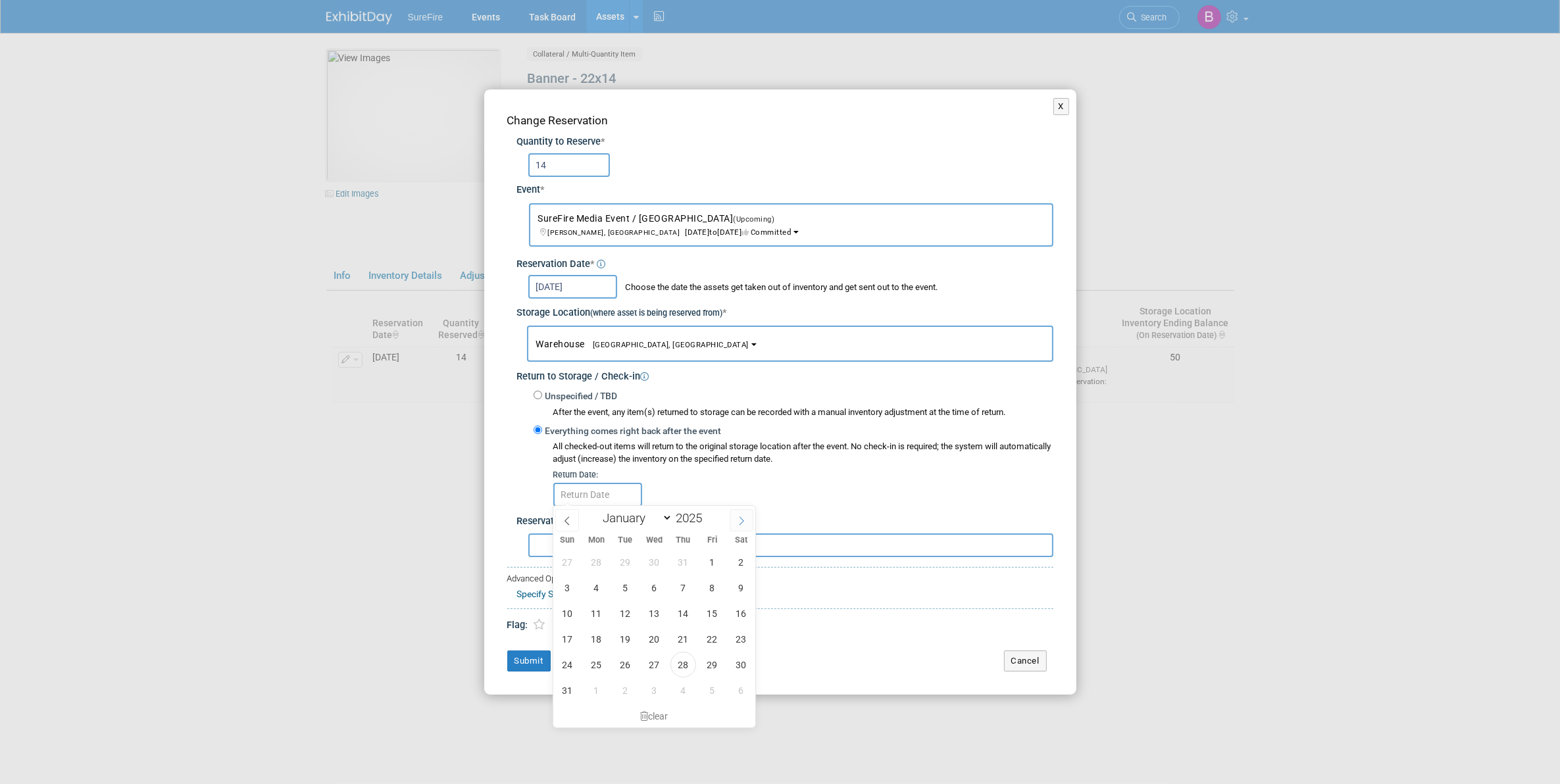
click at [746, 509] on span at bounding box center [741, 520] width 24 height 23
click at [746, 510] on span at bounding box center [741, 520] width 24 height 23
select select "9"
click at [719, 660] on span "31" at bounding box center [712, 665] width 26 height 26
type input "Oct 31, 2025"
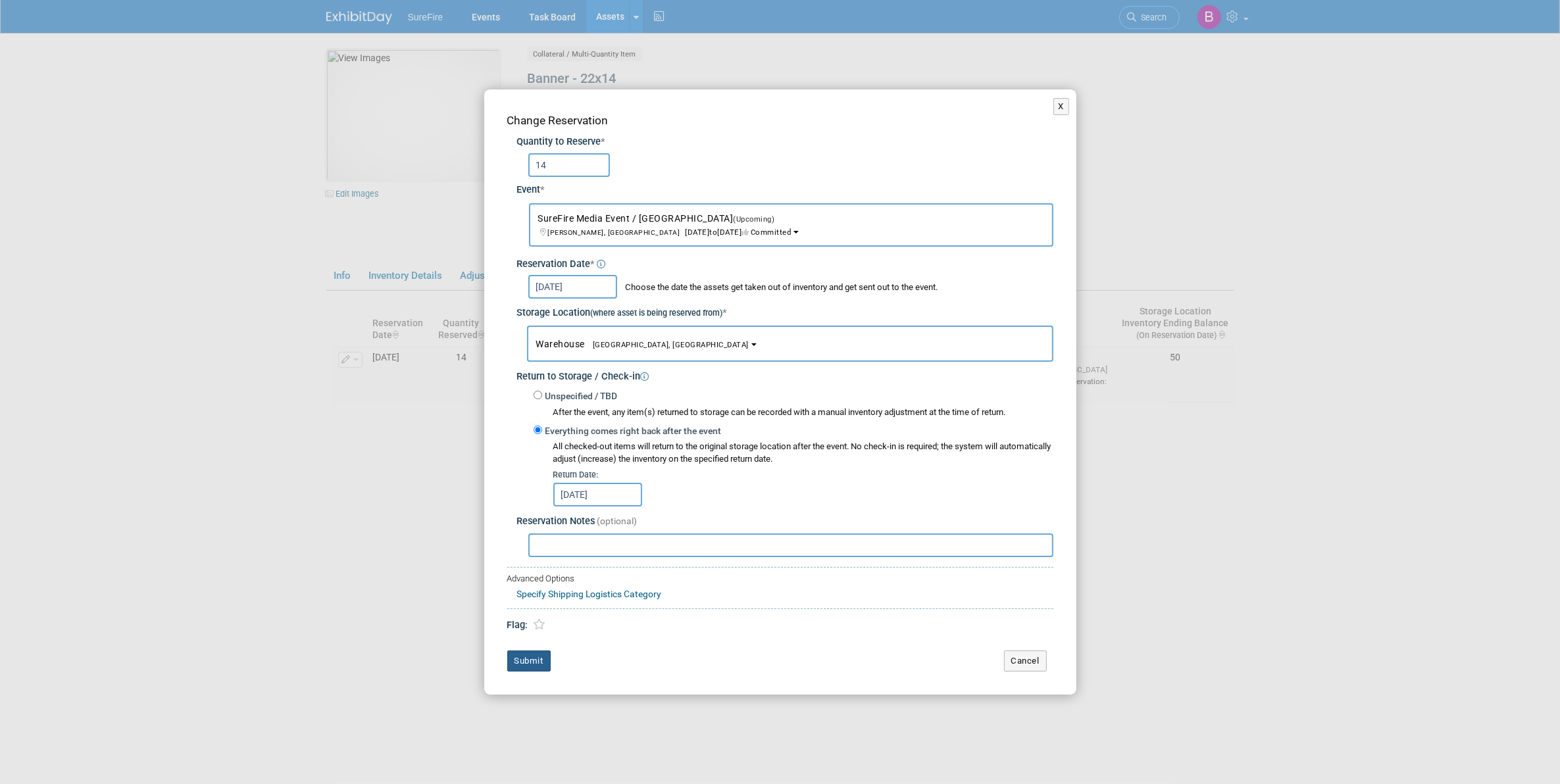
click at [539, 659] on button "Submit" at bounding box center [529, 661] width 43 height 21
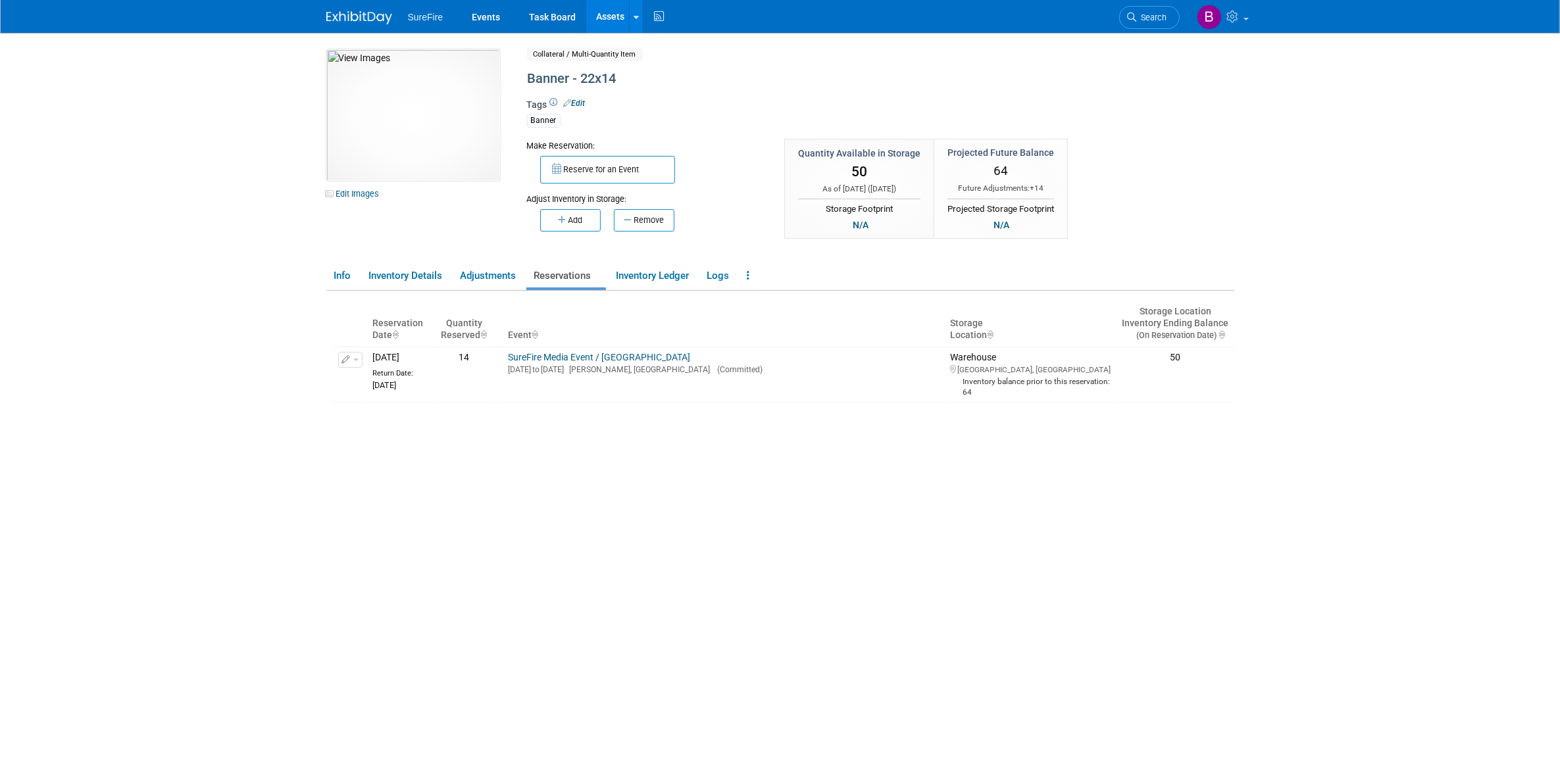
click at [607, 26] on link "Assets" at bounding box center [610, 16] width 48 height 33
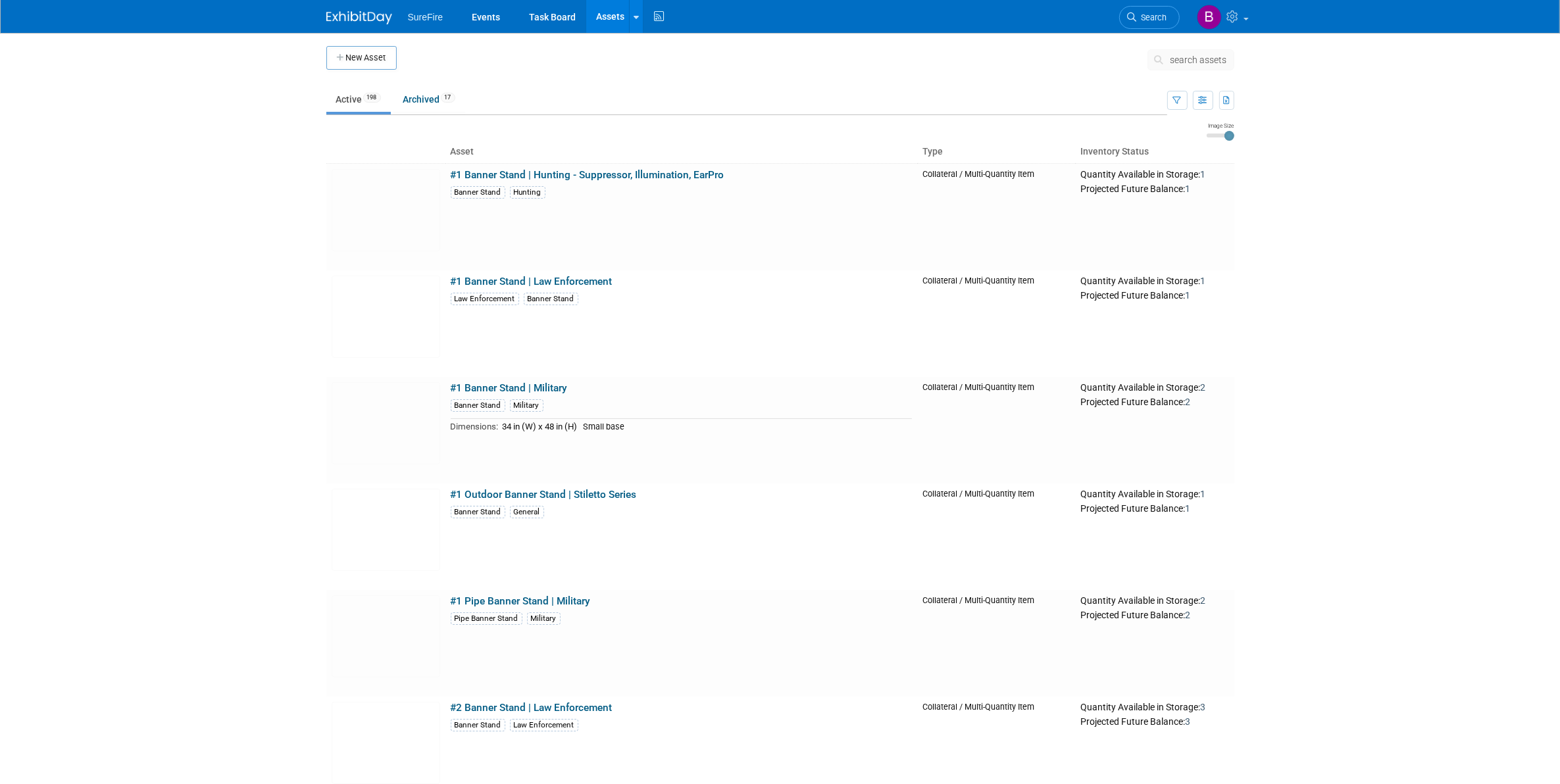
click at [1209, 66] on button "search assets" at bounding box center [1191, 60] width 87 height 21
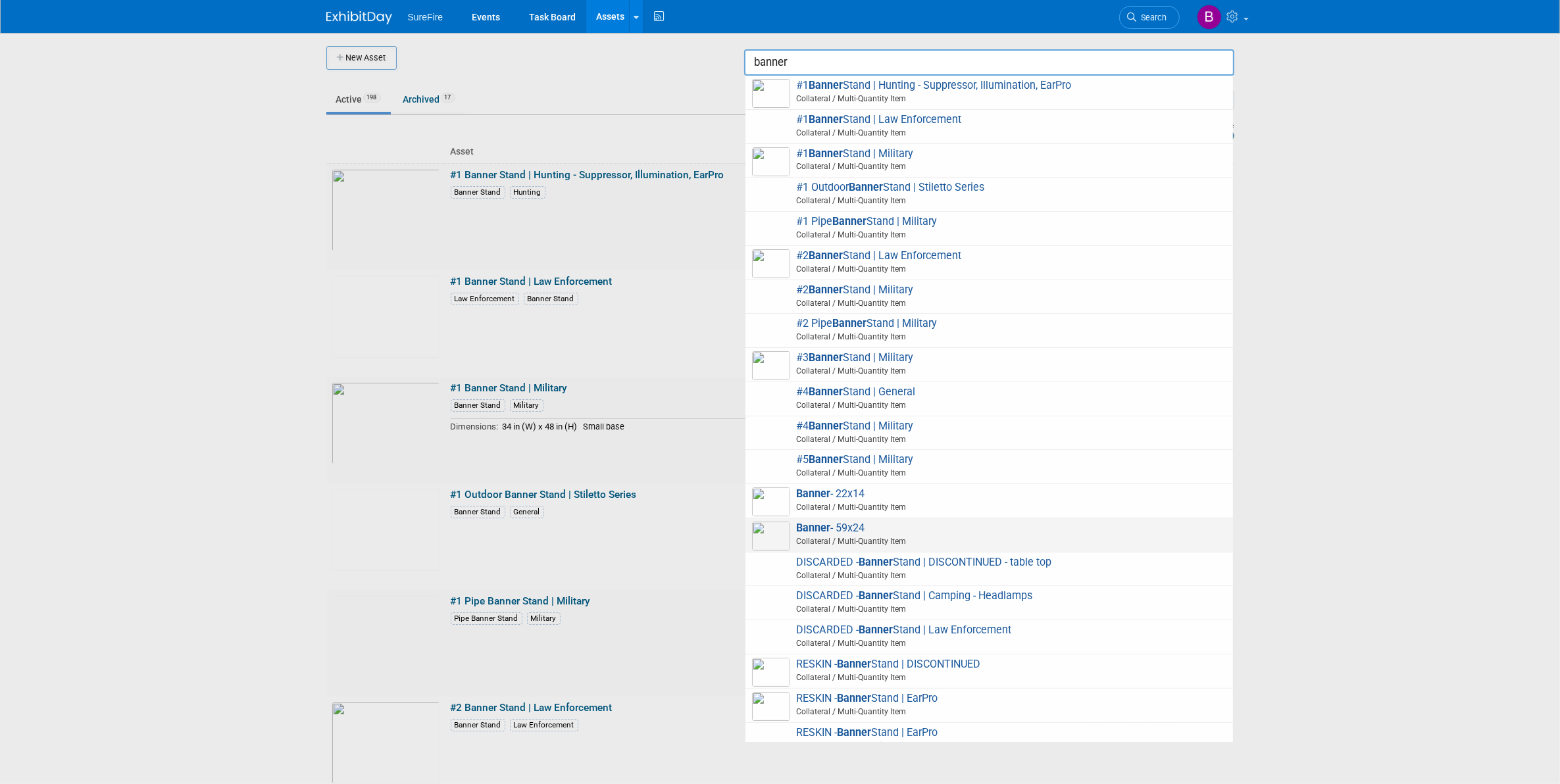
click at [833, 525] on span "Banner - 59x24 Collateral / Multi-Quantity Item" at bounding box center [989, 534] width 474 height 27
type input "Banner - 59x24"
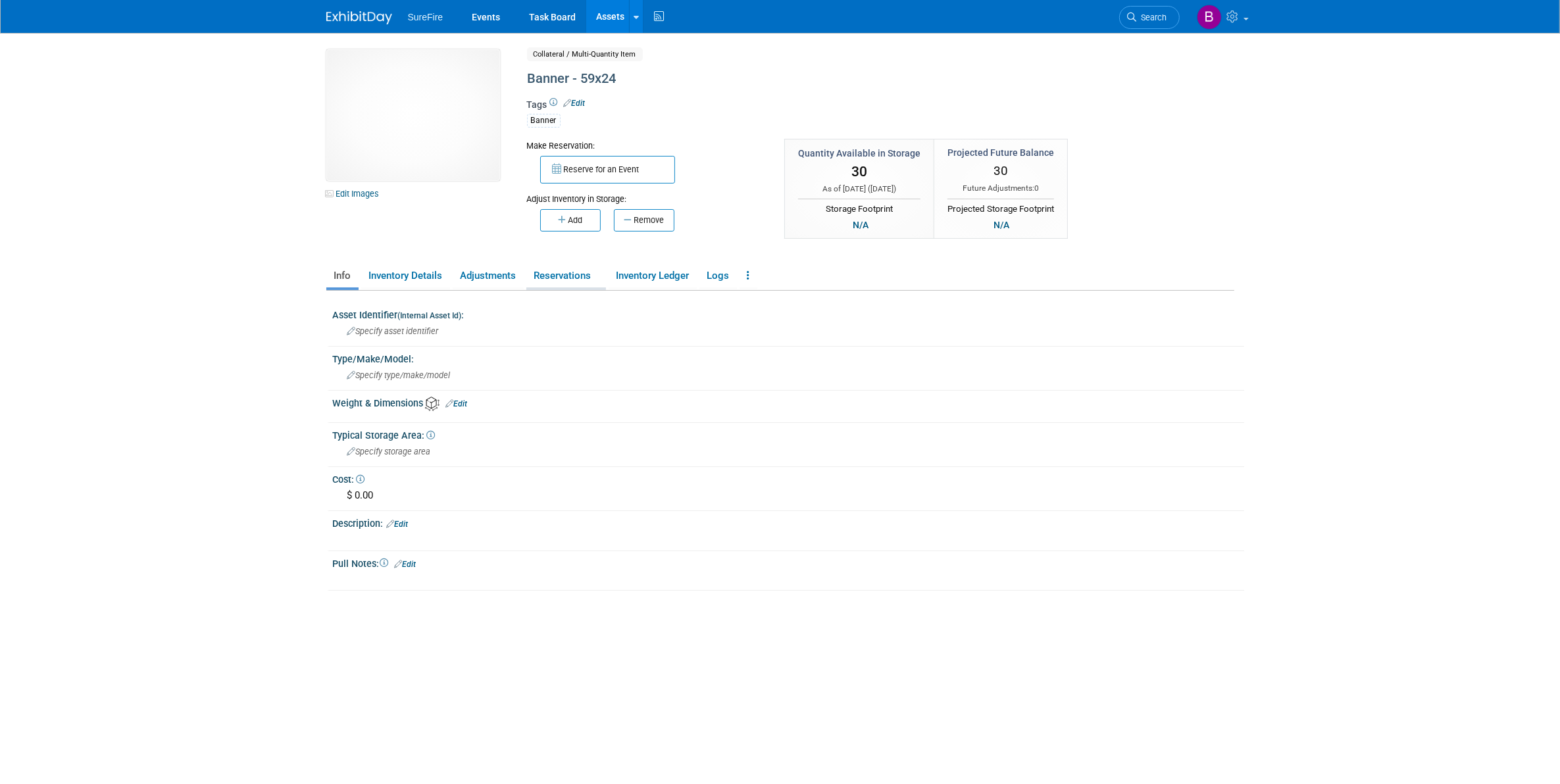
click at [540, 274] on link "Reservations" at bounding box center [566, 276] width 80 height 23
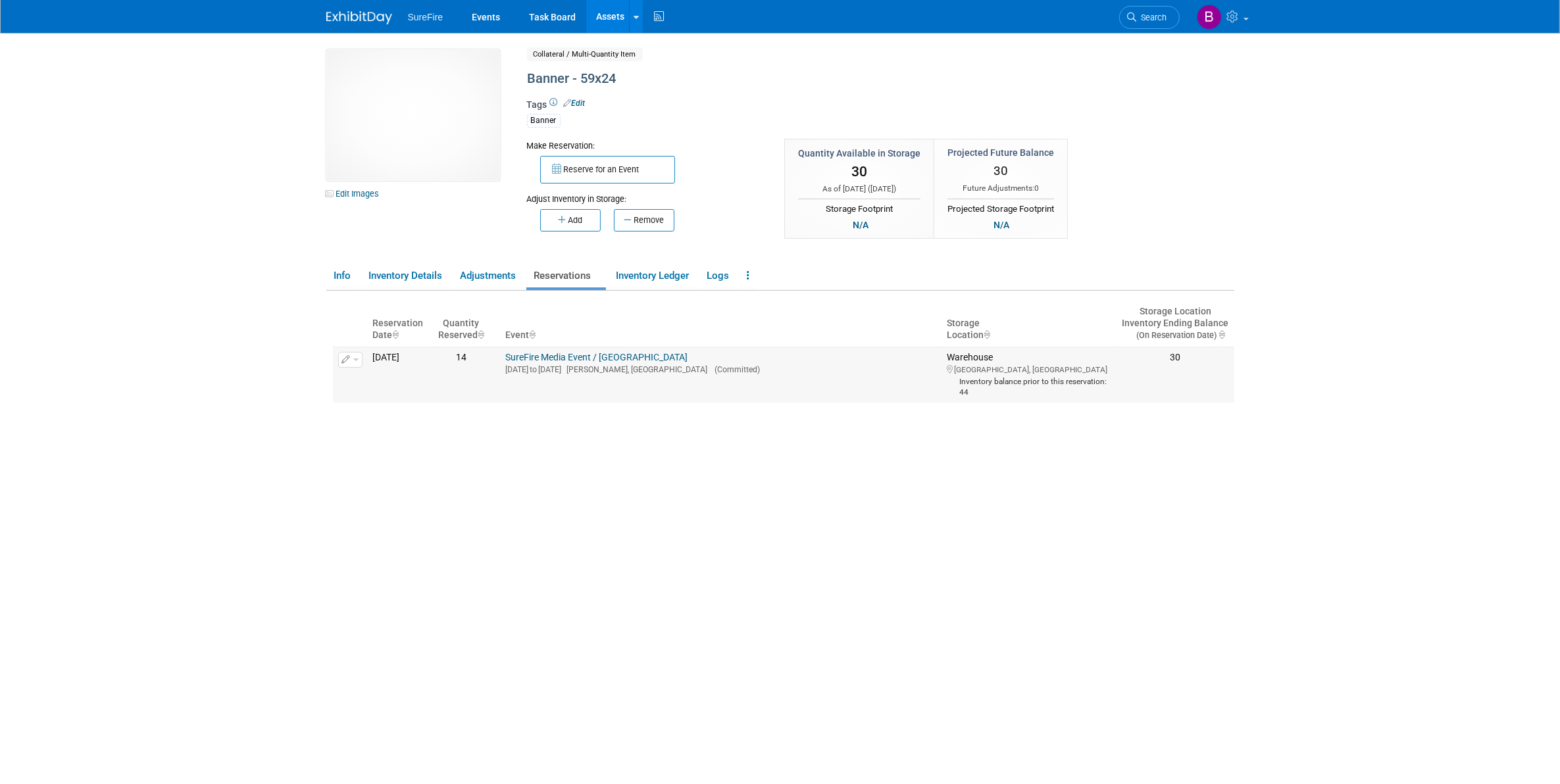
click at [359, 362] on button "button" at bounding box center [351, 359] width 24 height 15
click at [426, 383] on button "Change Reservation" at bounding box center [401, 381] width 111 height 18
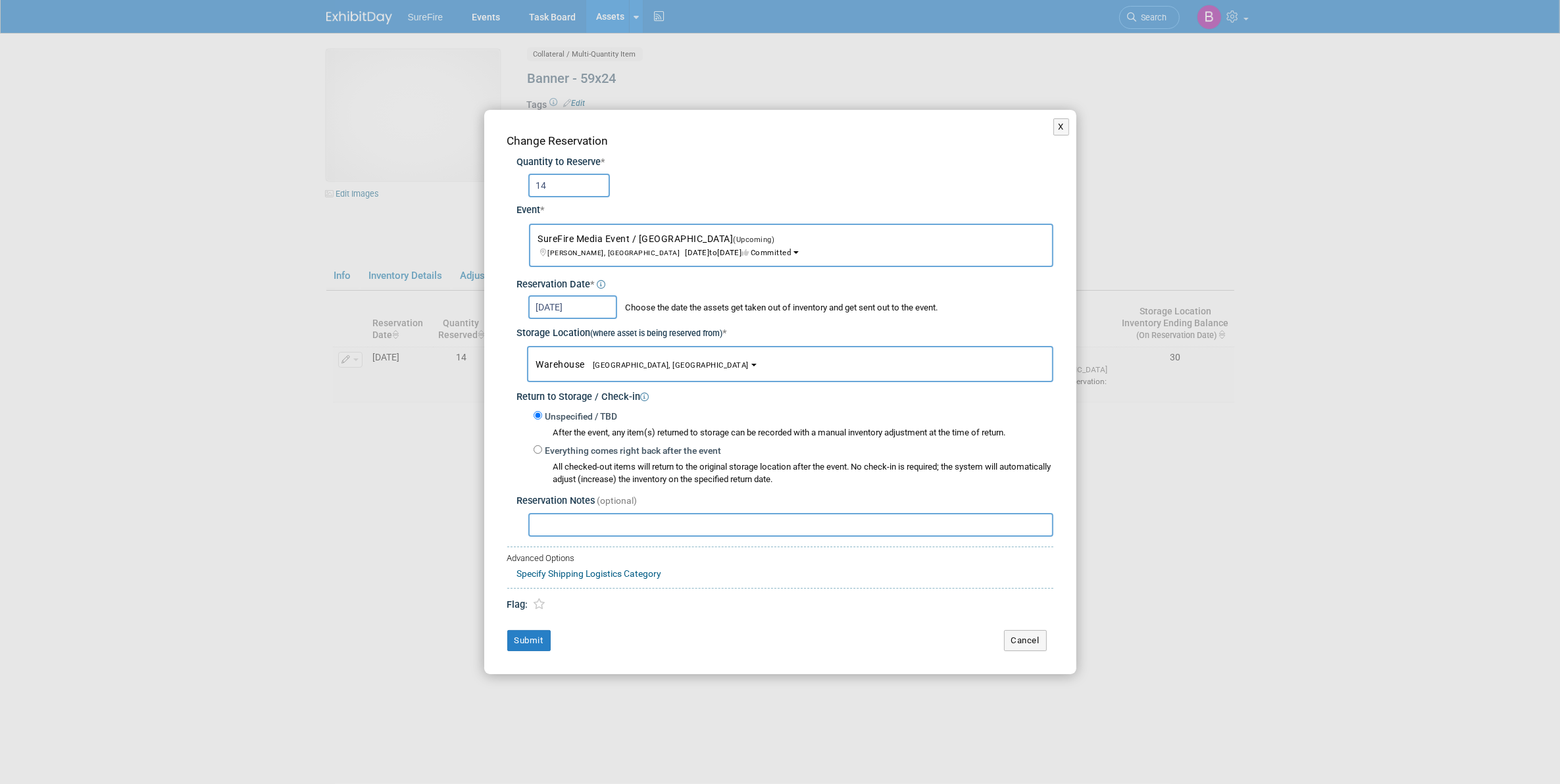
click at [630, 538] on div "Change Reservation Quantity to Reserve * 14 Event * -- SELECT EVENT -- (Upcomin…" at bounding box center [780, 392] width 592 height 564
click at [604, 298] on input "Aug 28, 2025" at bounding box center [573, 307] width 89 height 24
click at [915, 290] on div "Reservation Date *" at bounding box center [785, 281] width 536 height 22
click at [545, 449] on label "Everything comes right back after the event" at bounding box center [632, 451] width 180 height 13
click at [543, 449] on input "Everything comes right back after the event" at bounding box center [538, 450] width 9 height 9
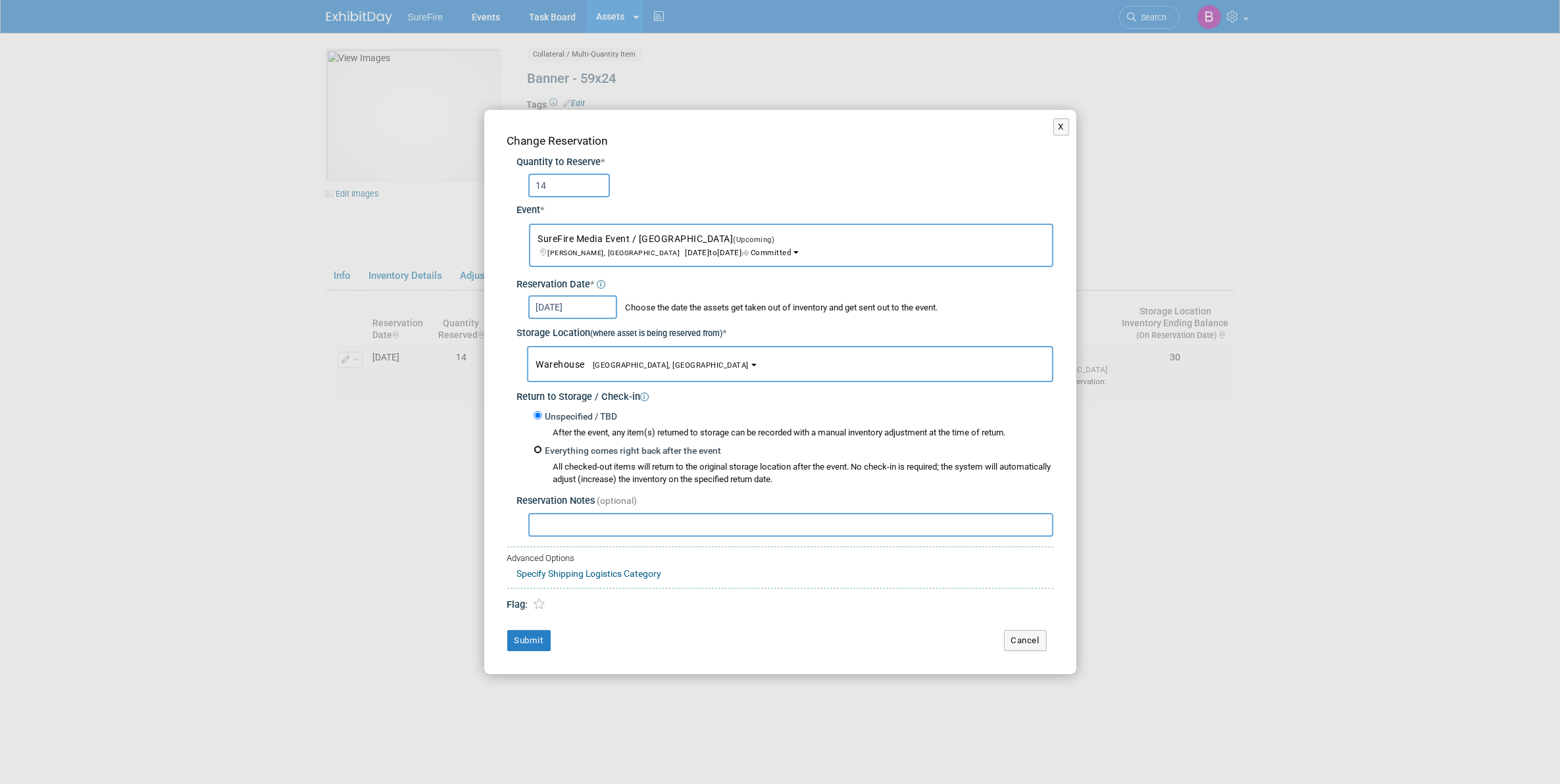
radio input "true"
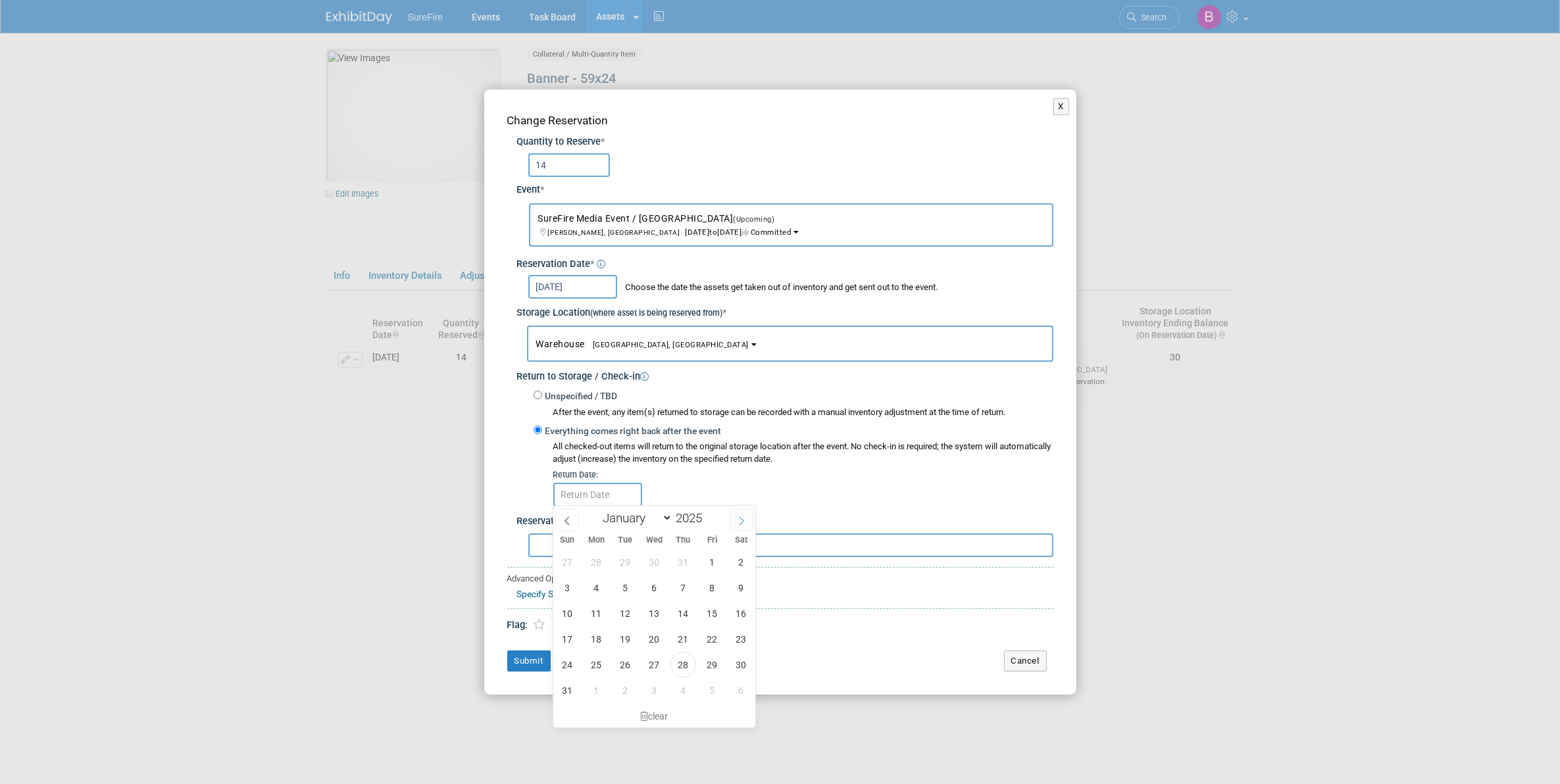
click at [739, 521] on icon at bounding box center [741, 520] width 9 height 9
select select "9"
click at [714, 656] on span "31" at bounding box center [712, 665] width 26 height 26
type input "Oct 31, 2025"
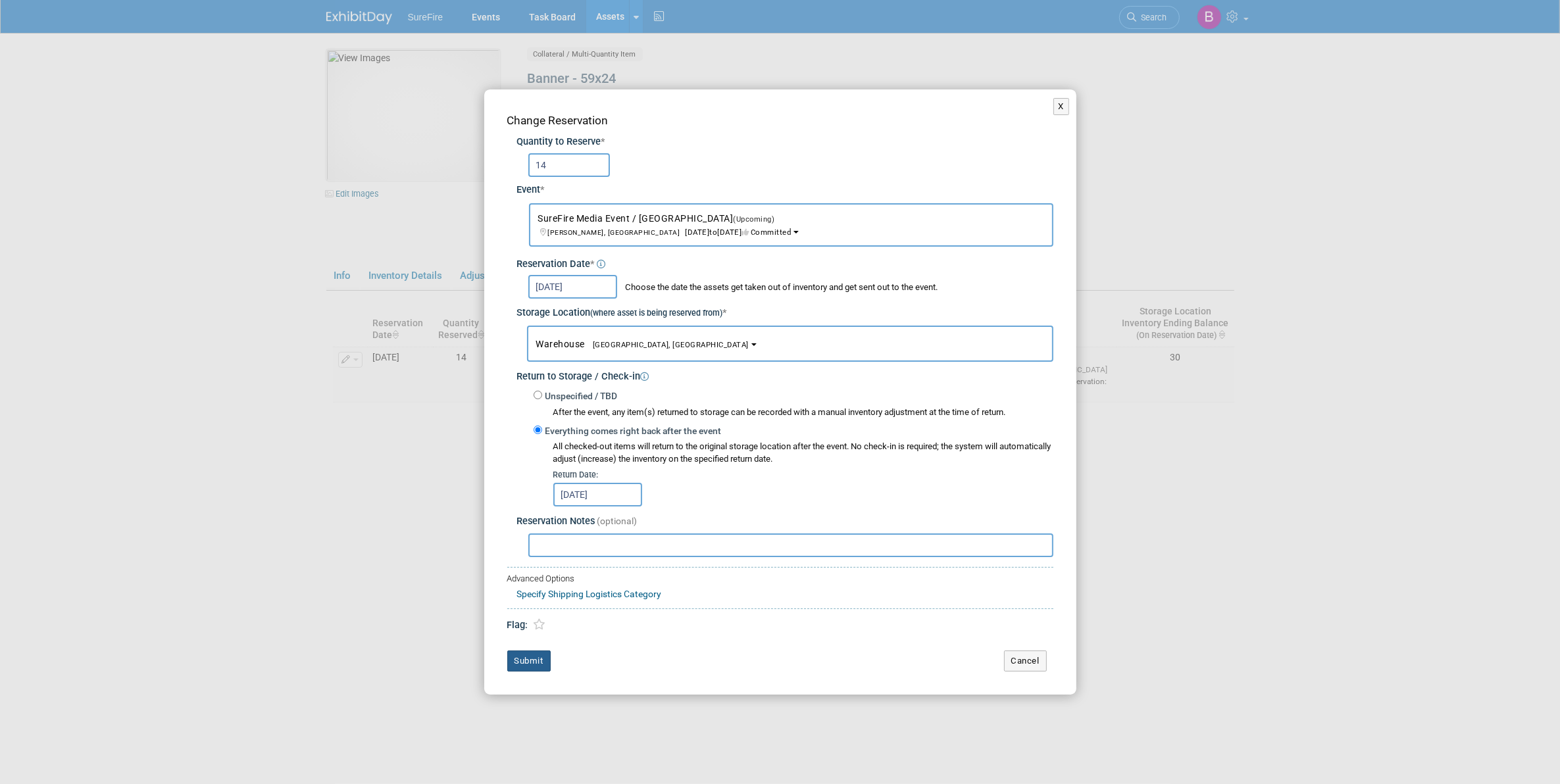
click at [523, 660] on button "Submit" at bounding box center [529, 661] width 43 height 21
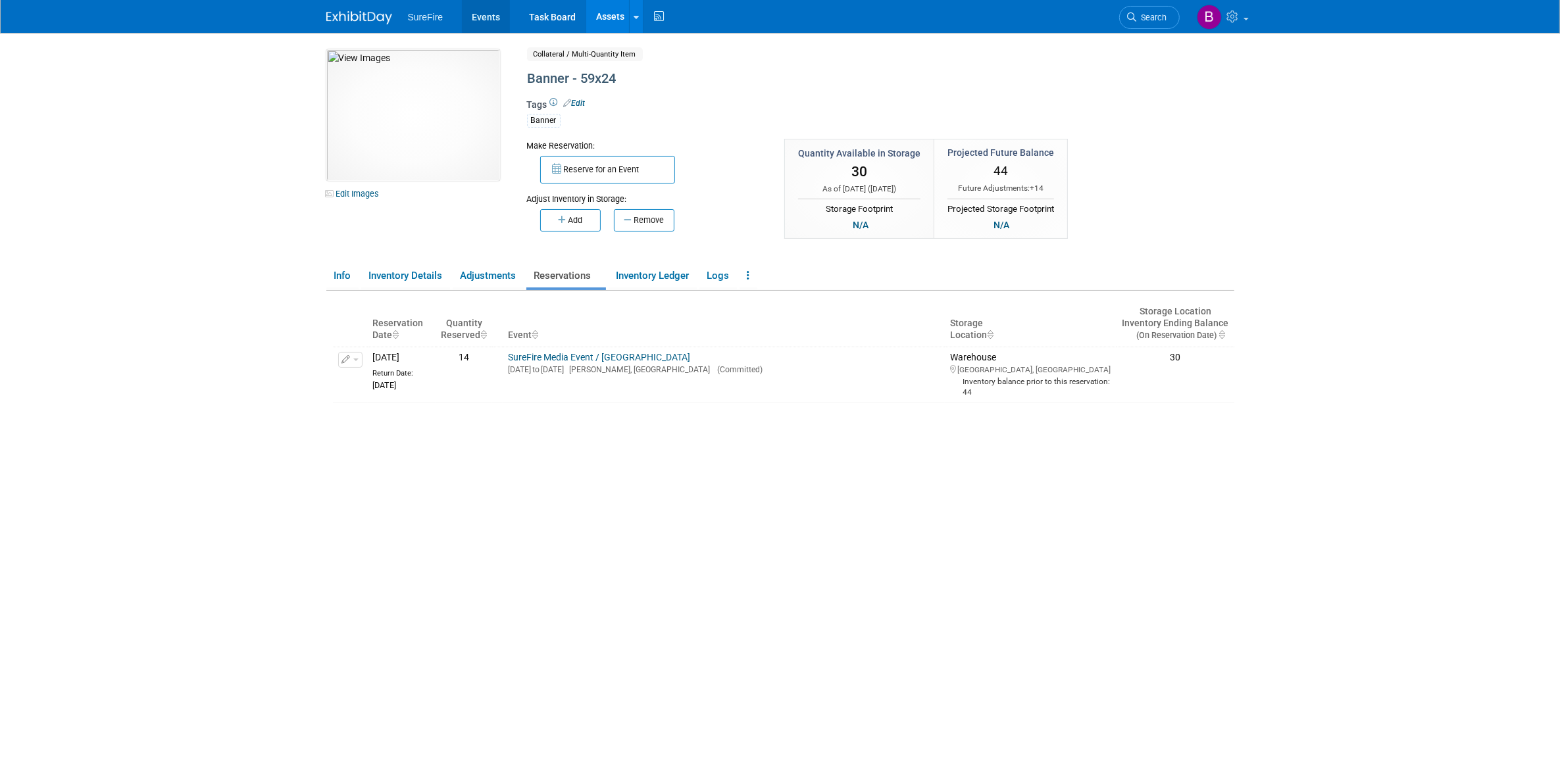
click at [492, 20] on link "Events" at bounding box center [486, 16] width 48 height 33
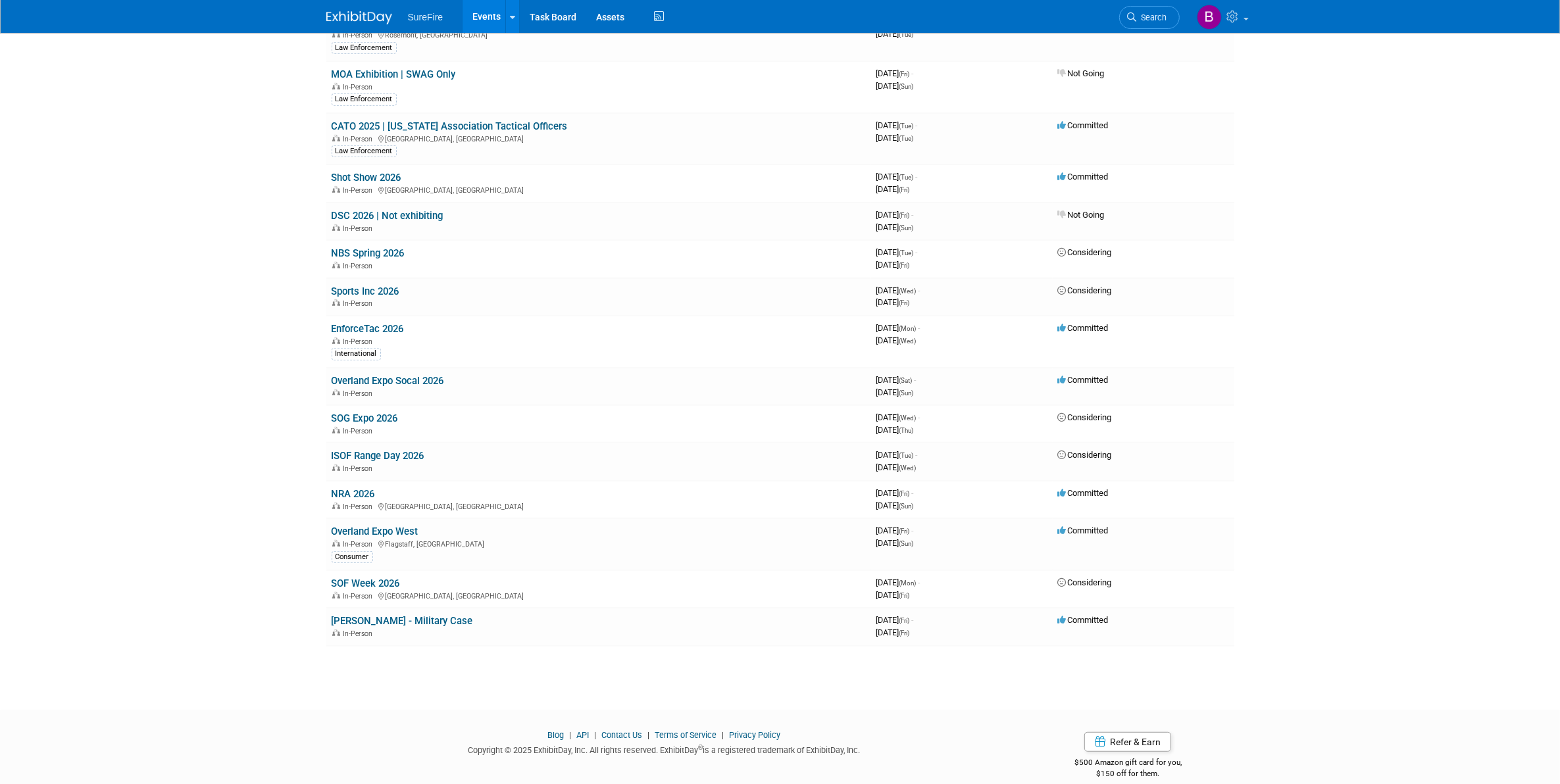
scroll to position [796, 0]
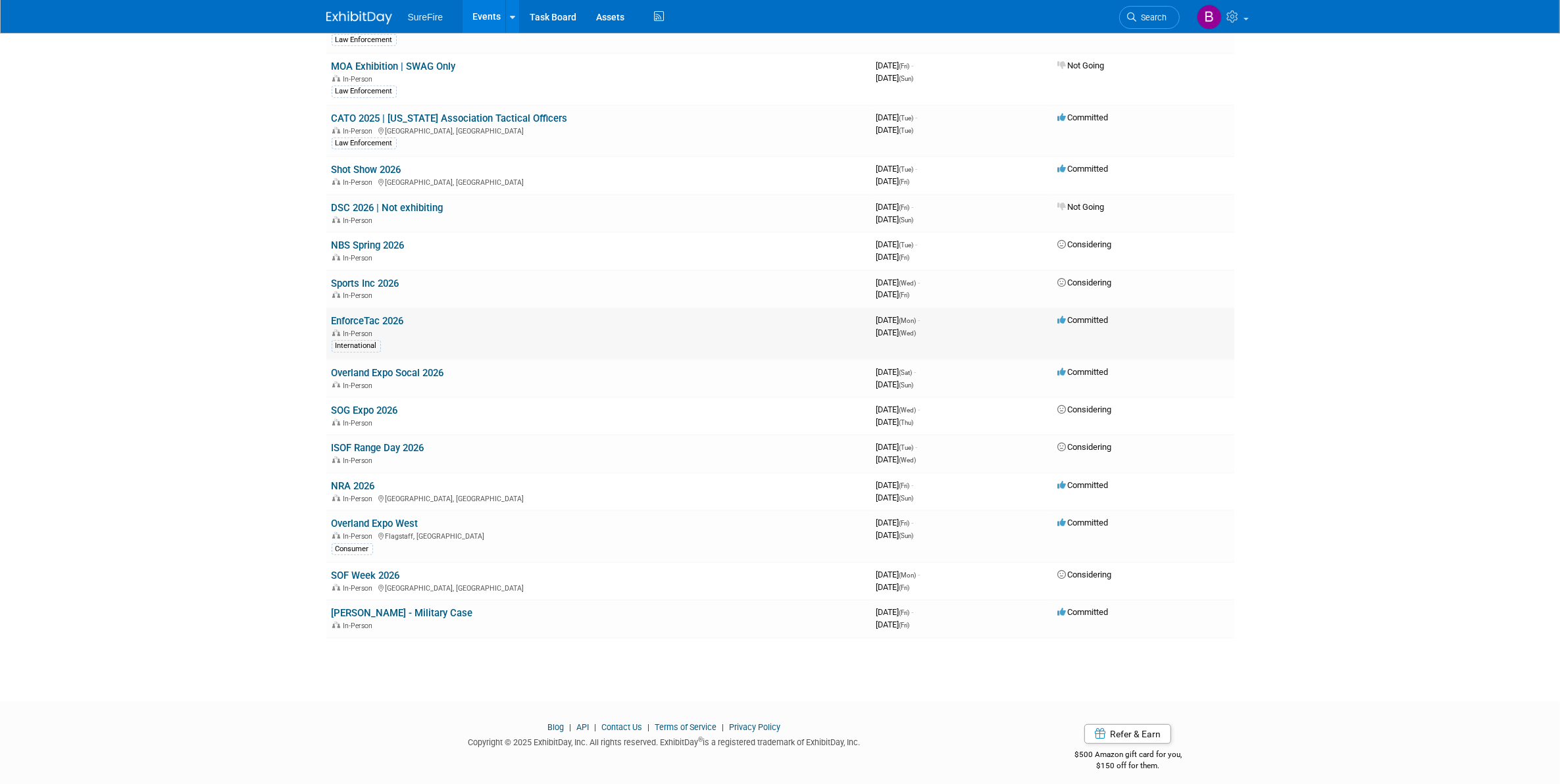
click at [373, 317] on link "EnforceTac 2026" at bounding box center [368, 320] width 72 height 12
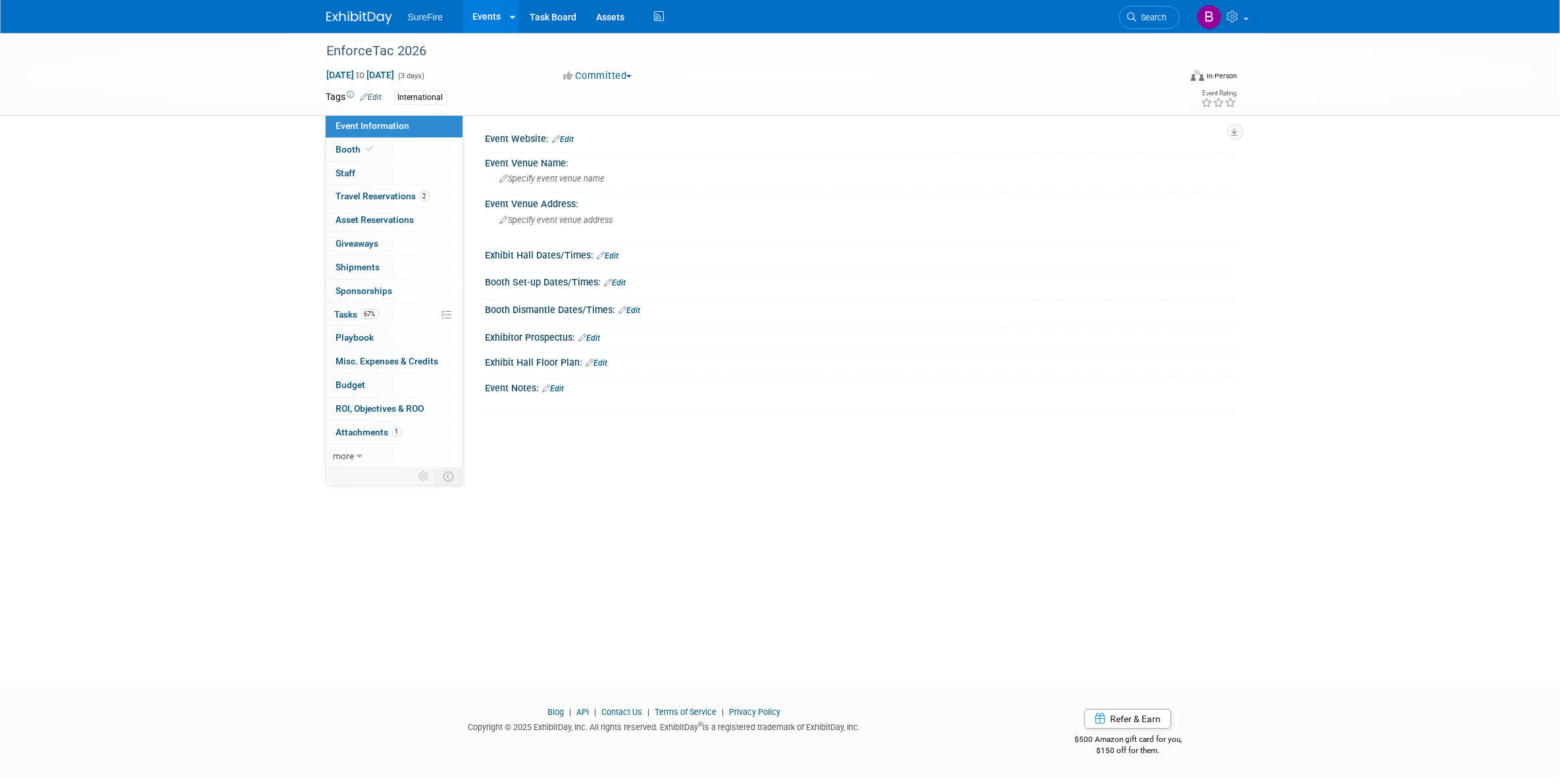
click at [612, 258] on link "Edit" at bounding box center [608, 255] width 22 height 9
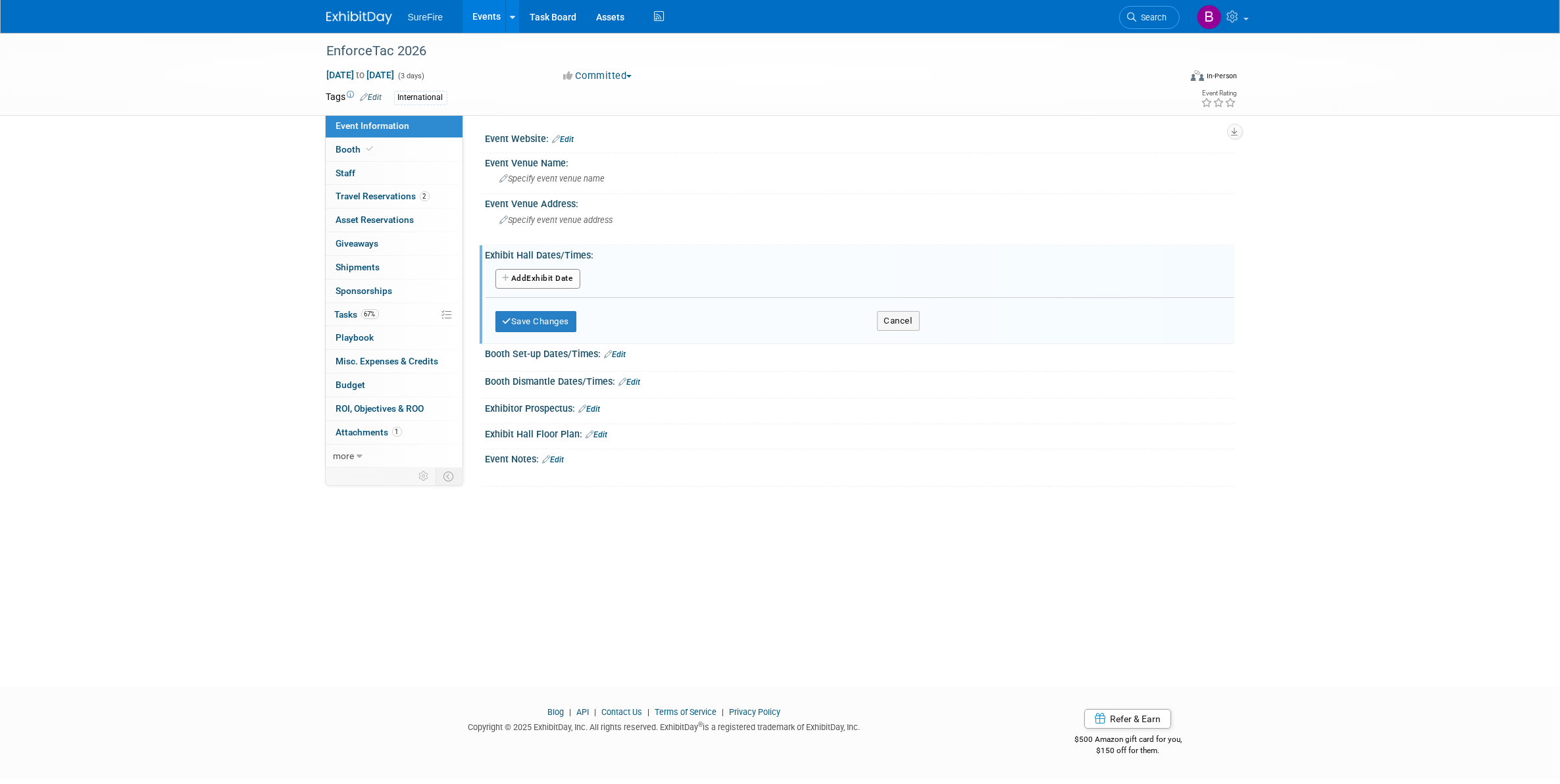
click at [564, 280] on button "Add Another Exhibit Date" at bounding box center [538, 279] width 85 height 20
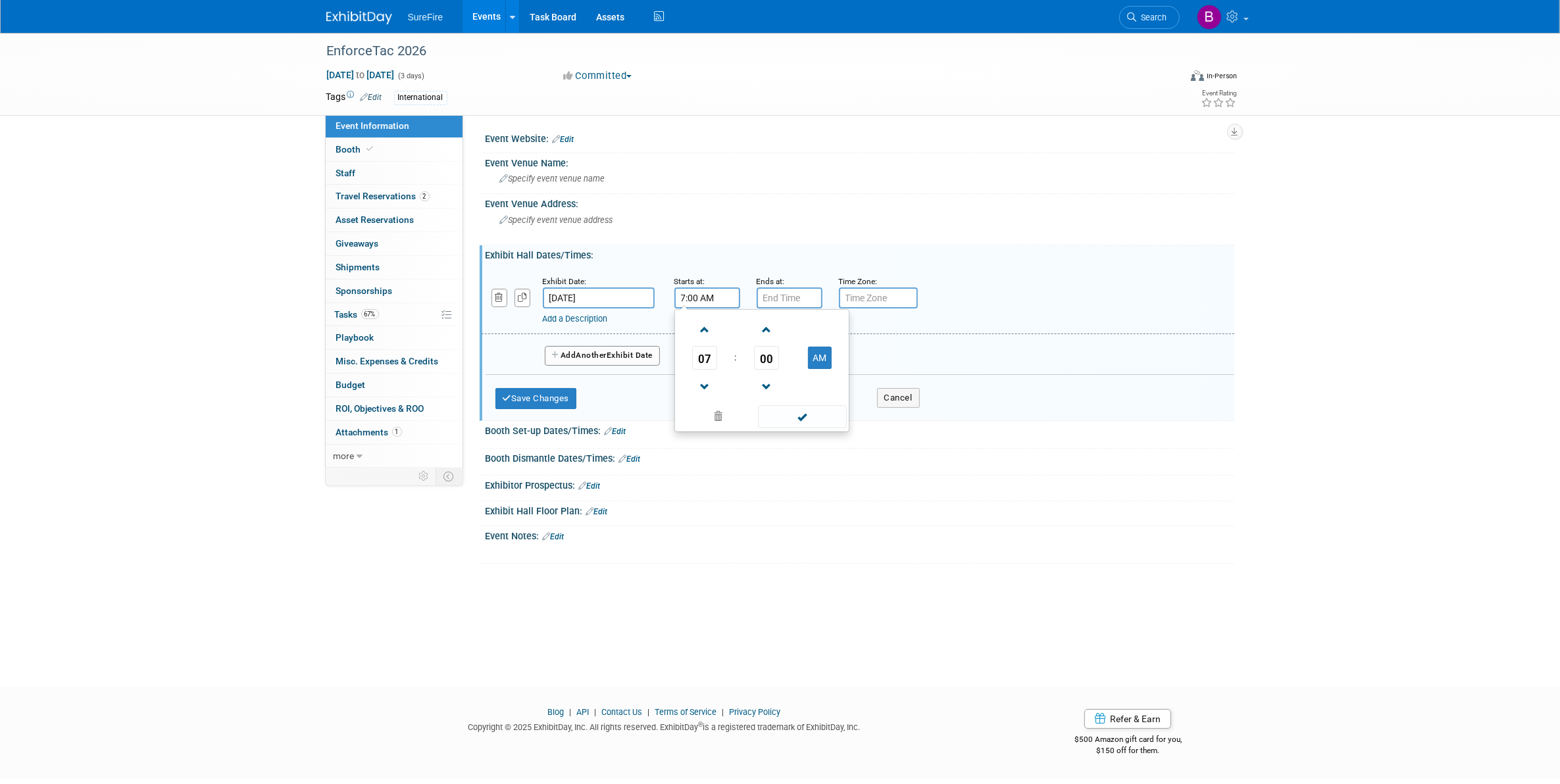
click at [718, 293] on input "7:00 AM" at bounding box center [707, 298] width 66 height 21
type input "7:00 AM9"
drag, startPoint x: 718, startPoint y: 293, endPoint x: 596, endPoint y: 304, distance: 122.5
click at [607, 306] on div "Exhibit Date: Feb 23, 2026 Starts at: 7:00 AM9 07 : 00 AM 12 01 02 03 04 05 06 …" at bounding box center [857, 300] width 752 height 68
click at [702, 333] on span at bounding box center [705, 330] width 23 height 23
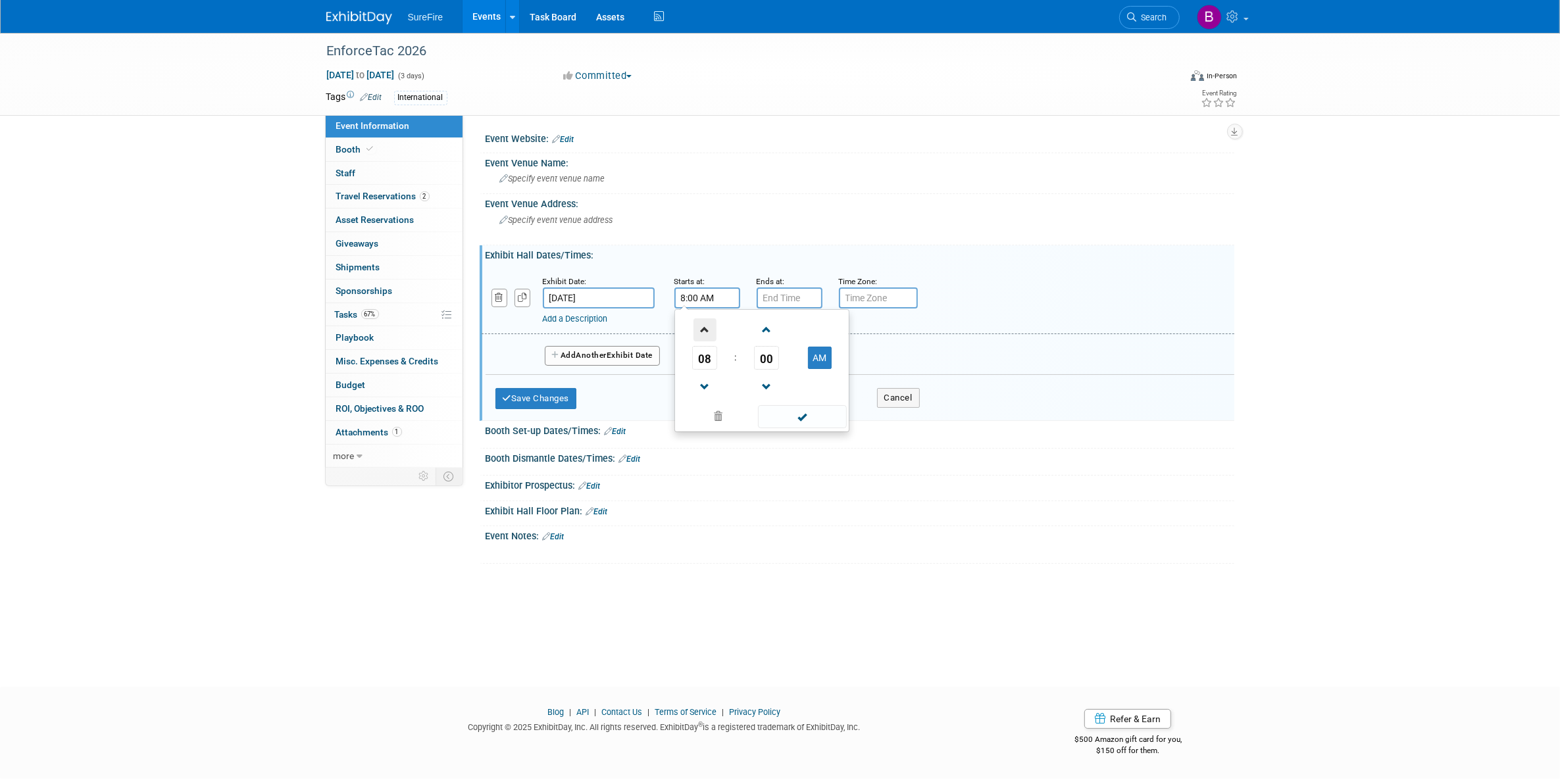
click at [702, 333] on span at bounding box center [705, 330] width 23 height 23
click at [774, 412] on span at bounding box center [802, 416] width 89 height 23
type input "9:00 AM"
click at [774, 294] on input "7:00 PM" at bounding box center [789, 298] width 66 height 21
click at [780, 387] on span at bounding box center [787, 387] width 23 height 23
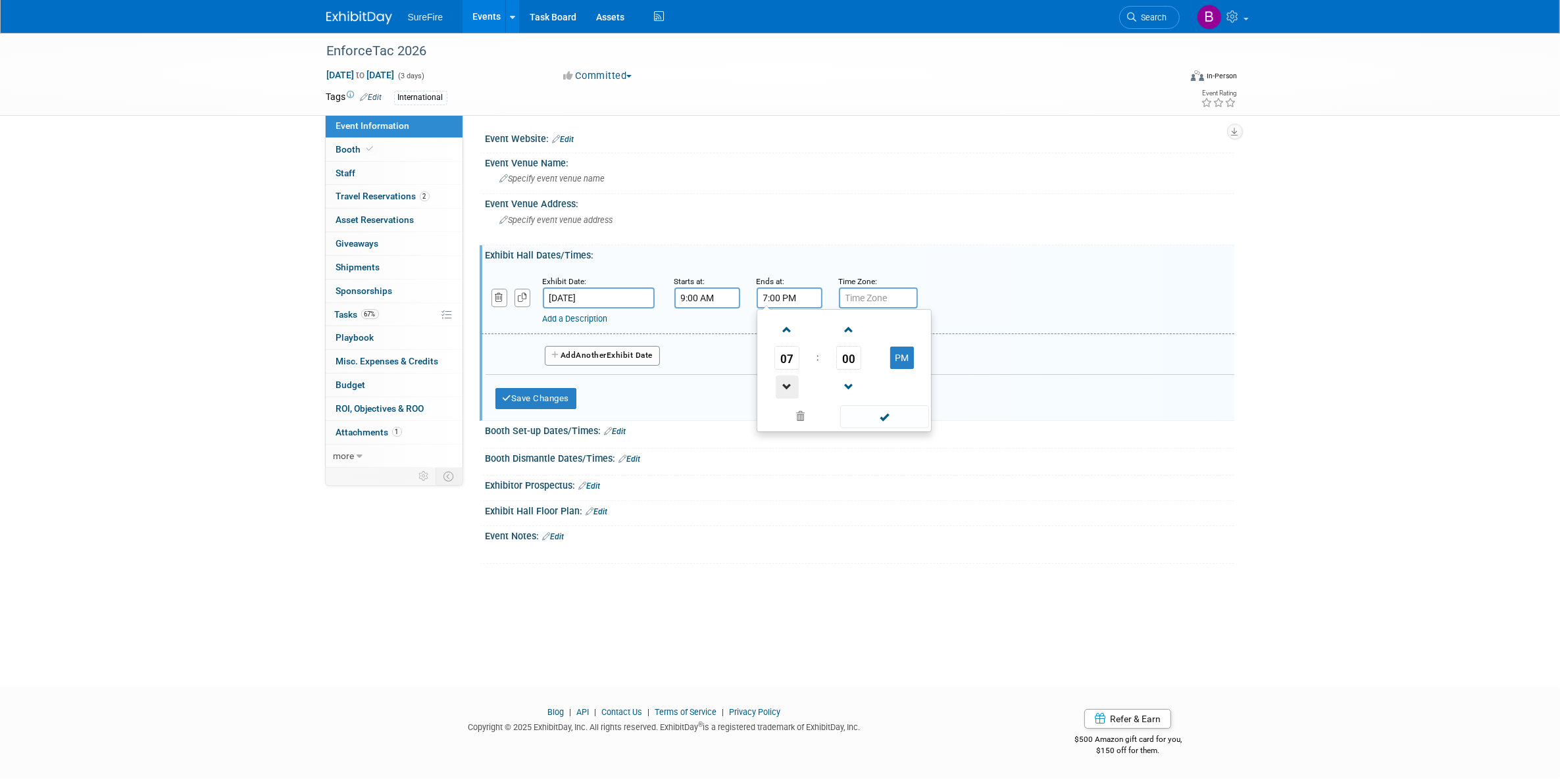
type input "6:00 PM"
click at [862, 415] on span at bounding box center [884, 416] width 89 height 23
click at [638, 349] on button "Add Another Exhibit Date" at bounding box center [603, 355] width 115 height 20
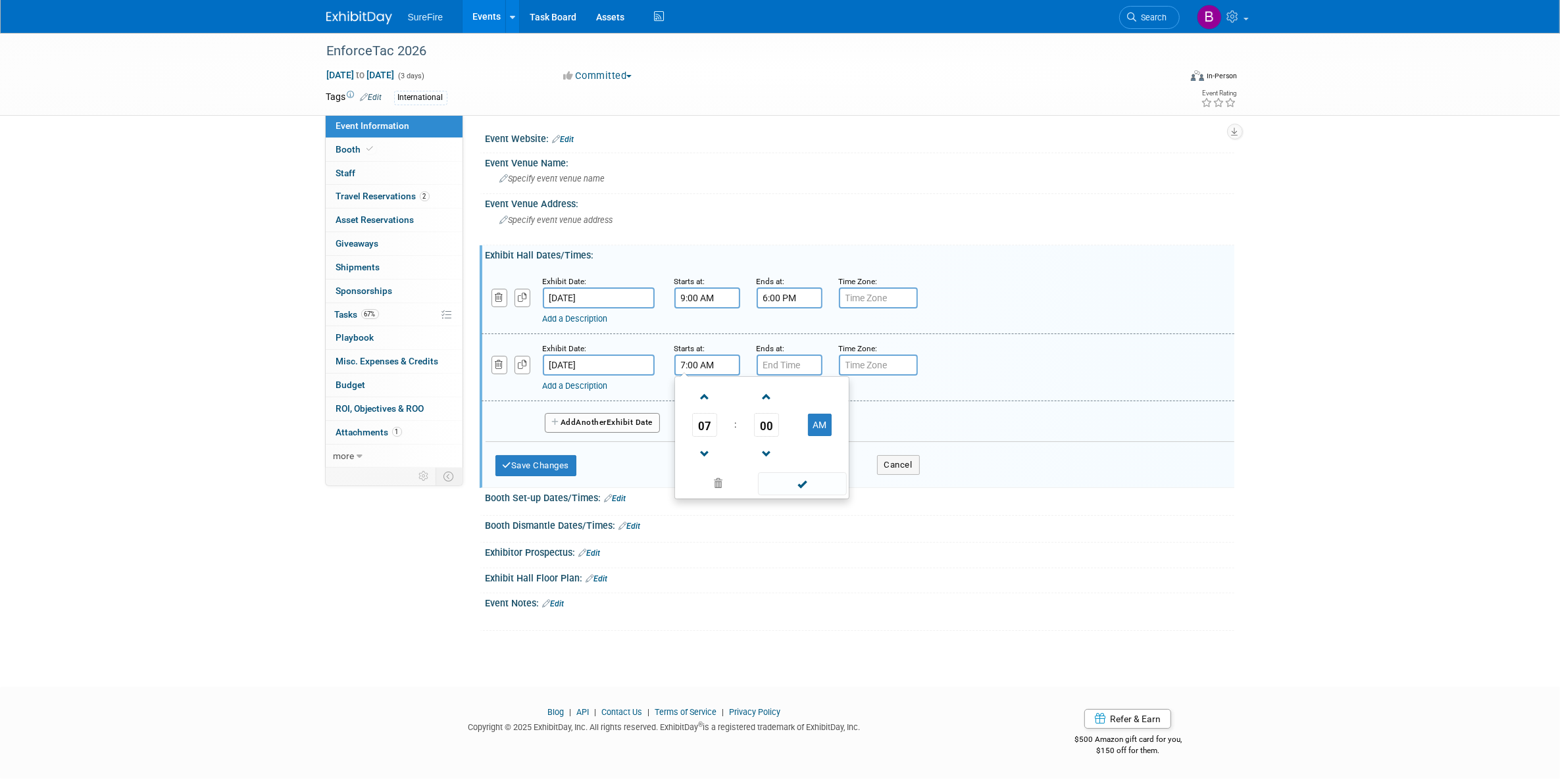
click at [717, 364] on input "7:00 AM" at bounding box center [707, 365] width 66 height 21
click at [706, 391] on span at bounding box center [705, 397] width 23 height 23
type input "9:00 AM"
click at [770, 476] on span at bounding box center [802, 484] width 89 height 23
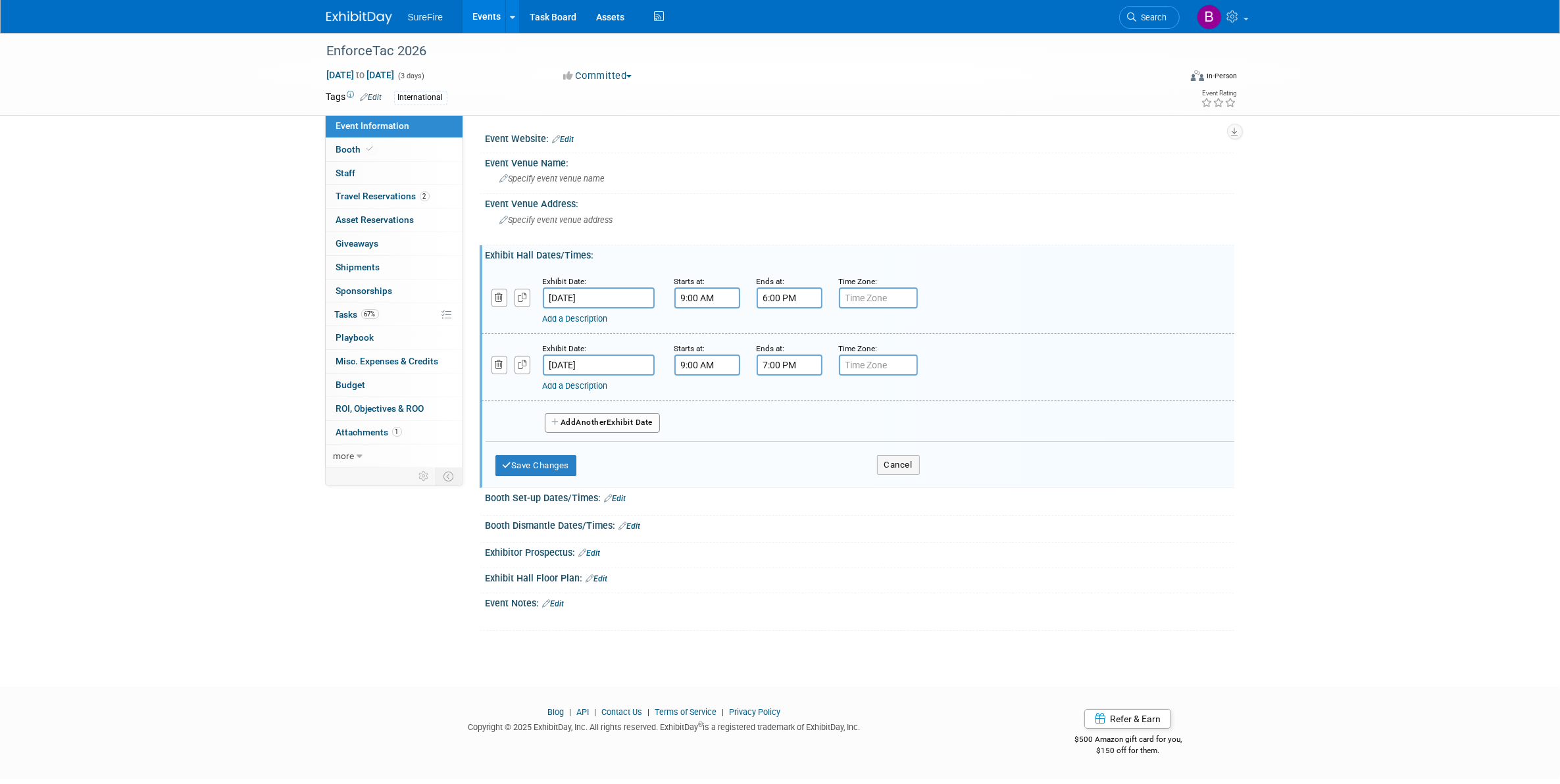
click at [758, 367] on input "7:00 PM" at bounding box center [789, 365] width 66 height 21
click at [782, 444] on span at bounding box center [787, 454] width 23 height 23
type input "6:00 PM"
click at [835, 470] on td at bounding box center [800, 483] width 80 height 26
click at [843, 477] on span at bounding box center [884, 484] width 89 height 23
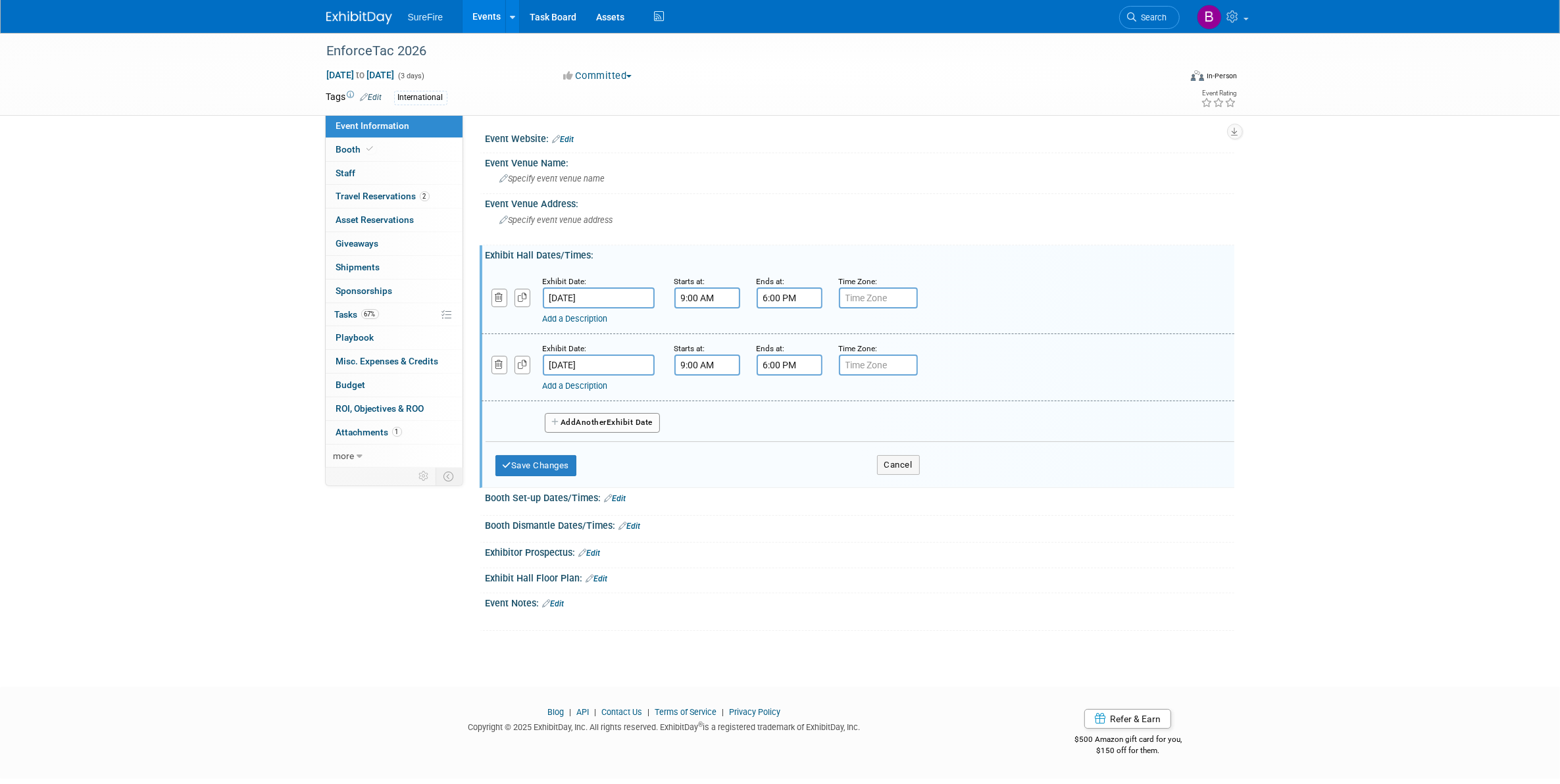
click at [651, 419] on button "Add Another Exhibit Date" at bounding box center [603, 423] width 115 height 20
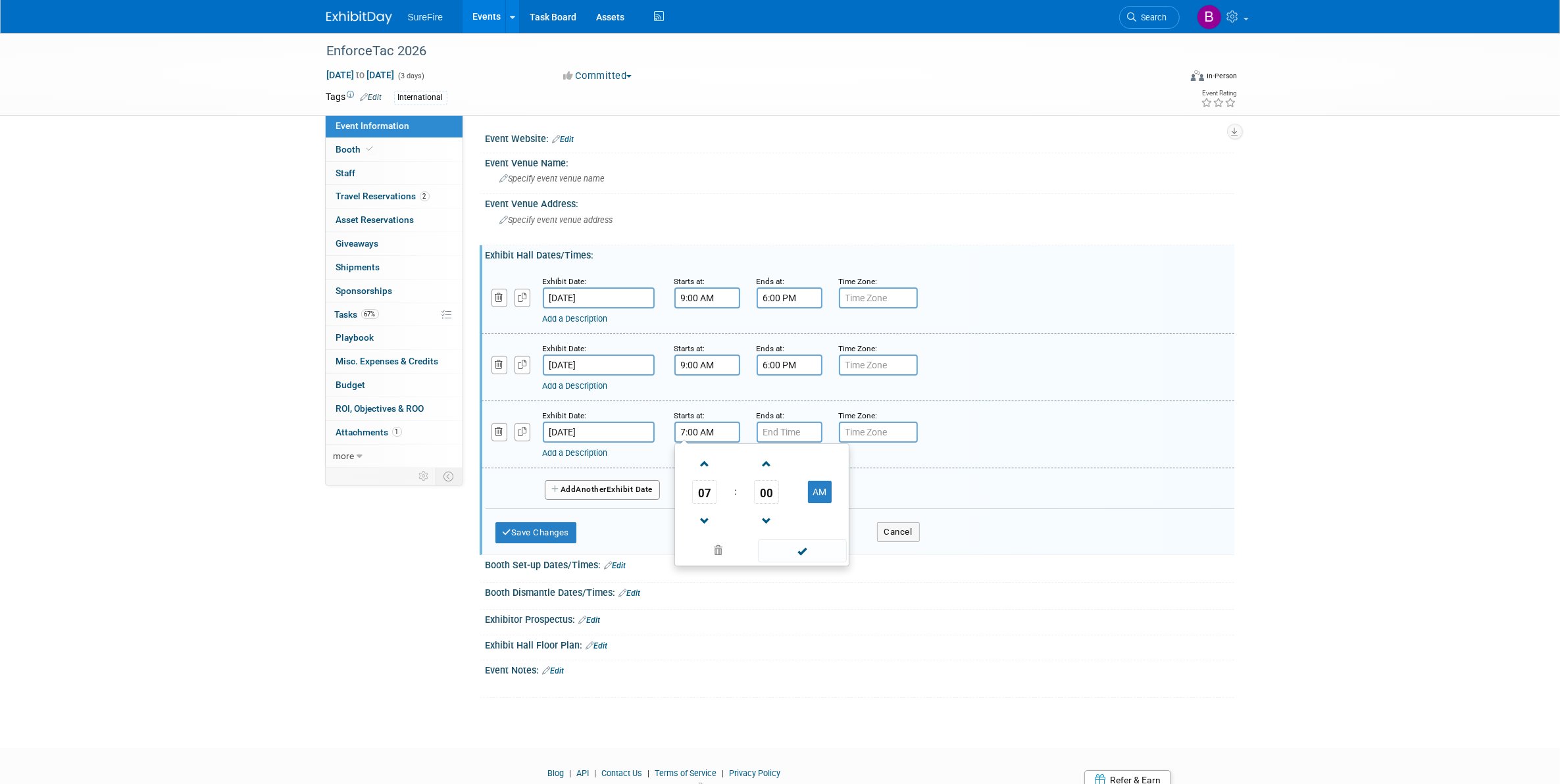
click at [725, 432] on input "7:00 AM" at bounding box center [707, 433] width 66 height 21
click at [698, 457] on span at bounding box center [705, 464] width 23 height 23
type input "9:00 AM"
click at [796, 547] on span at bounding box center [802, 551] width 89 height 23
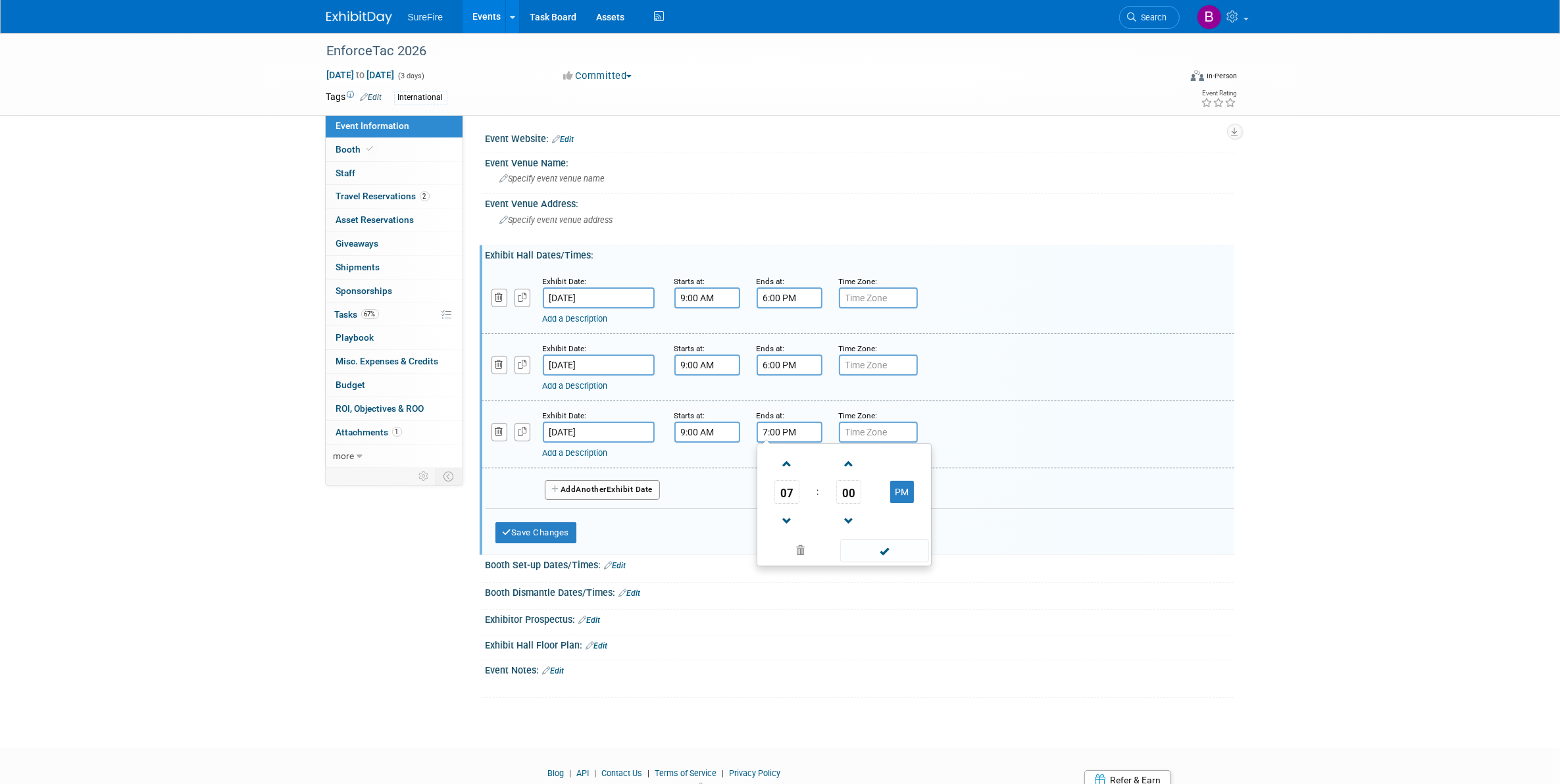
click at [775, 426] on input "7:00 PM" at bounding box center [789, 433] width 66 height 21
click at [793, 512] on span at bounding box center [787, 521] width 23 height 23
type input "6:00 PM"
click at [875, 541] on span at bounding box center [884, 551] width 89 height 23
click at [577, 527] on button "Save Changes" at bounding box center [536, 533] width 81 height 21
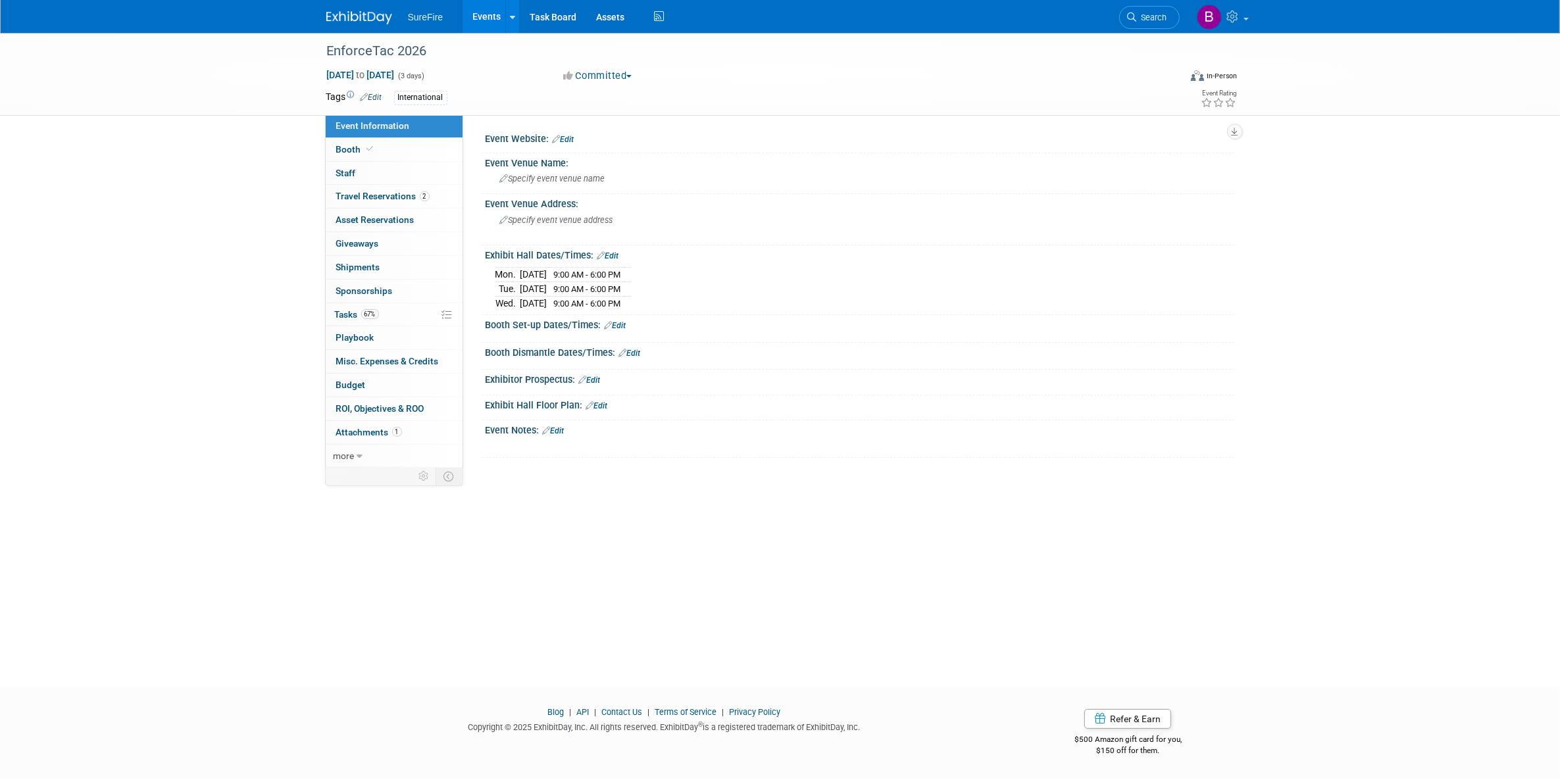
click at [612, 327] on link "Edit" at bounding box center [615, 325] width 22 height 9
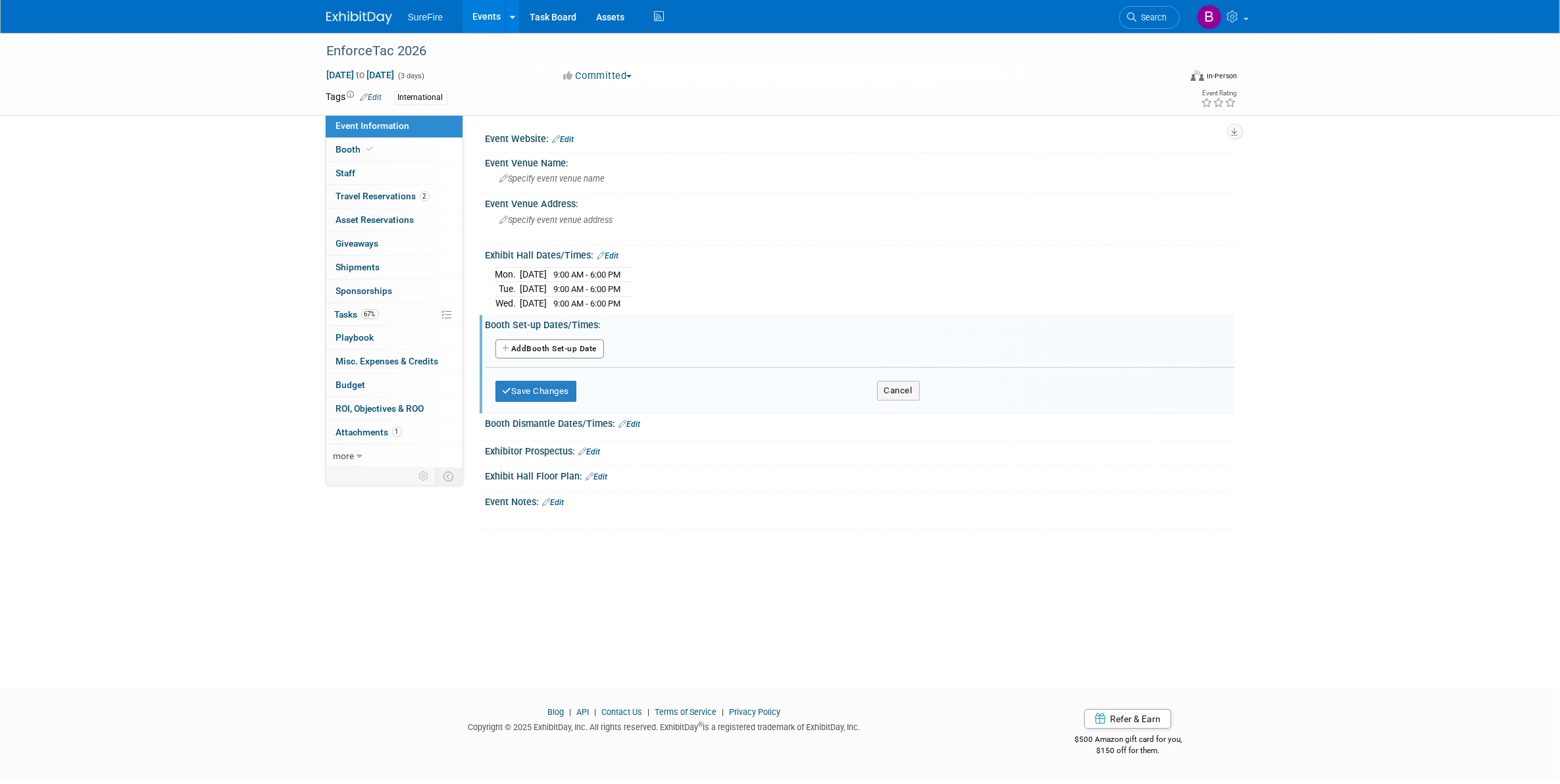
click at [574, 344] on button "Add Another Booth Set-up Date" at bounding box center [550, 349] width 109 height 20
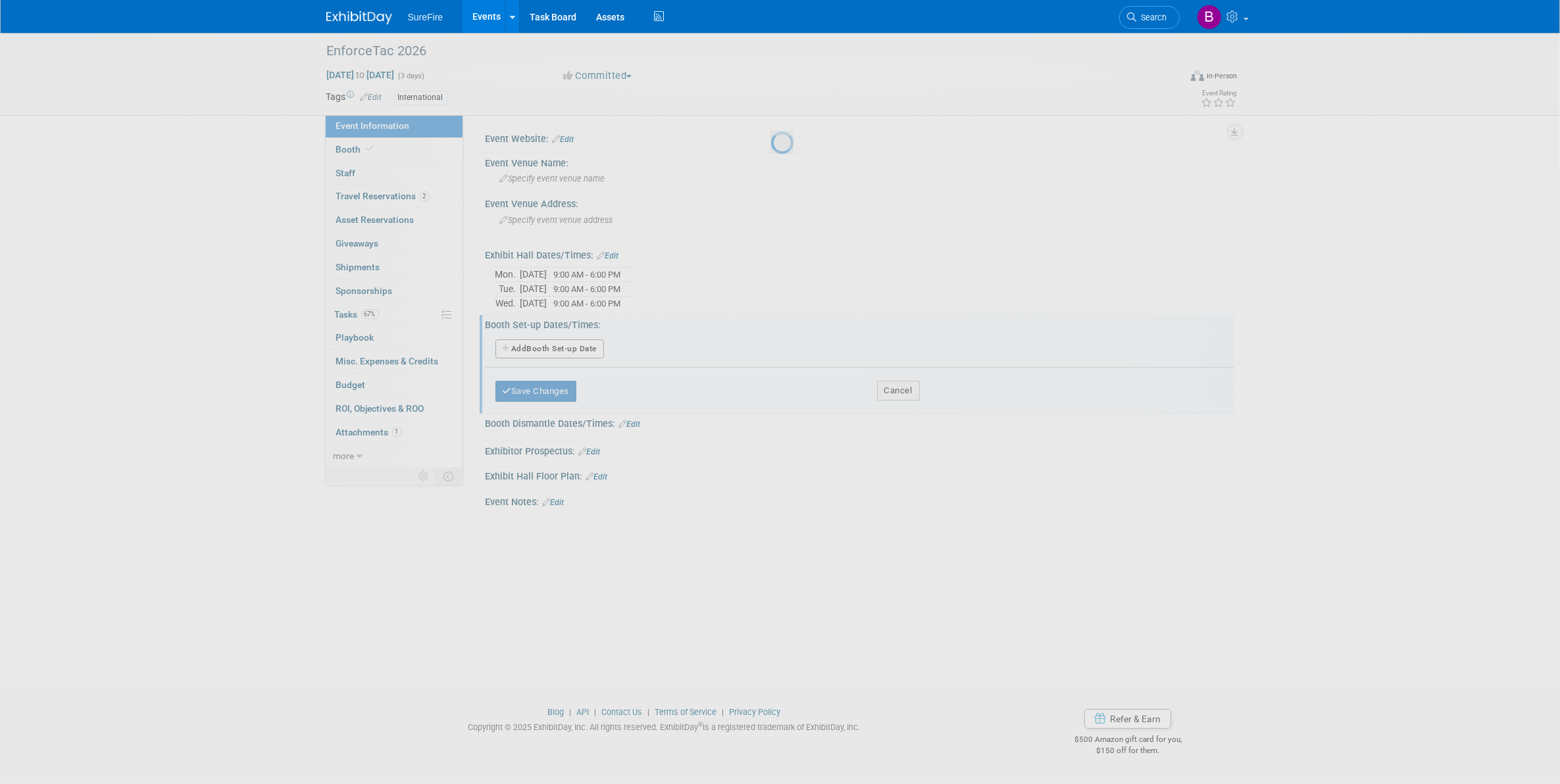
select select "1"
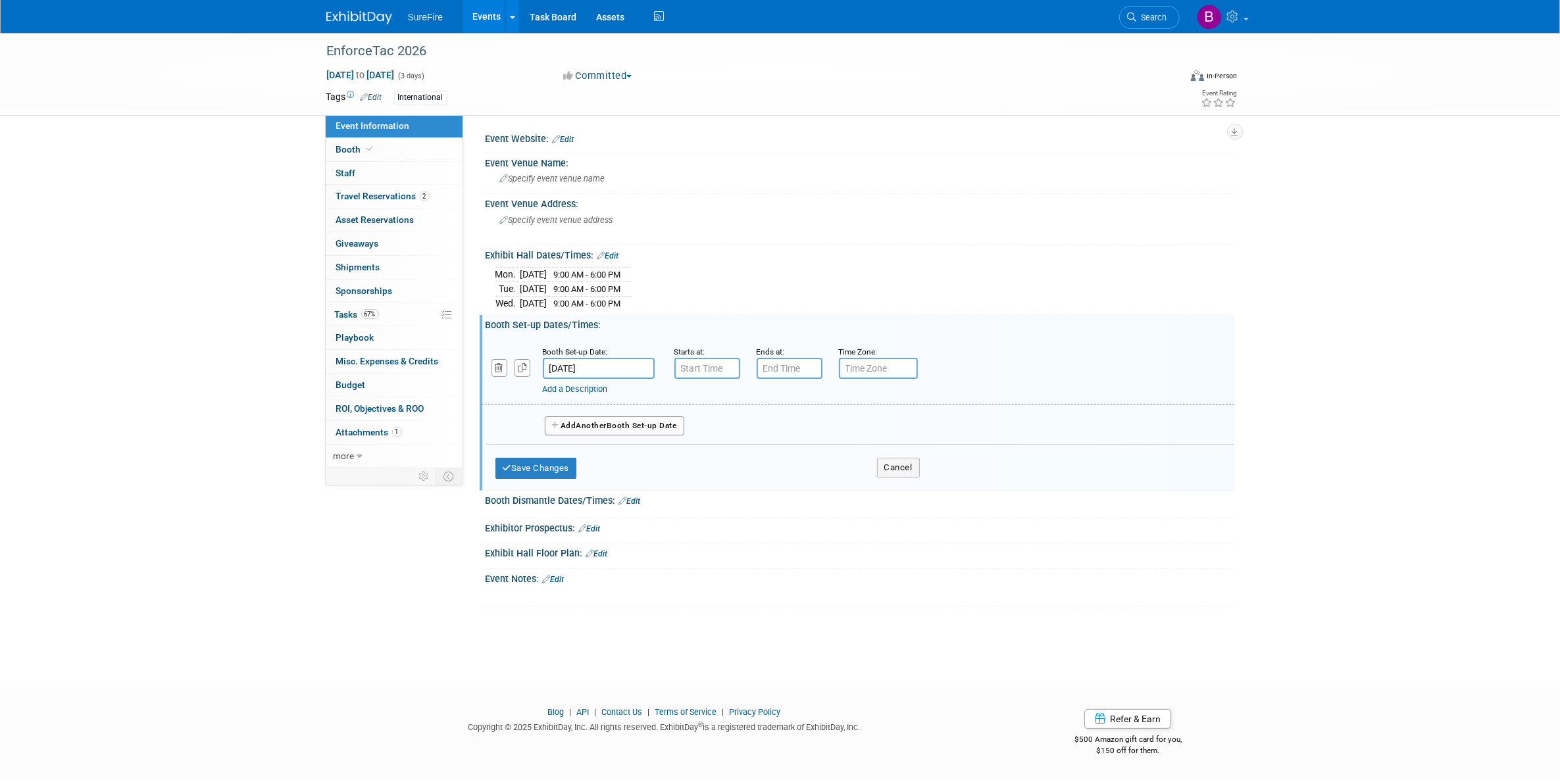
click at [582, 358] on div "Booth Set-up Date:" at bounding box center [599, 351] width 112 height 13
click at [582, 366] on input "Feb 23, 2026" at bounding box center [599, 368] width 112 height 21
click at [727, 487] on span "21" at bounding box center [731, 487] width 26 height 26
type input "Feb 21, 2026"
type input "7:00 AM"
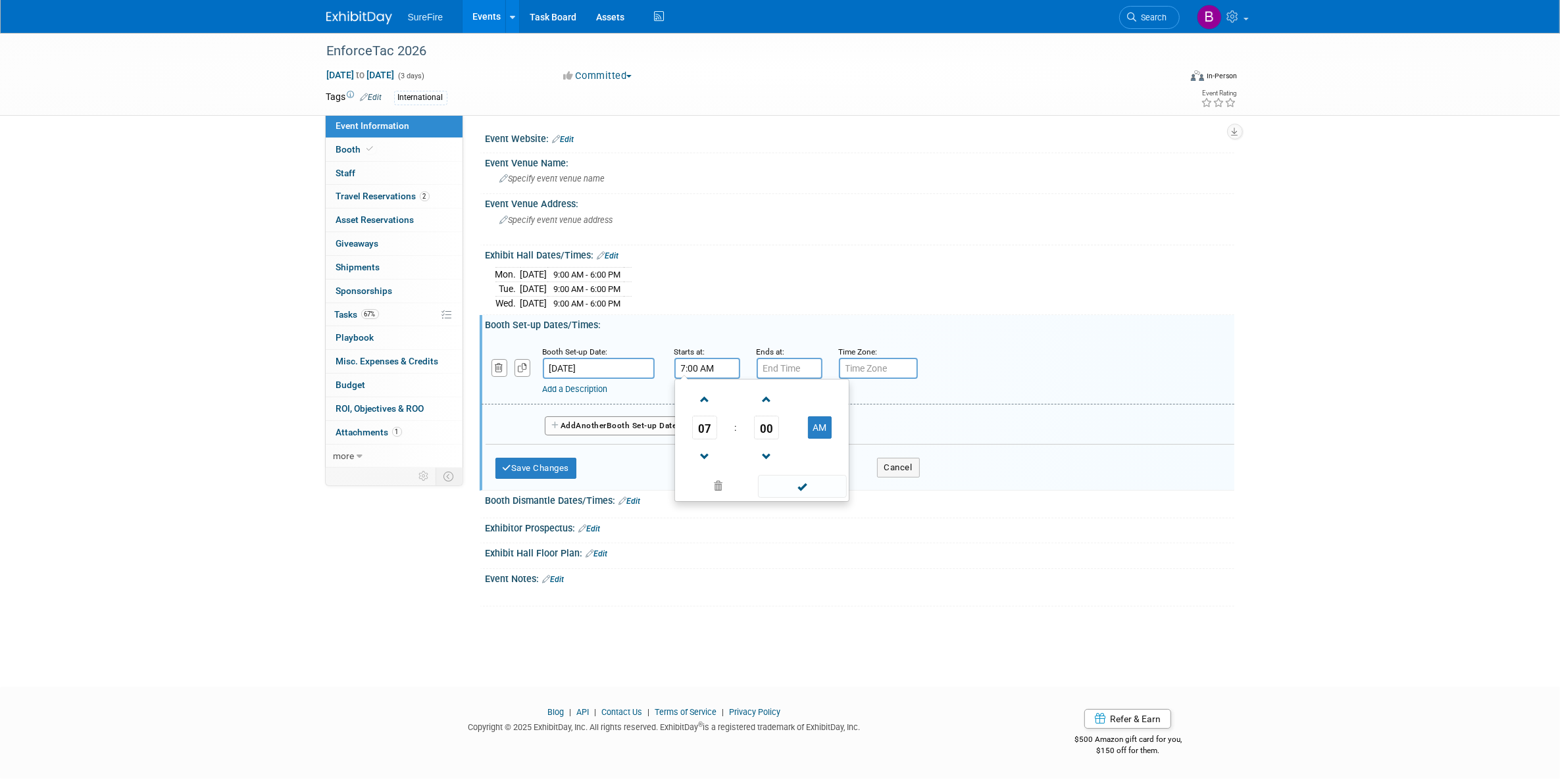
click at [701, 367] on input "7:00 AM" at bounding box center [707, 368] width 66 height 21
click at [784, 482] on span at bounding box center [802, 486] width 89 height 23
type input "7:00 PM"
click at [778, 372] on input "7:00 PM" at bounding box center [789, 368] width 66 height 21
click at [852, 487] on span at bounding box center [884, 486] width 89 height 23
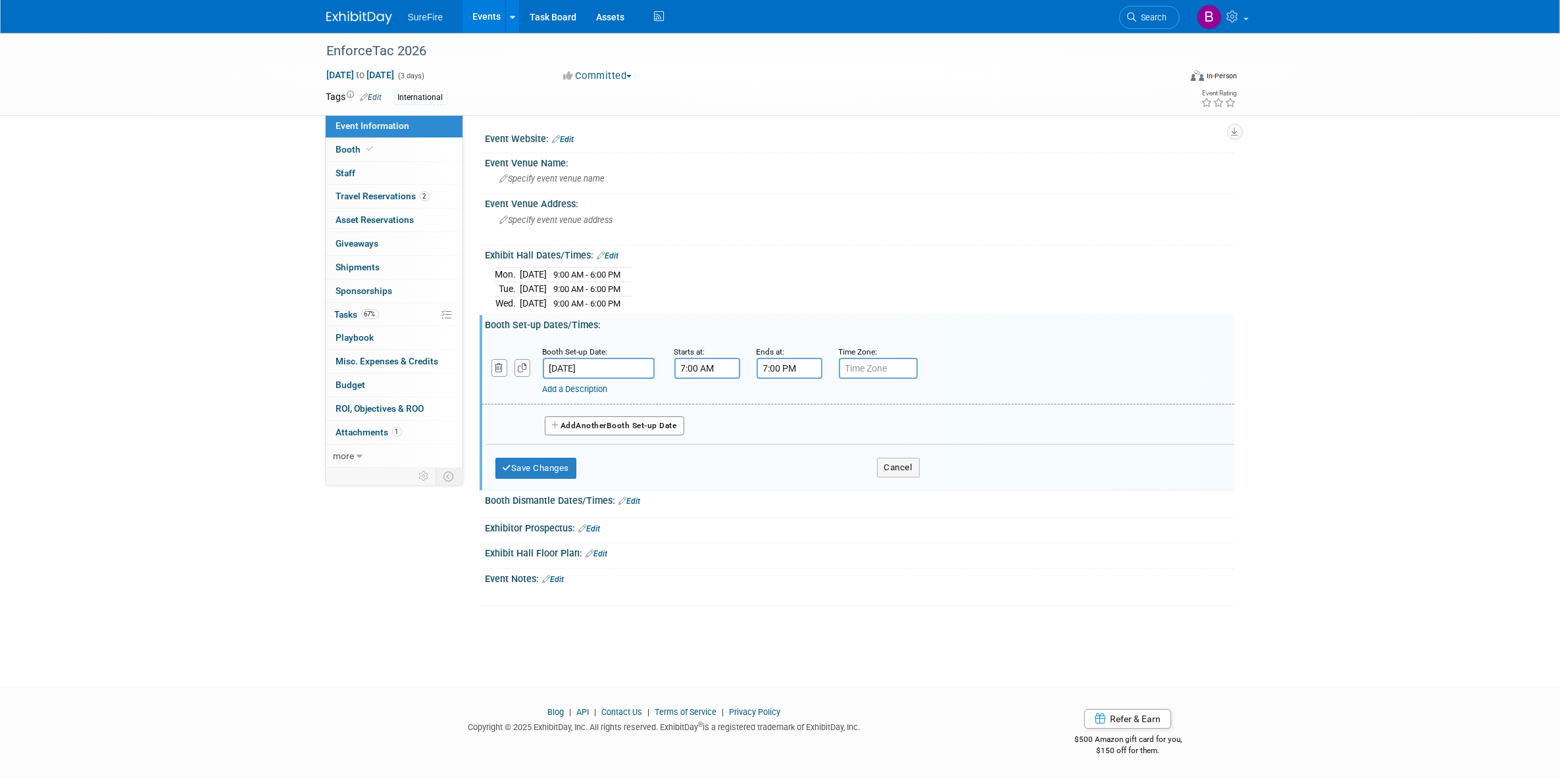
click at [652, 432] on button "Add Another Booth Set-up Date" at bounding box center [614, 426] width 139 height 20
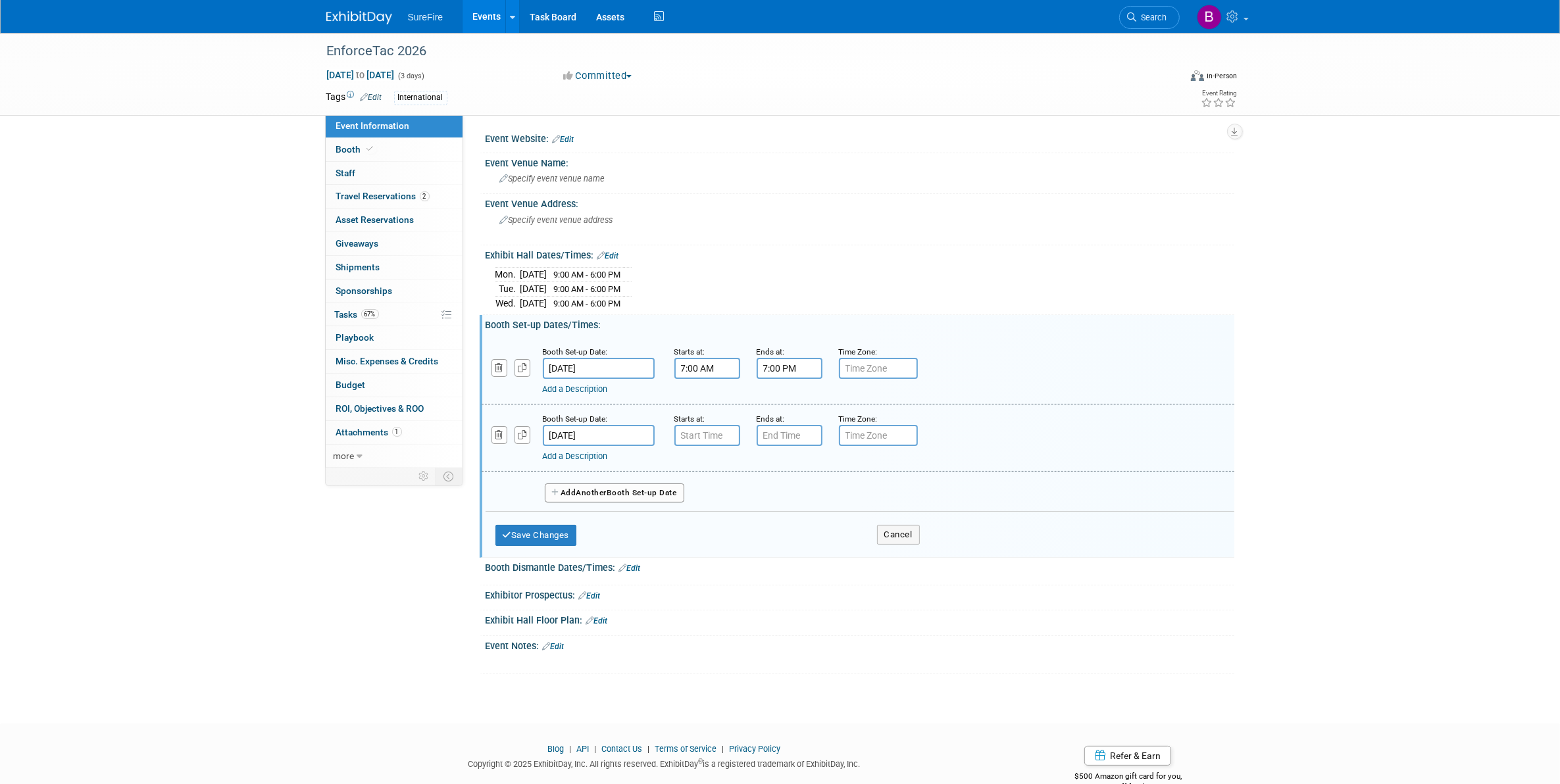
type input "7:00 AM"
click at [700, 426] on input "7:00 AM" at bounding box center [707, 436] width 66 height 21
click at [778, 543] on span at bounding box center [802, 554] width 89 height 23
type input "7:00 PM"
click at [771, 435] on input "7:00 PM" at bounding box center [789, 436] width 66 height 21
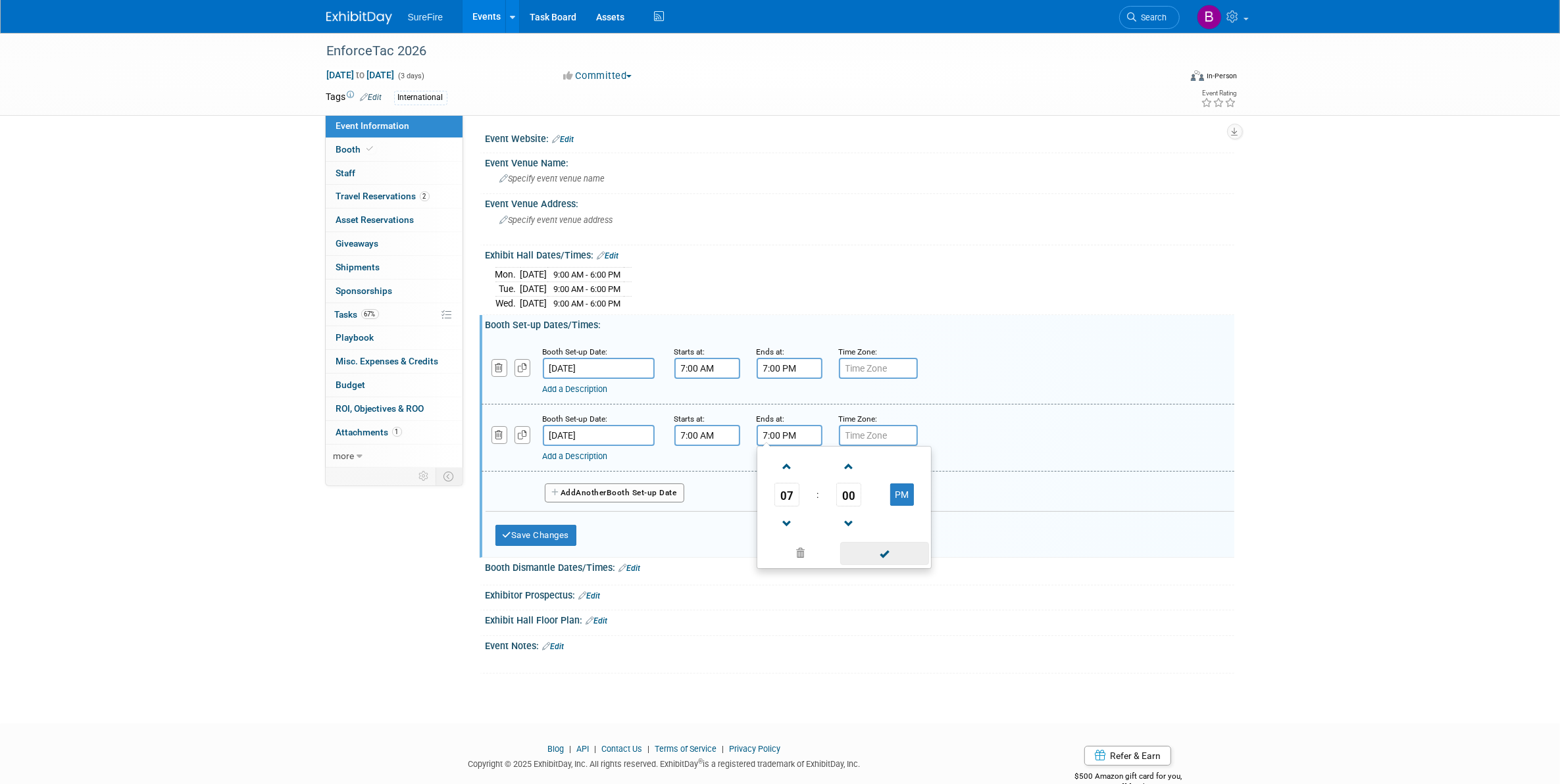
click at [845, 542] on span at bounding box center [884, 554] width 89 height 23
click at [544, 533] on button "Save Changes" at bounding box center [536, 536] width 81 height 21
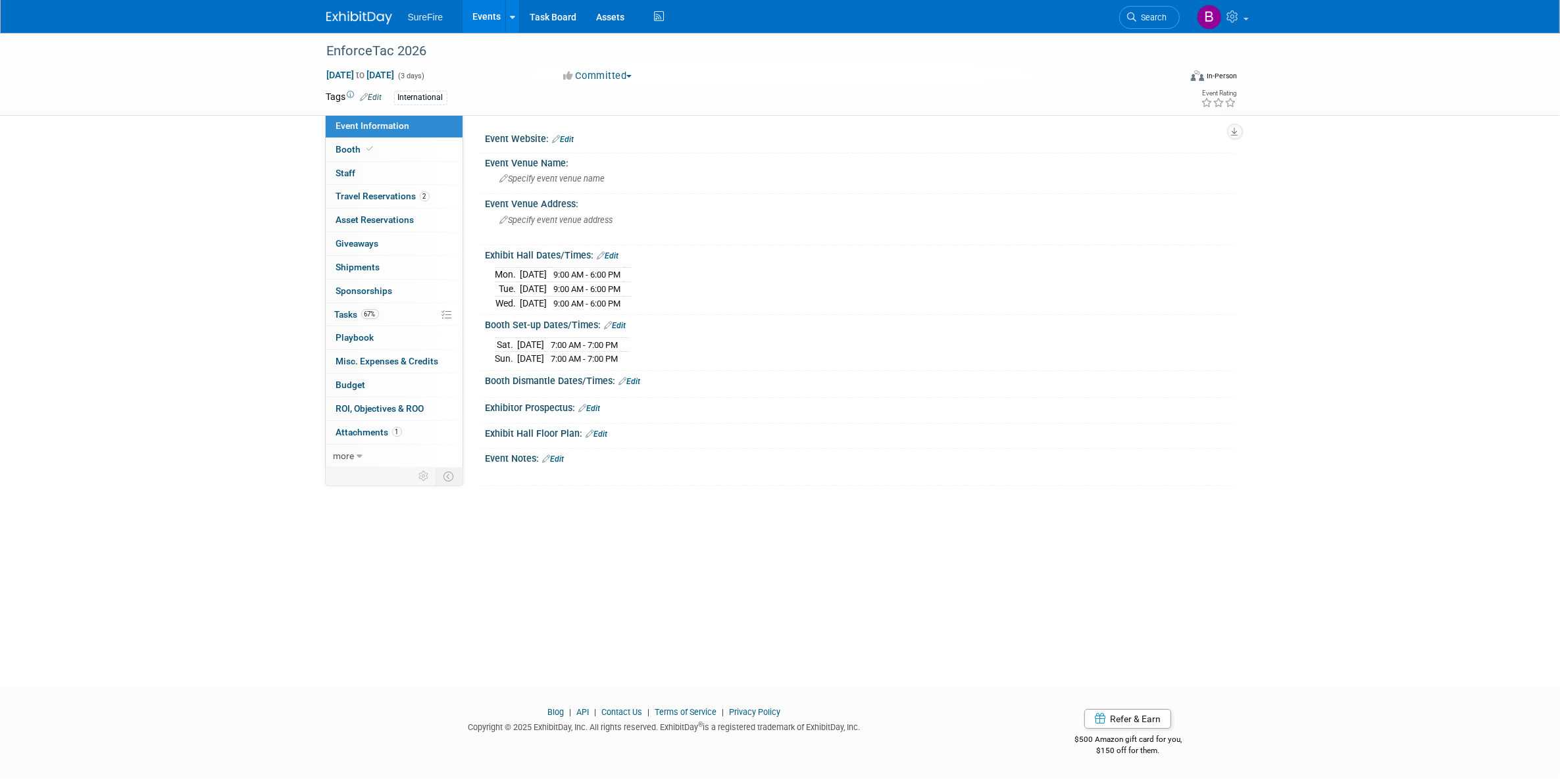
click at [640, 385] on link "Edit" at bounding box center [630, 381] width 22 height 9
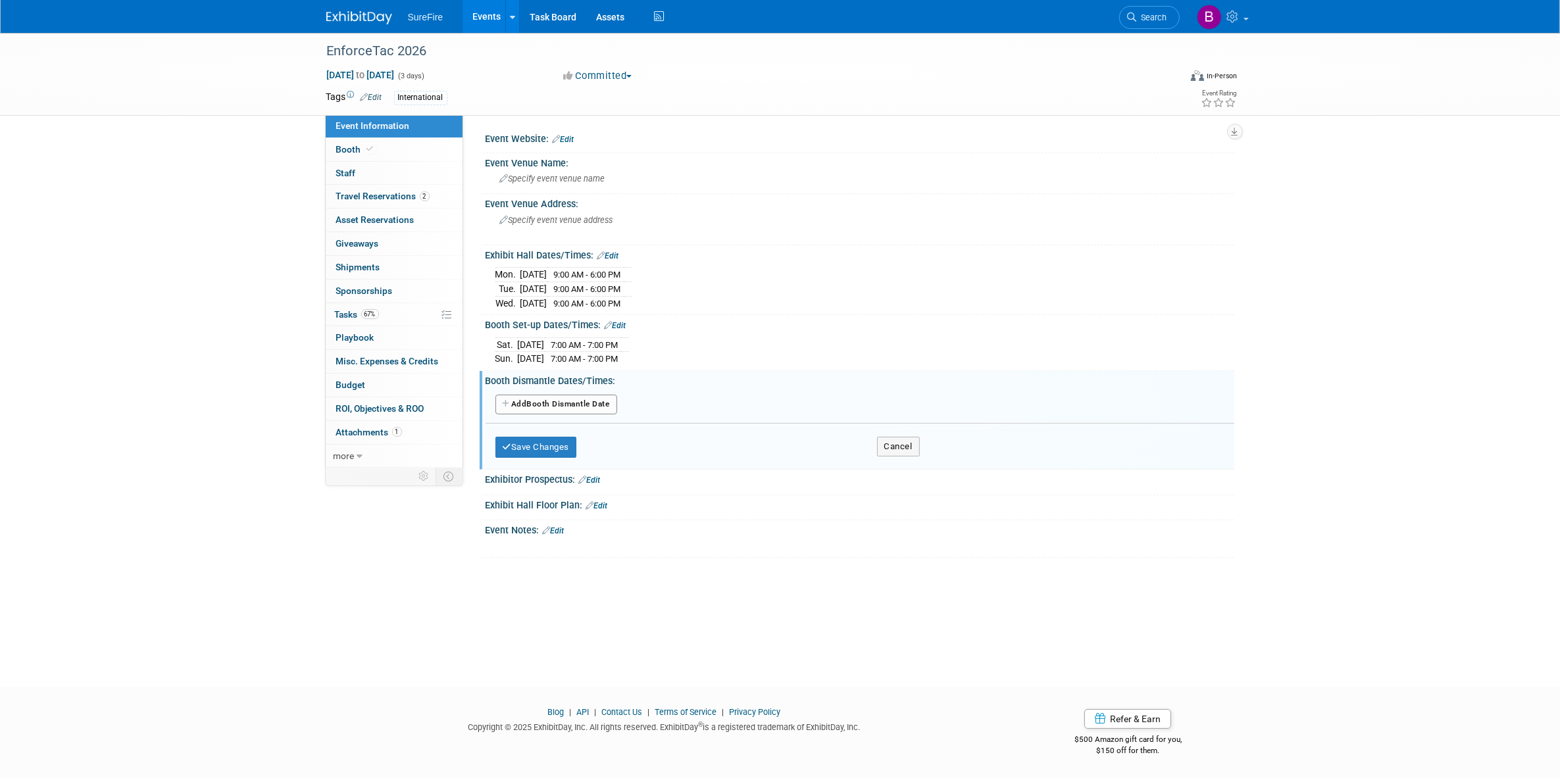
click at [571, 412] on button "Add Another Booth Dismantle Date" at bounding box center [556, 404] width 122 height 20
select select "1"
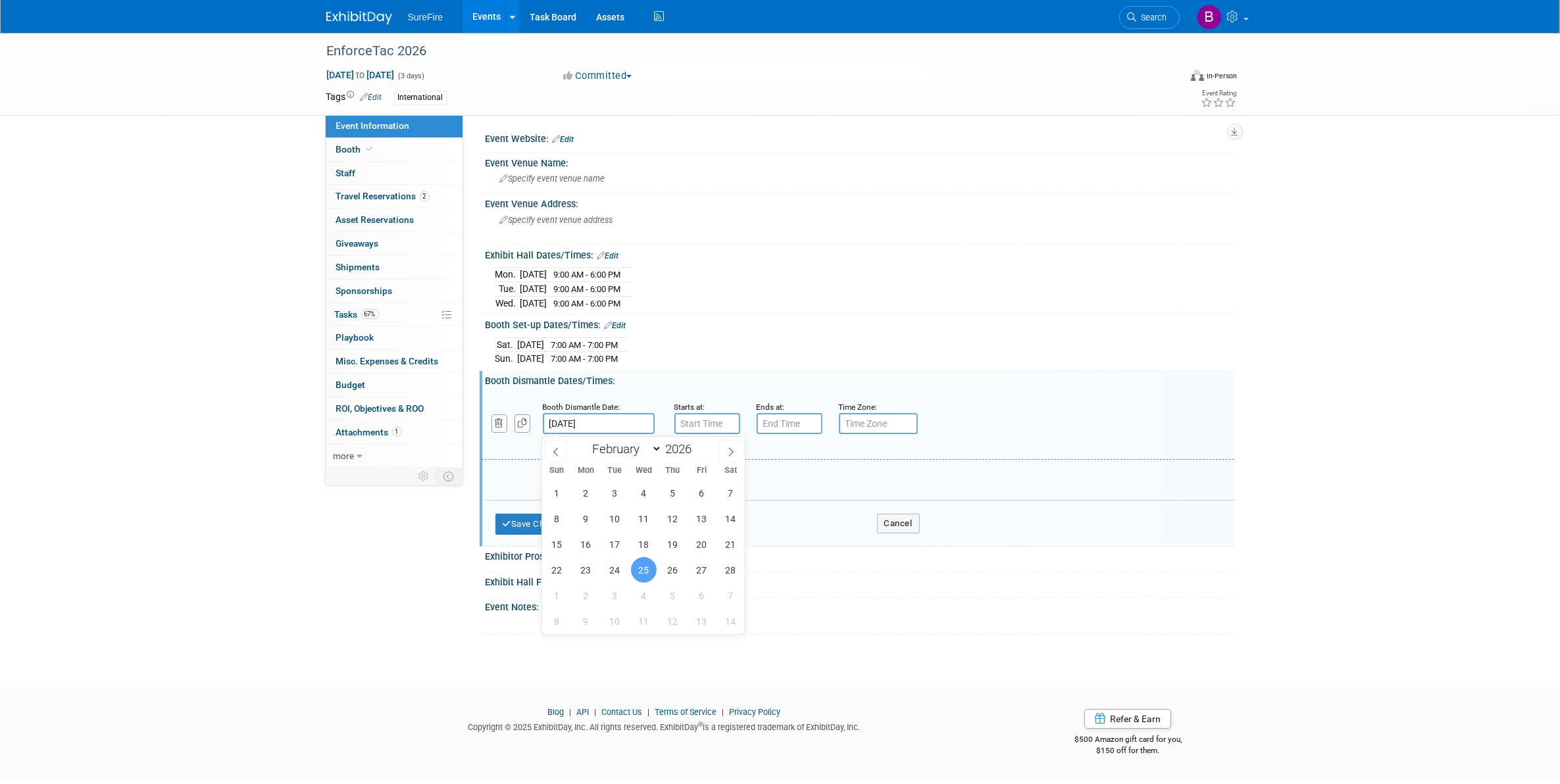
click at [571, 425] on input "Feb 25, 2026" at bounding box center [599, 424] width 112 height 21
click at [698, 429] on input "7:00 AM" at bounding box center [707, 424] width 66 height 21
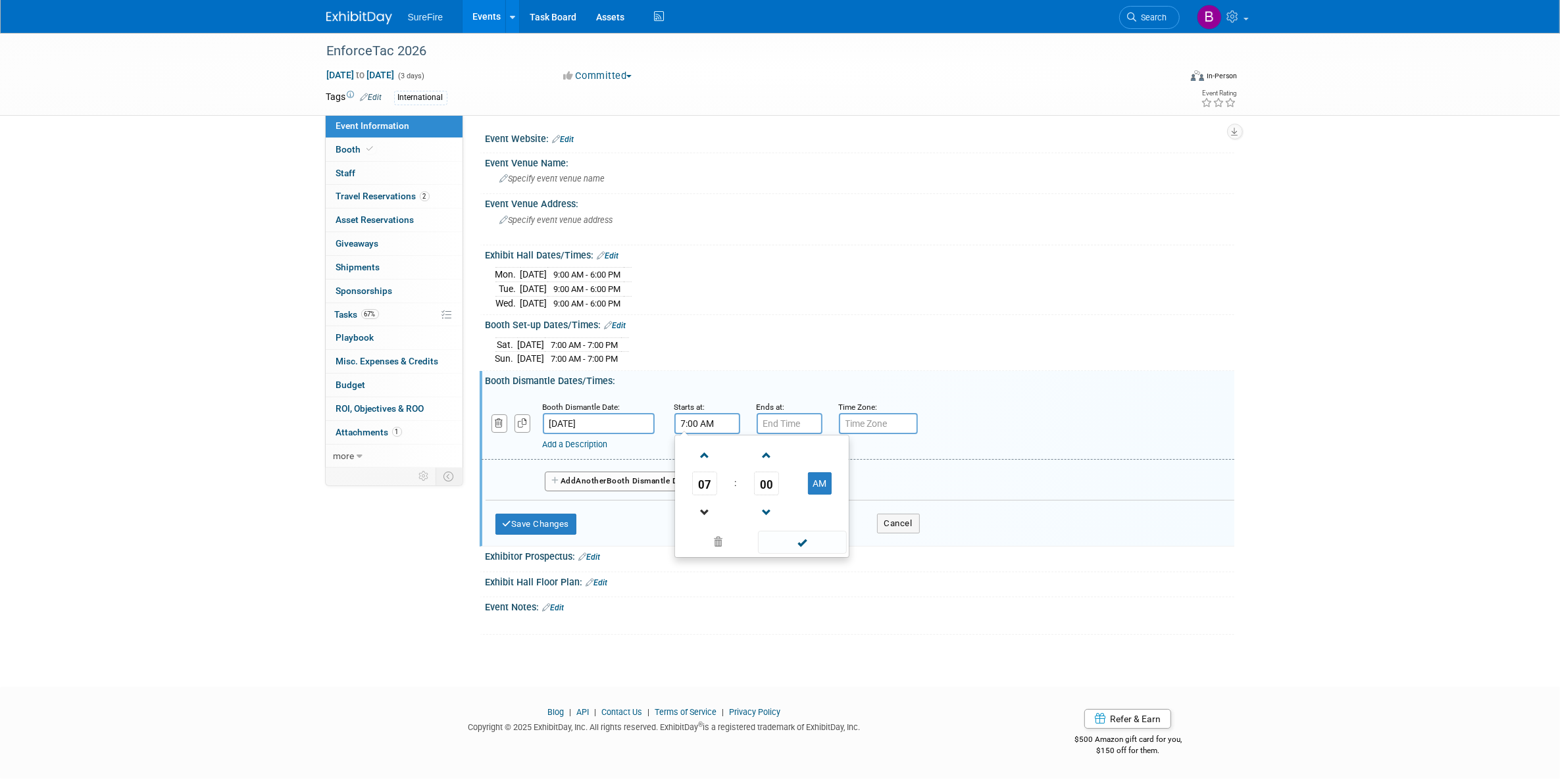
click at [701, 502] on link at bounding box center [704, 512] width 25 height 33
click at [783, 534] on span at bounding box center [802, 542] width 89 height 23
click at [728, 426] on input "4:00 AM" at bounding box center [707, 424] width 66 height 21
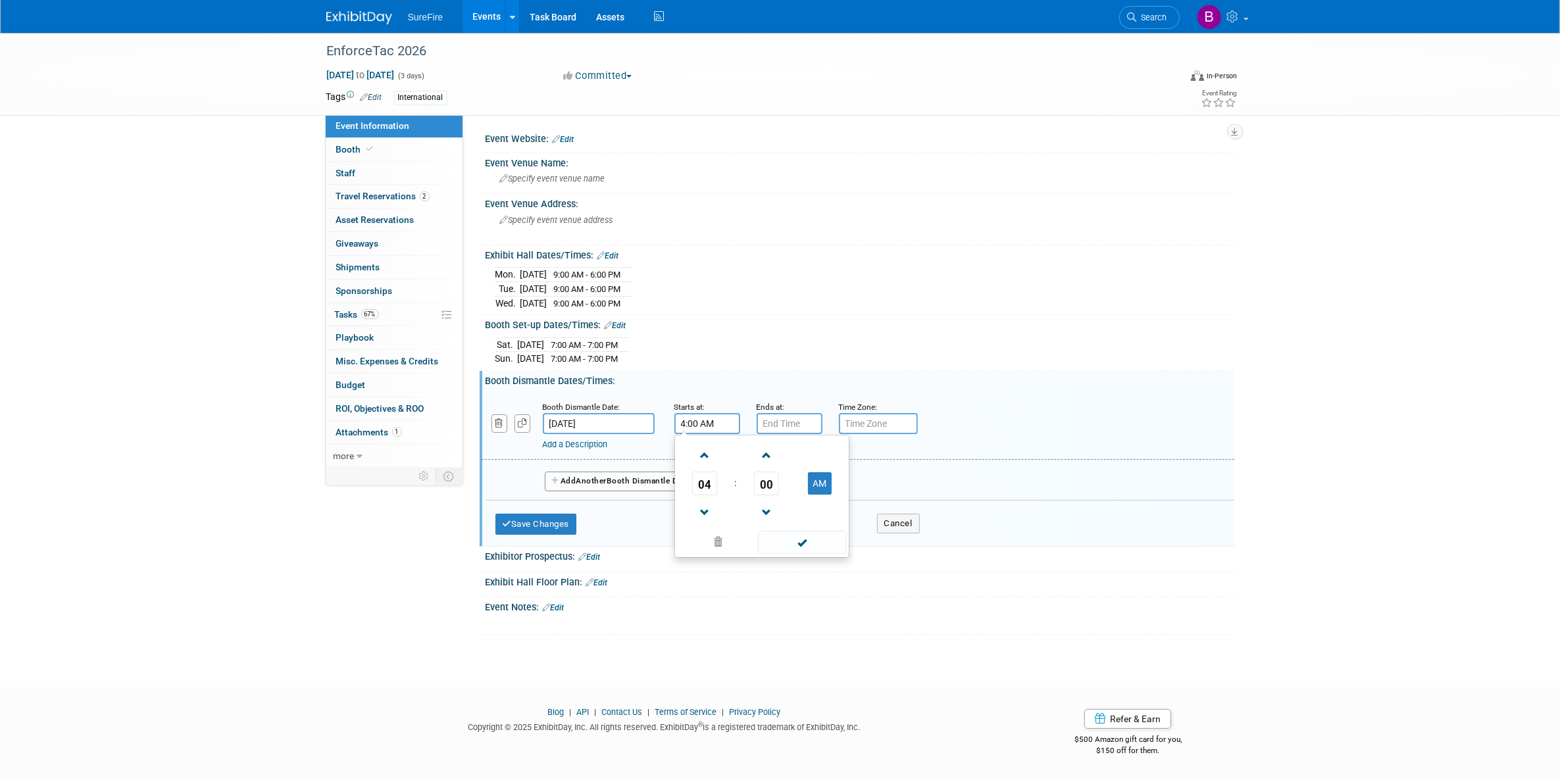
drag, startPoint x: 817, startPoint y: 486, endPoint x: 811, endPoint y: 527, distance: 41.4
click at [817, 487] on button "AM" at bounding box center [819, 484] width 24 height 23
type input "4:00 PM"
click at [811, 533] on span at bounding box center [802, 542] width 89 height 23
click at [797, 434] on input "7:00 PM" at bounding box center [789, 424] width 66 height 21
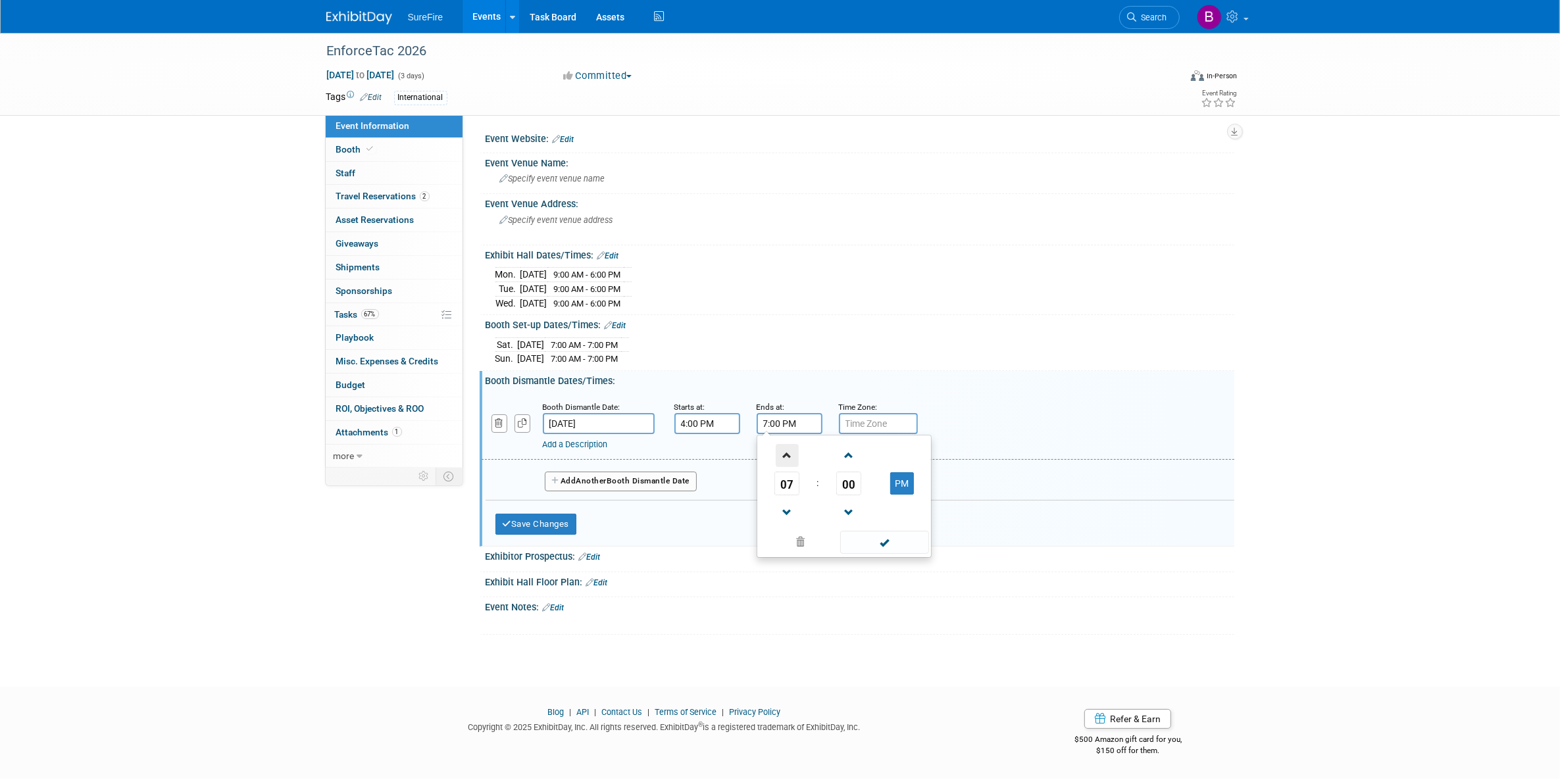
click at [788, 466] on span at bounding box center [787, 455] width 23 height 23
type input "10:00 PM"
click at [846, 553] on span at bounding box center [884, 542] width 89 height 23
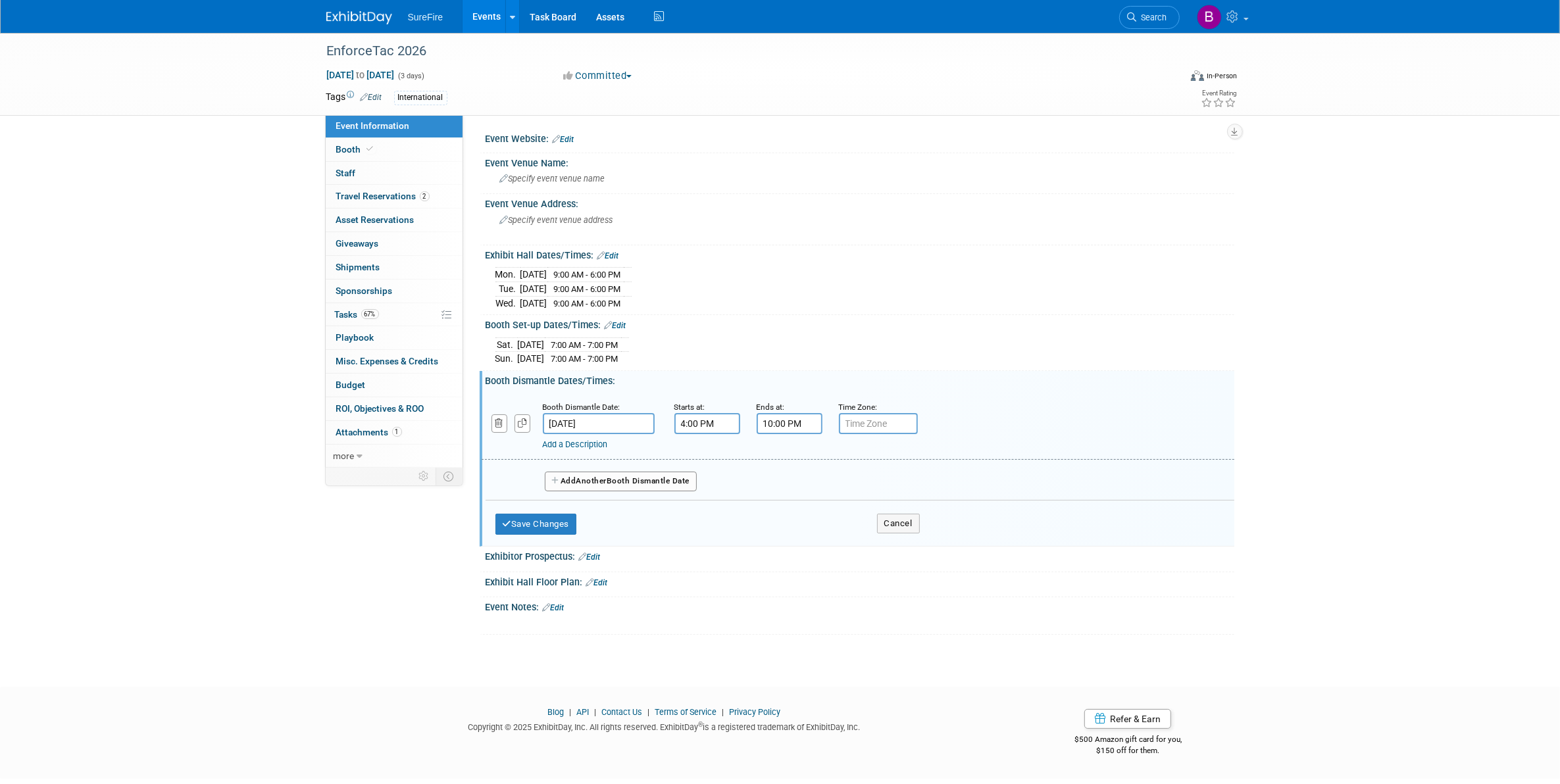
click at [693, 481] on button "Add Another Booth Dismantle Date" at bounding box center [621, 481] width 153 height 20
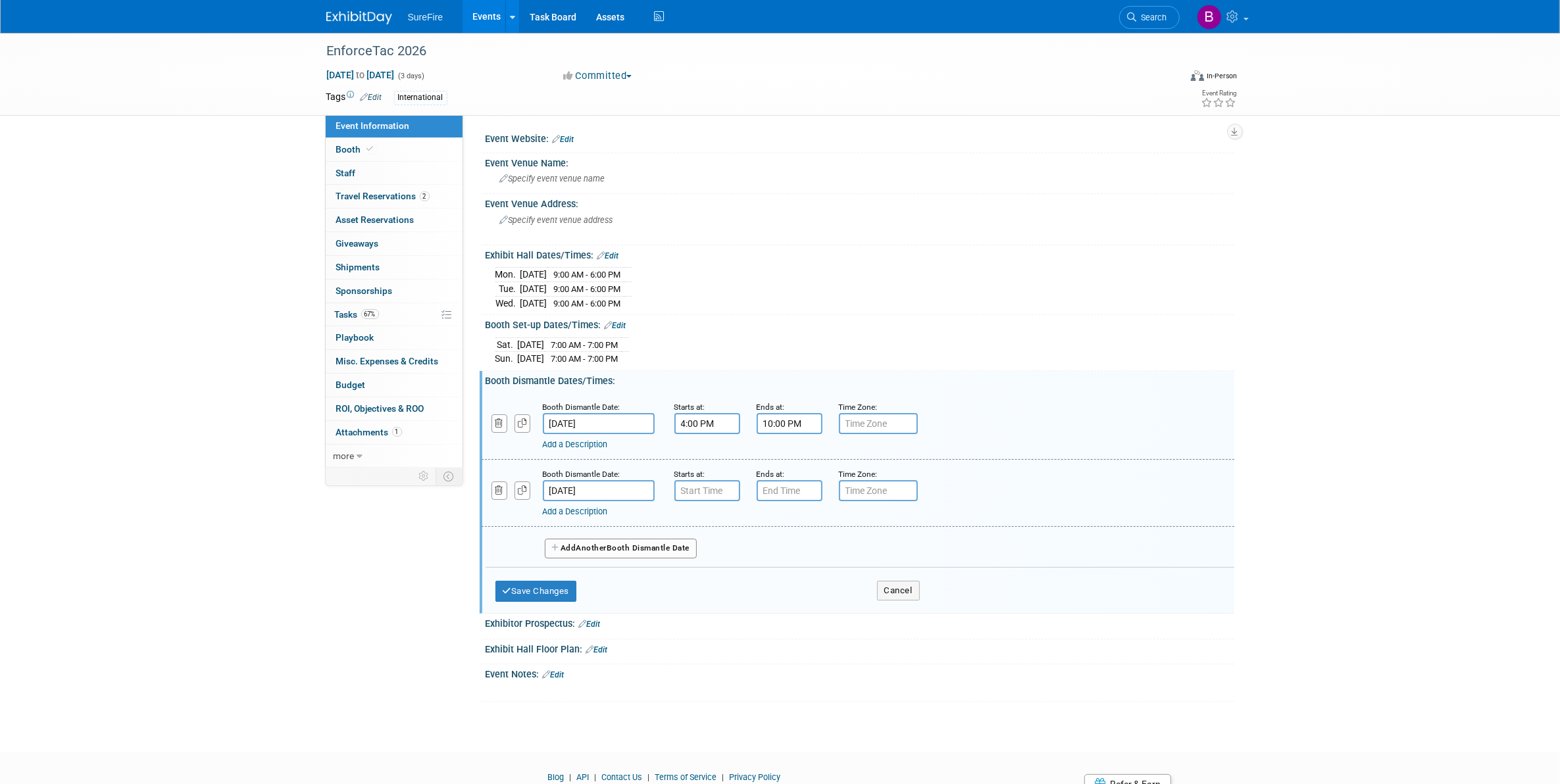
type input "7:00 AM"
click at [724, 489] on input "7:00 AM" at bounding box center [707, 491] width 66 height 21
click at [804, 606] on span at bounding box center [802, 609] width 89 height 23
type input "7:00 PM"
click at [787, 485] on input "7:00 PM" at bounding box center [789, 491] width 66 height 21
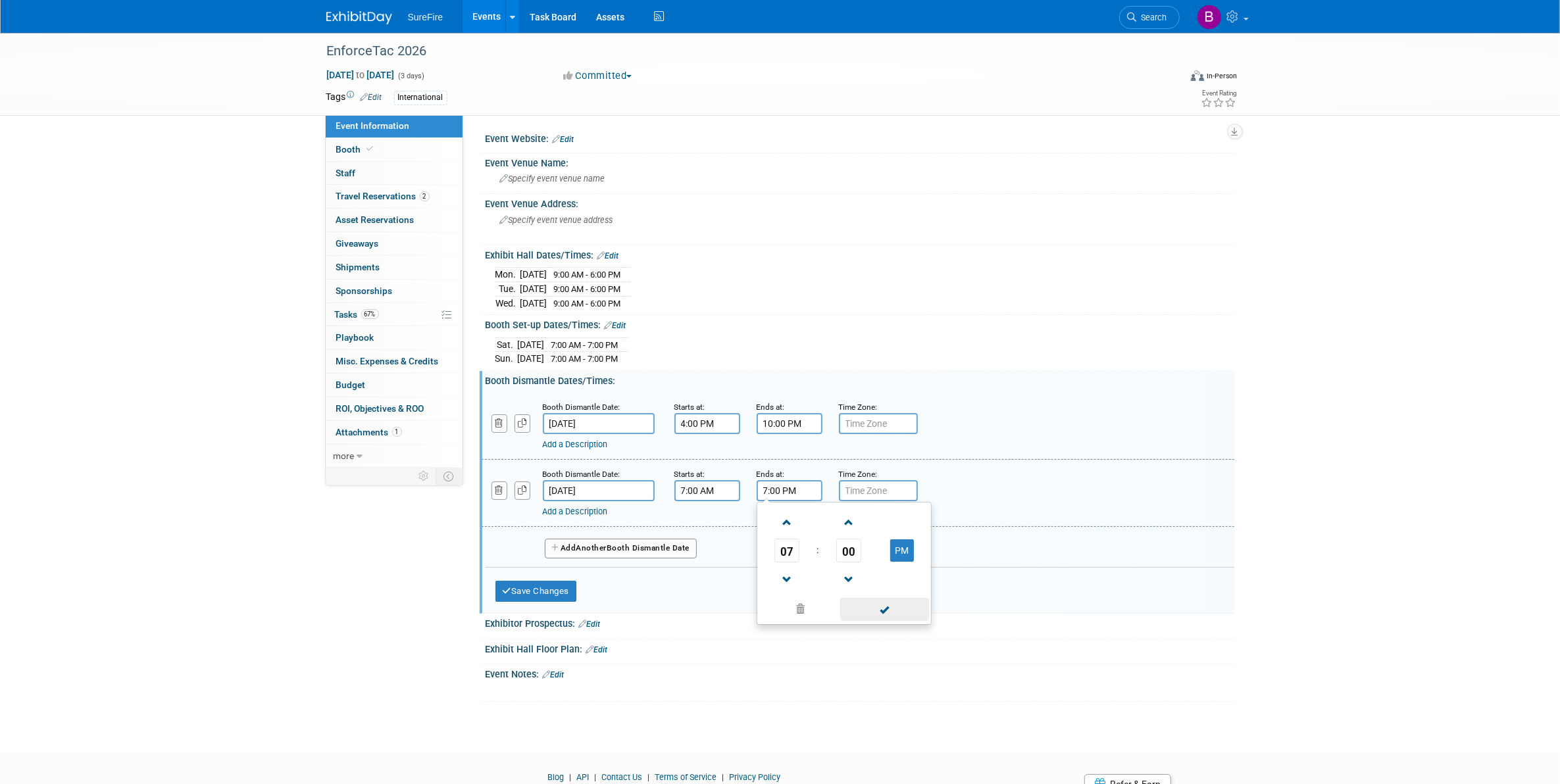
click at [866, 599] on span at bounding box center [884, 609] width 89 height 23
click at [634, 551] on button "Add Another Booth Dismantle Date" at bounding box center [621, 549] width 153 height 20
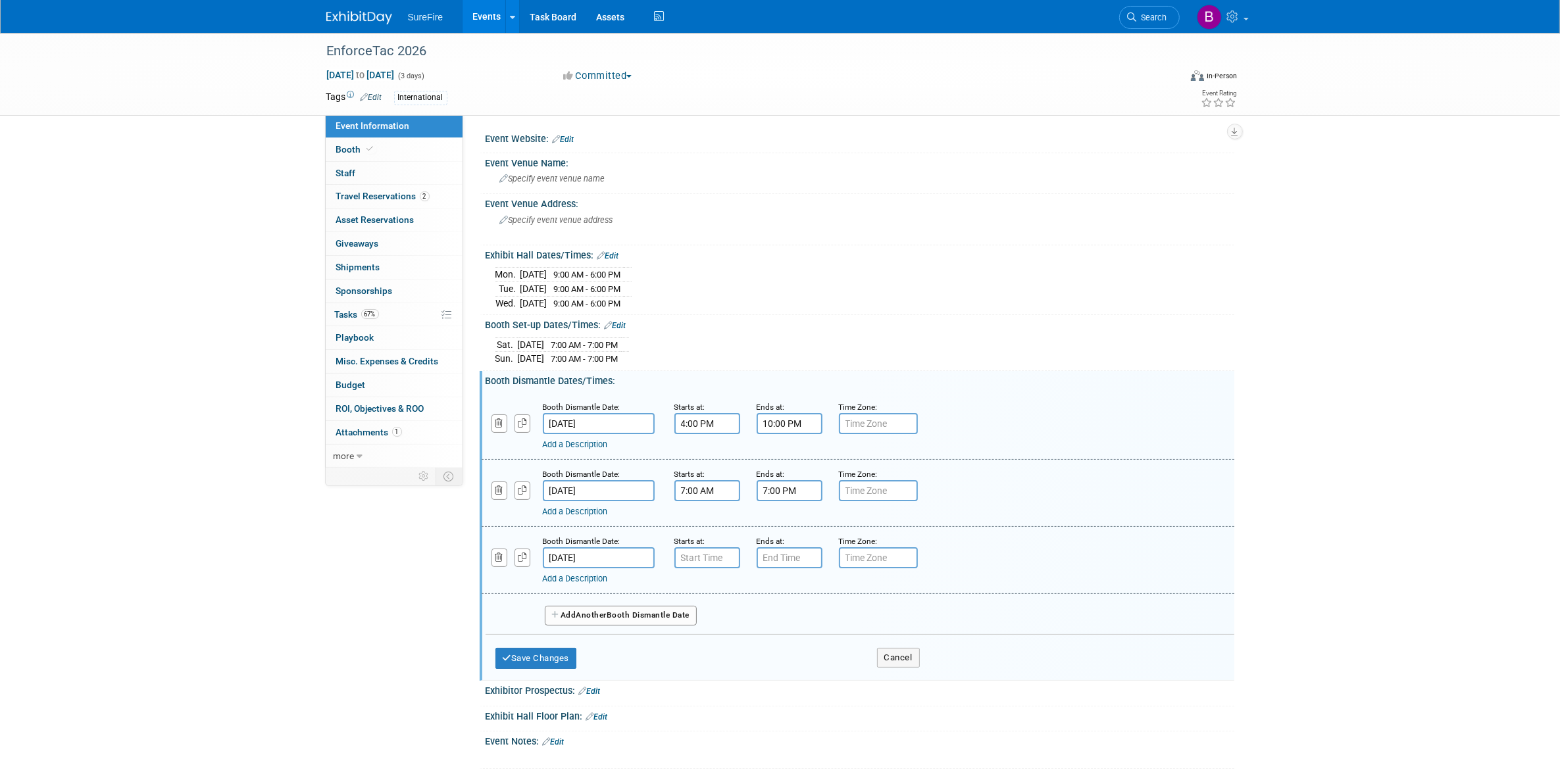
type input "7:00 AM"
click at [715, 560] on input "7:00 AM" at bounding box center [707, 558] width 66 height 21
click at [765, 666] on span at bounding box center [802, 677] width 89 height 23
click at [785, 567] on input "7:00 PM" at bounding box center [789, 558] width 66 height 21
click at [847, 656] on span at bounding box center [849, 647] width 23 height 23
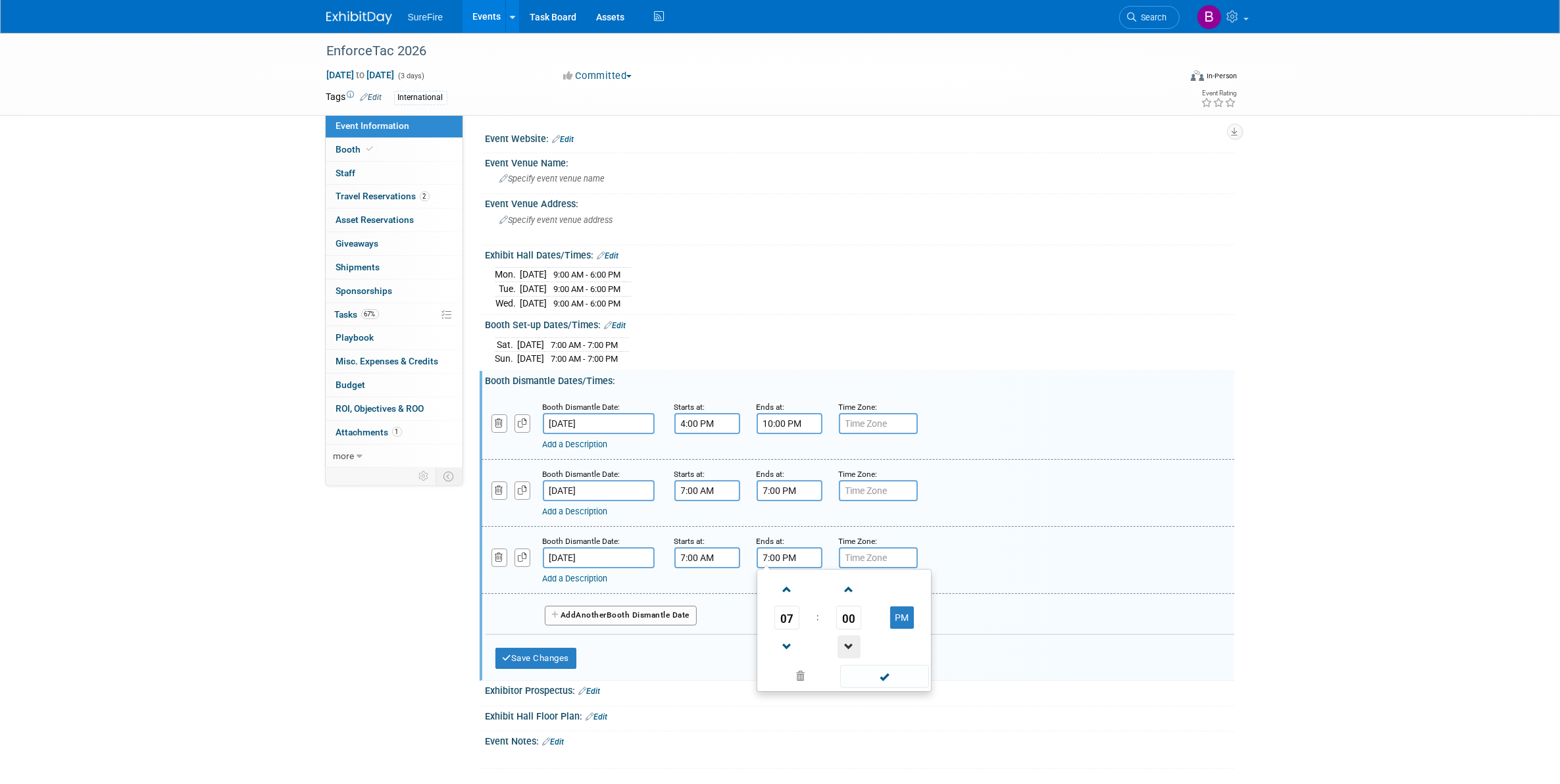
type input "6:59 PM"
click at [874, 682] on span at bounding box center [884, 677] width 89 height 23
click at [567, 653] on button "Save Changes" at bounding box center [536, 659] width 81 height 21
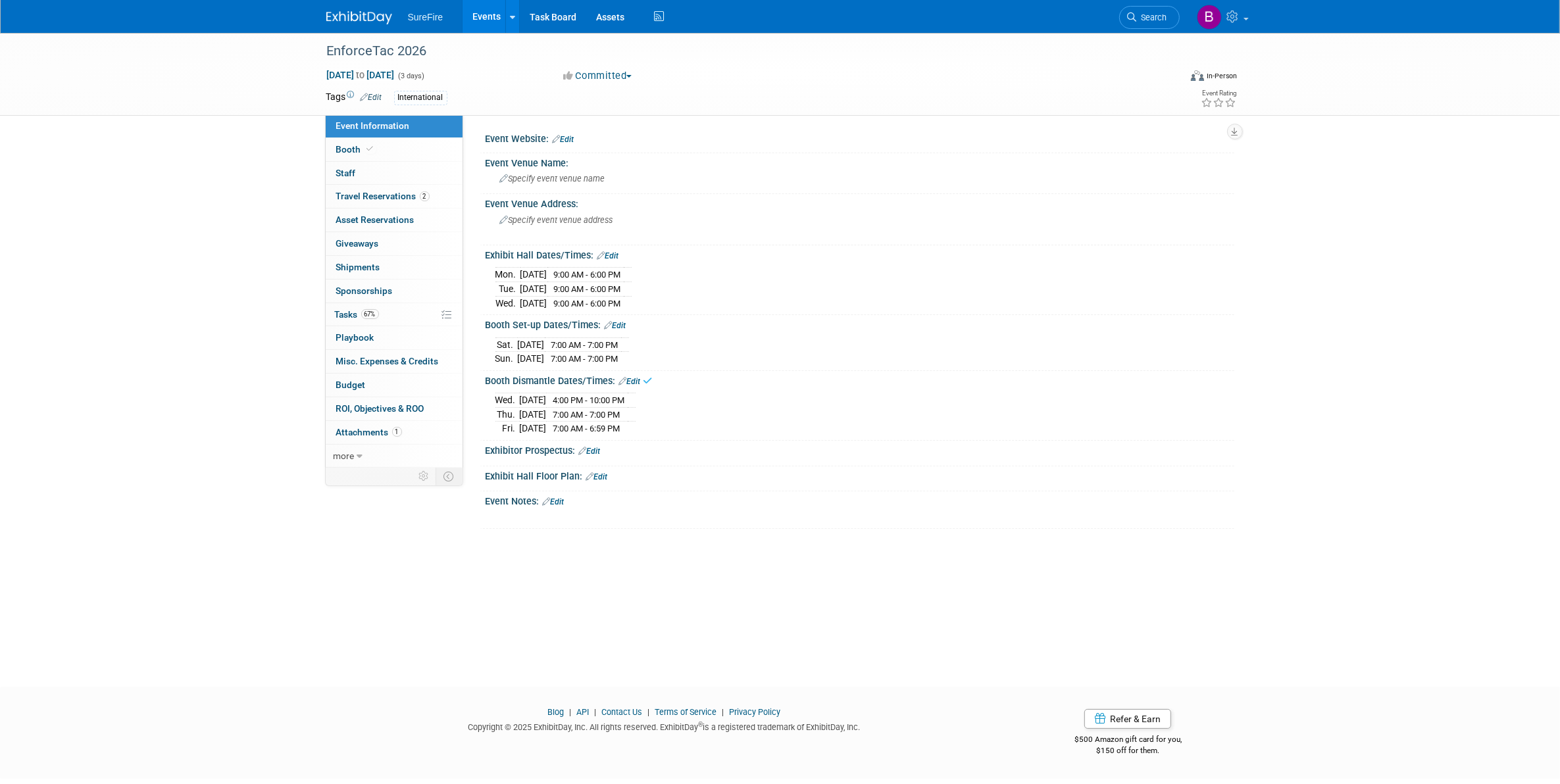
click at [605, 253] on link "Edit" at bounding box center [608, 255] width 22 height 9
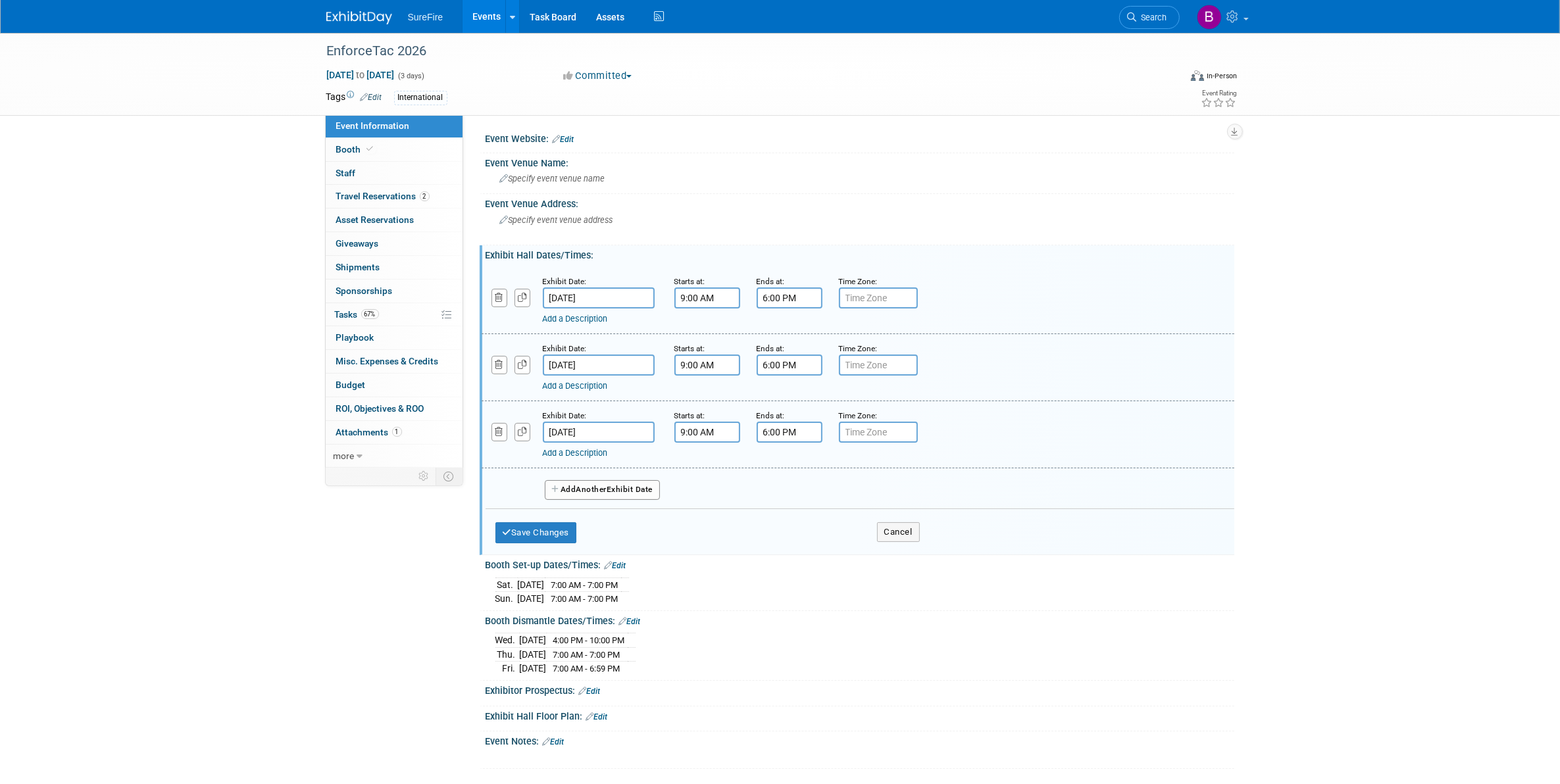
click at [772, 429] on input "6:00 PM" at bounding box center [789, 433] width 66 height 21
click at [787, 520] on span at bounding box center [787, 521] width 23 height 23
type input "4:00 PM"
click at [861, 563] on div "04 : 00 PM 12 01 02 03 04 05 06 07 08 09 10 11 00 05 10 15 20 25 30 35 40 45 50…" at bounding box center [843, 504] width 175 height 123
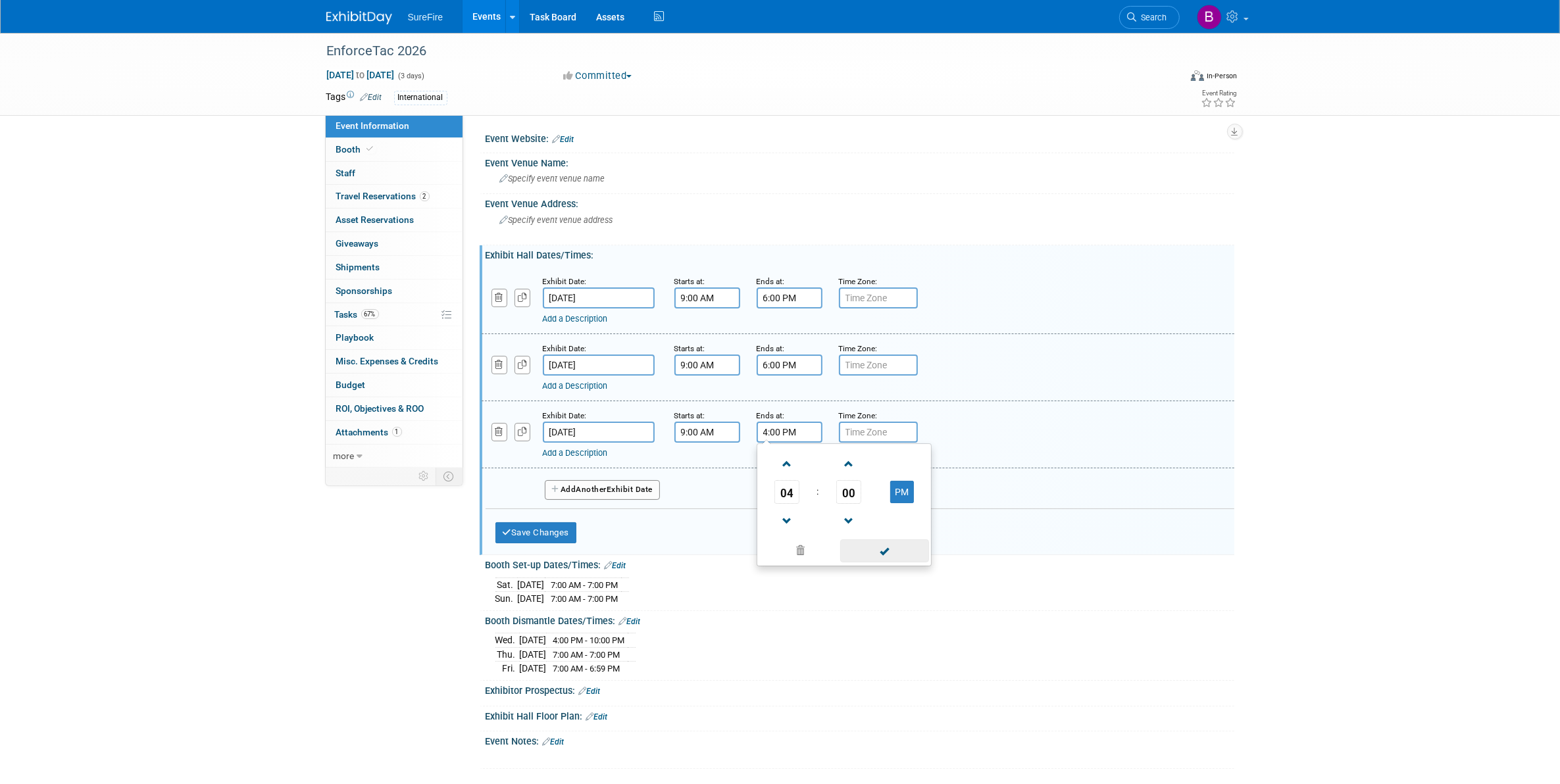
click at [874, 541] on span at bounding box center [884, 551] width 89 height 23
click at [570, 533] on button "Save Changes" at bounding box center [536, 533] width 81 height 21
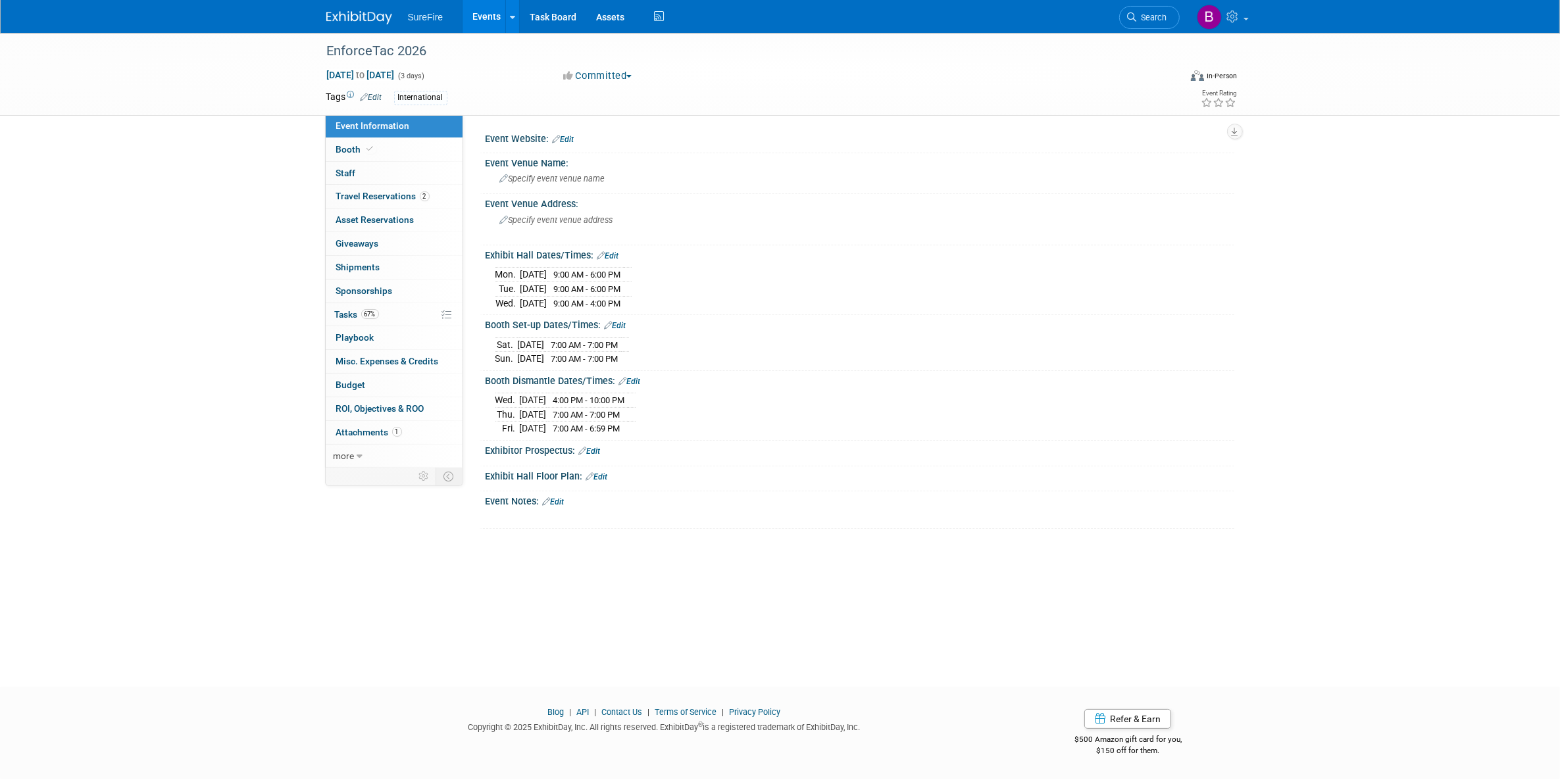
click at [490, 23] on link "Events" at bounding box center [486, 16] width 48 height 33
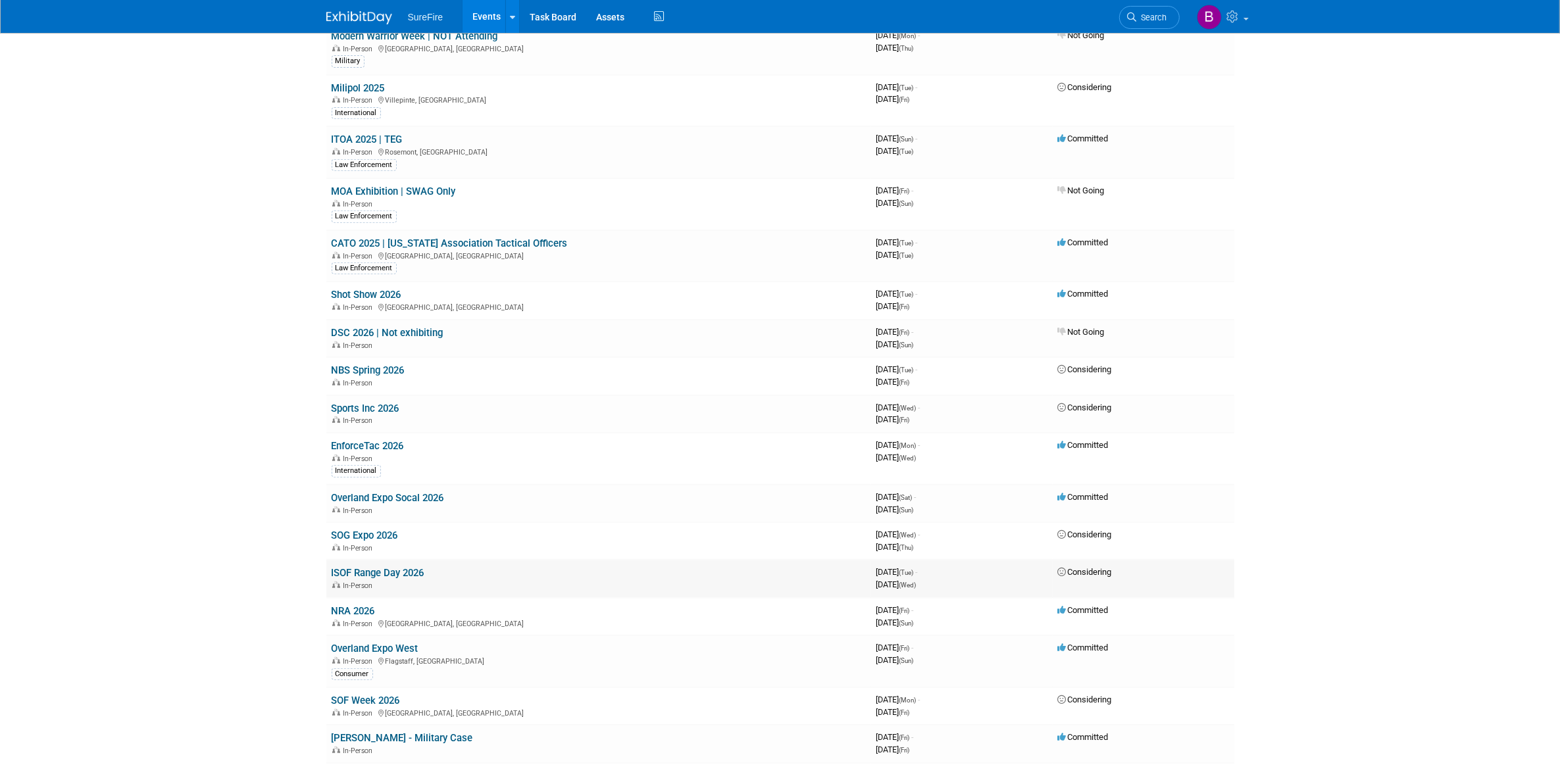
scroll to position [632, 0]
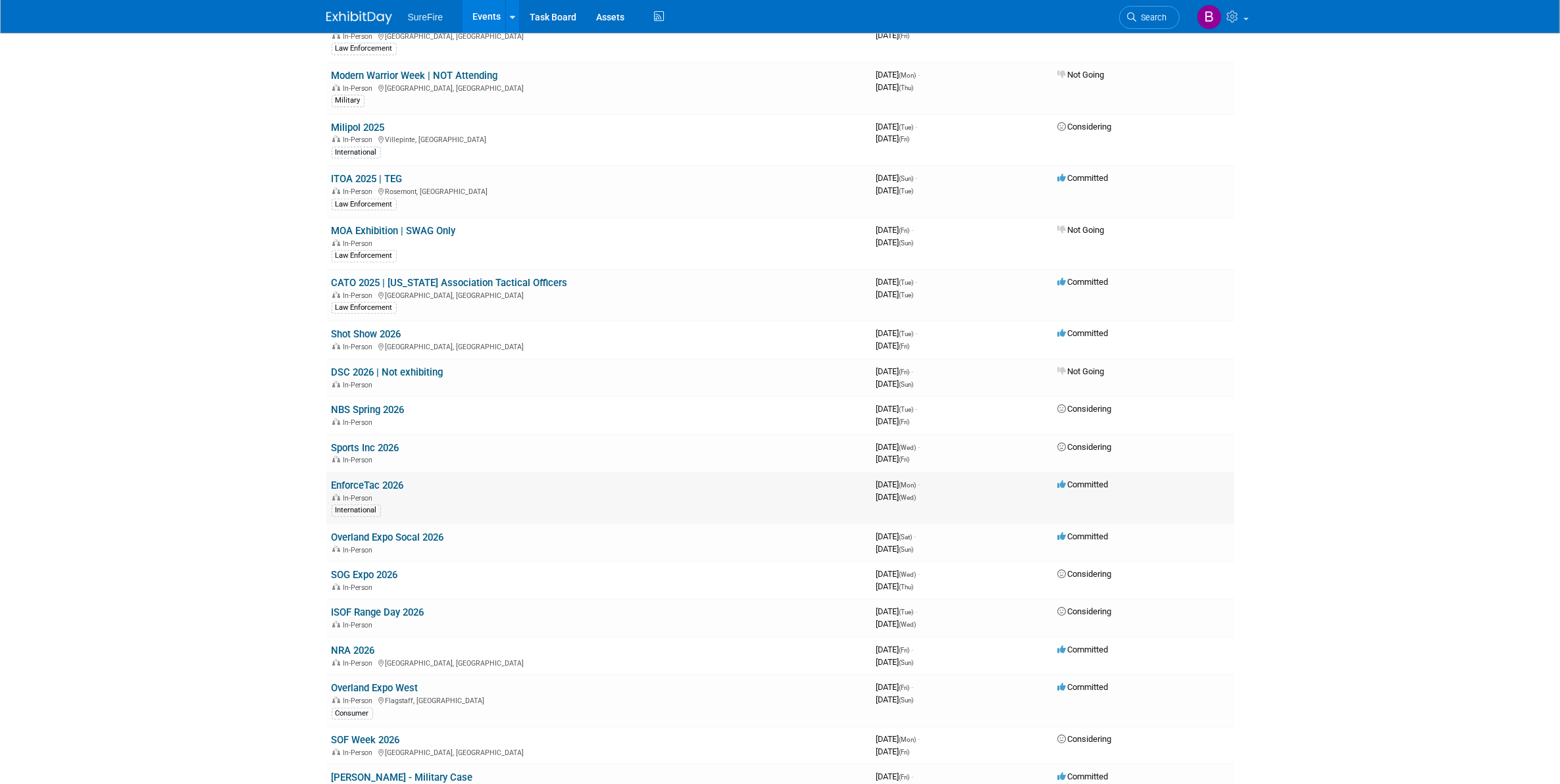
click at [386, 480] on link "EnforceTac 2026" at bounding box center [368, 486] width 72 height 12
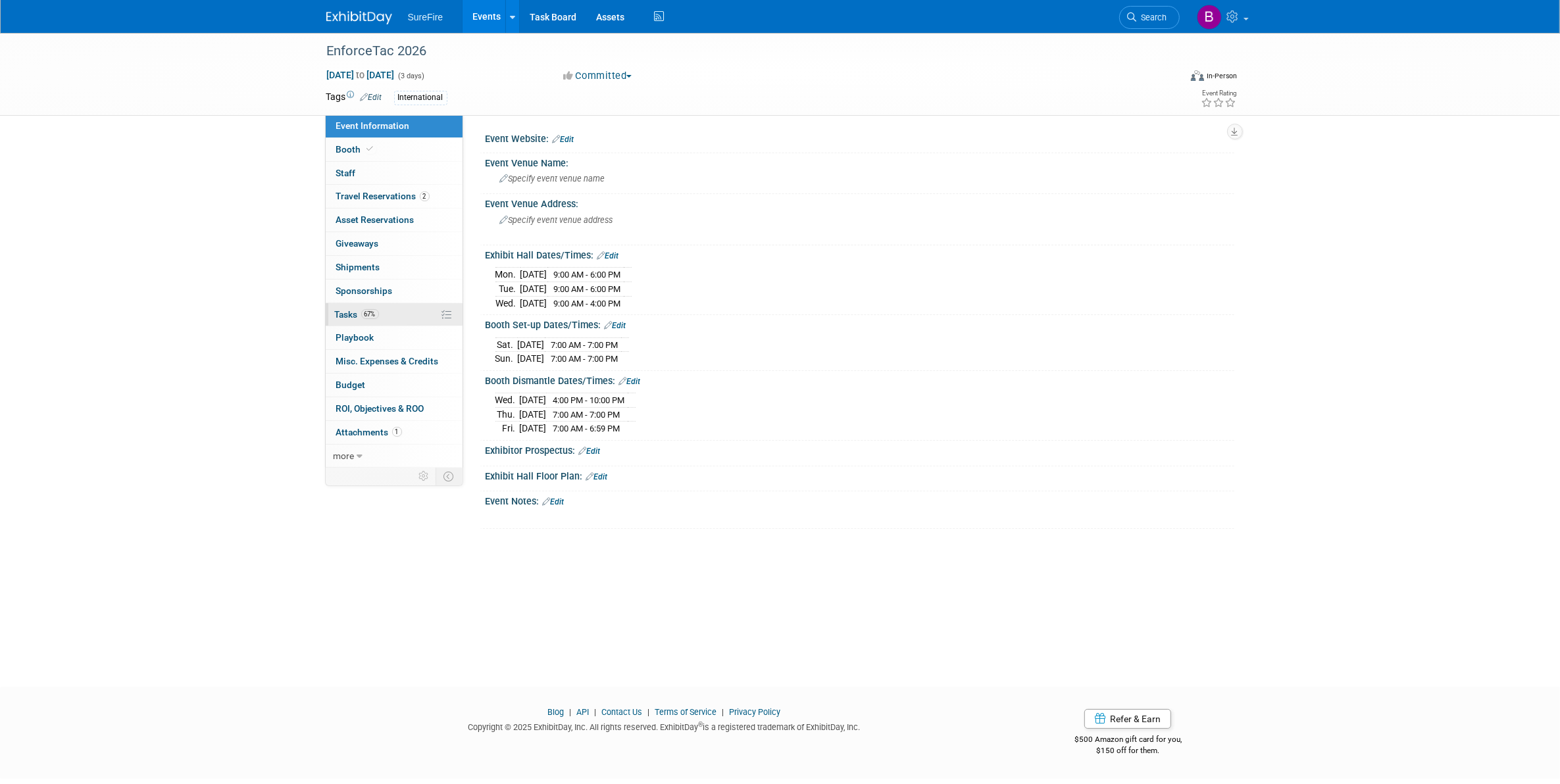
click at [365, 318] on span "67%" at bounding box center [370, 314] width 18 height 10
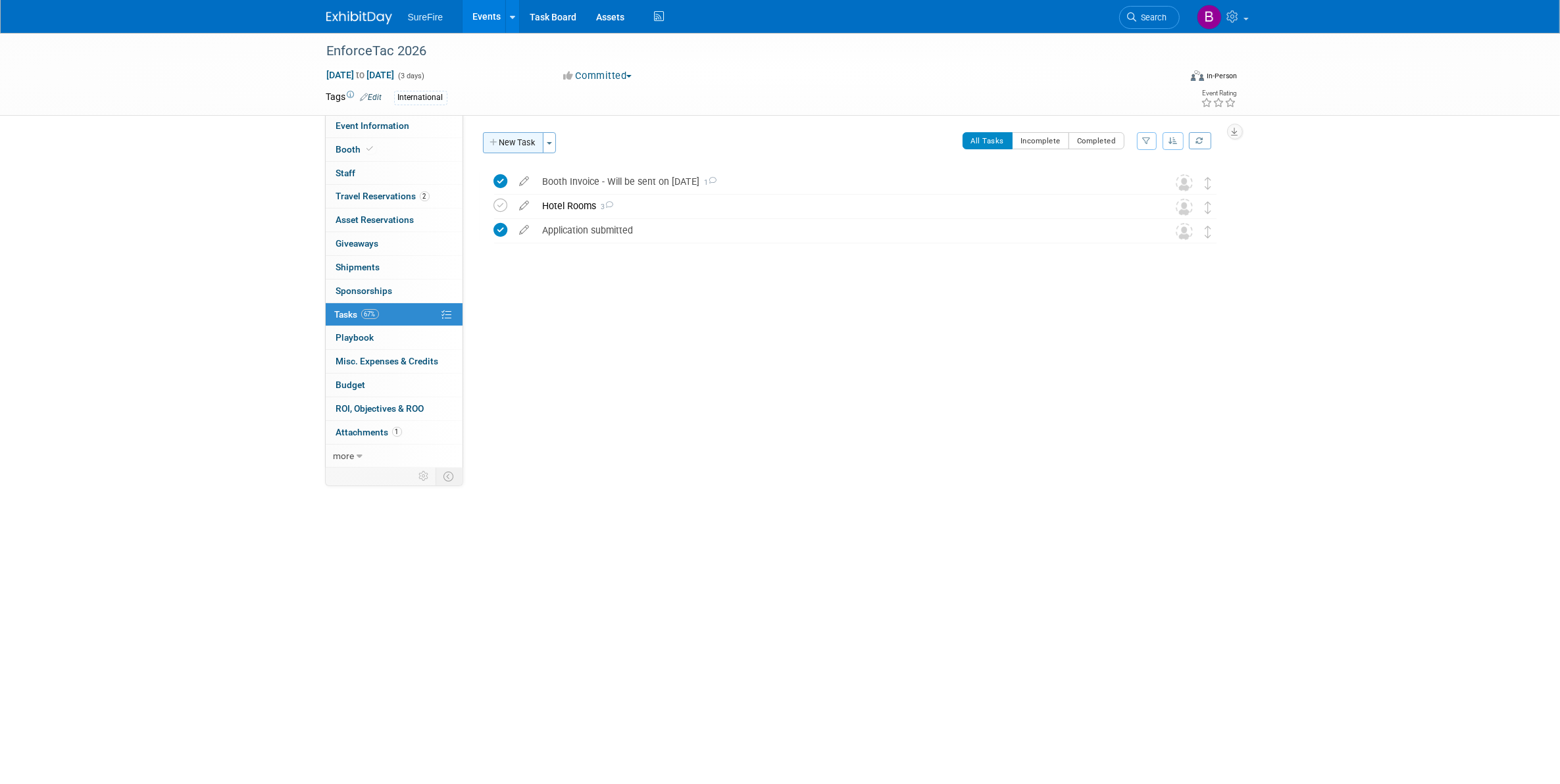
click at [503, 133] on button "New Task" at bounding box center [513, 143] width 60 height 21
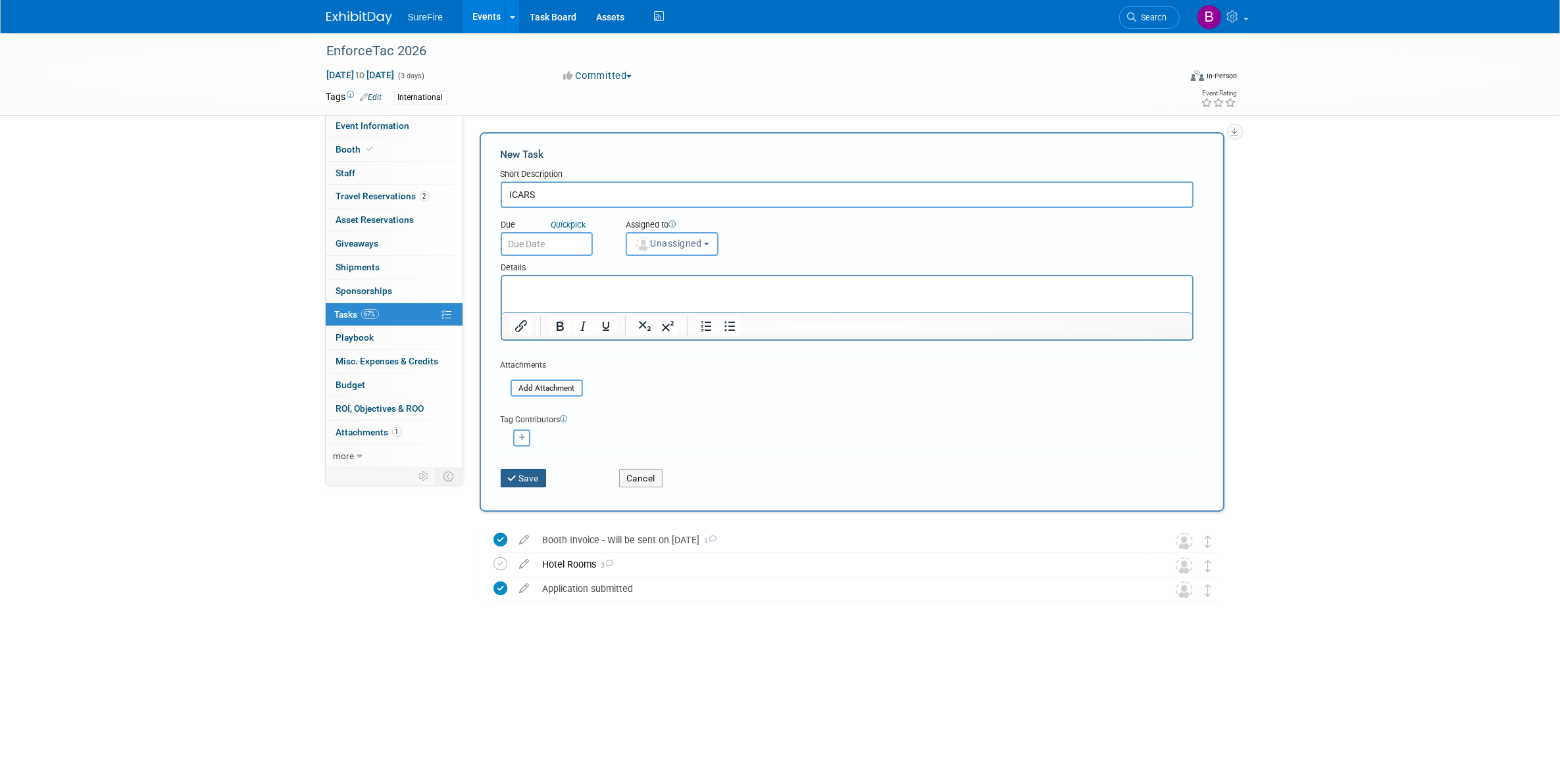
type input "ICARS"
click at [533, 471] on button "Save" at bounding box center [524, 478] width 46 height 19
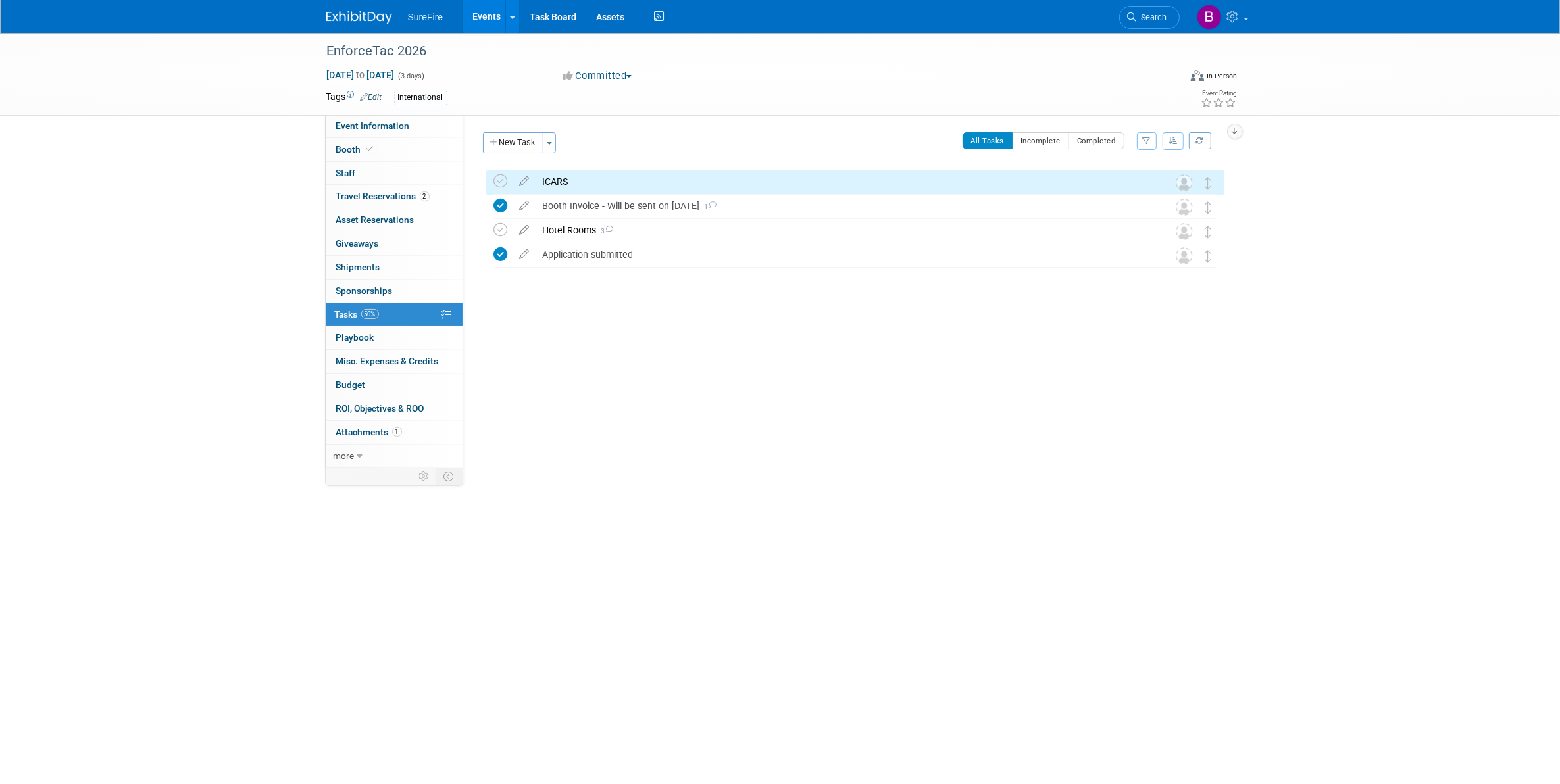
click at [569, 176] on div "ICARS" at bounding box center [843, 182] width 613 height 23
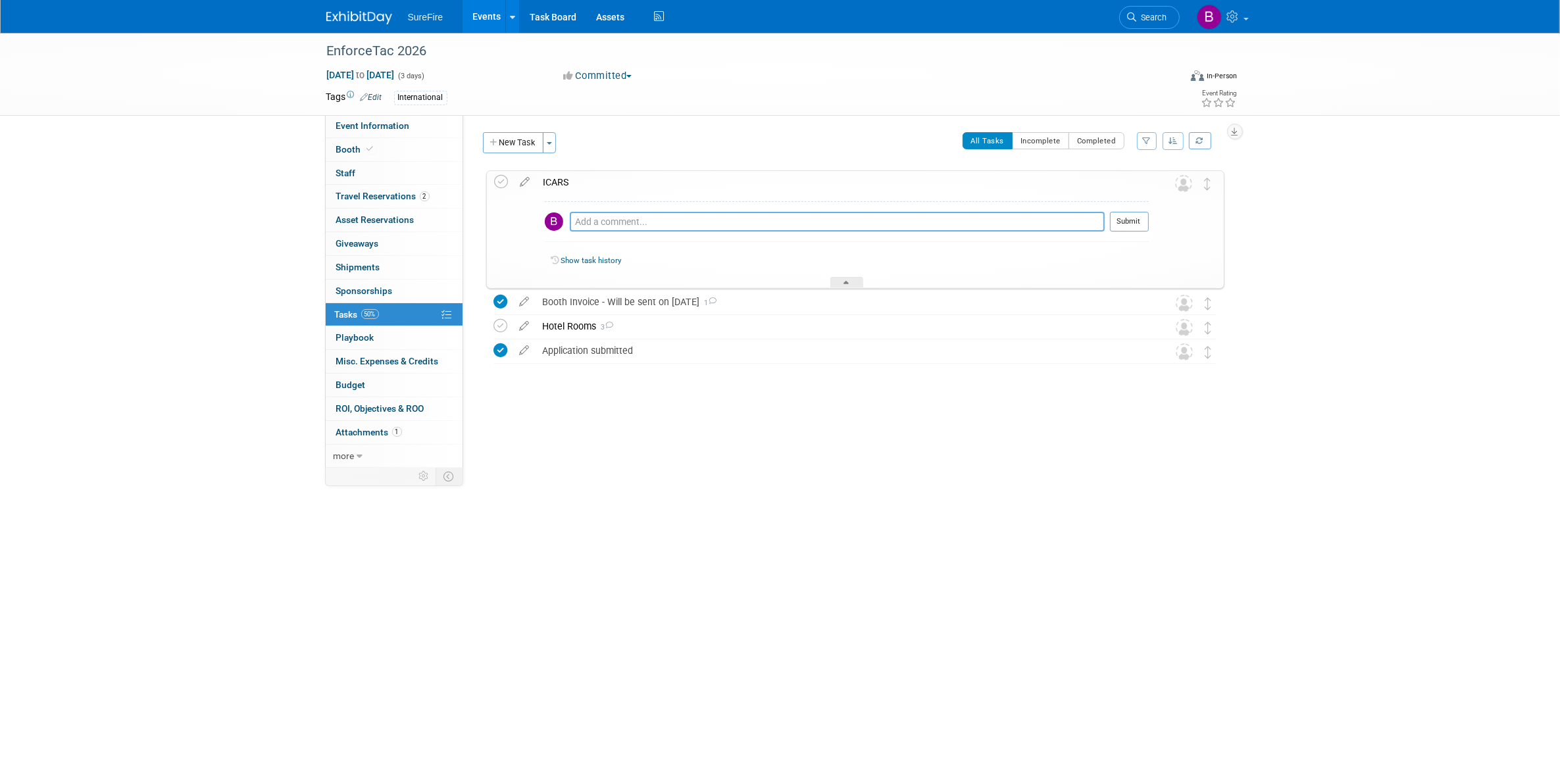
click at [615, 214] on textarea at bounding box center [838, 221] width 535 height 20
type textarea "sent email to Chris asking if there are any deadlines that we need to be aware …"
click at [1130, 221] on button "Submit" at bounding box center [1130, 221] width 39 height 20
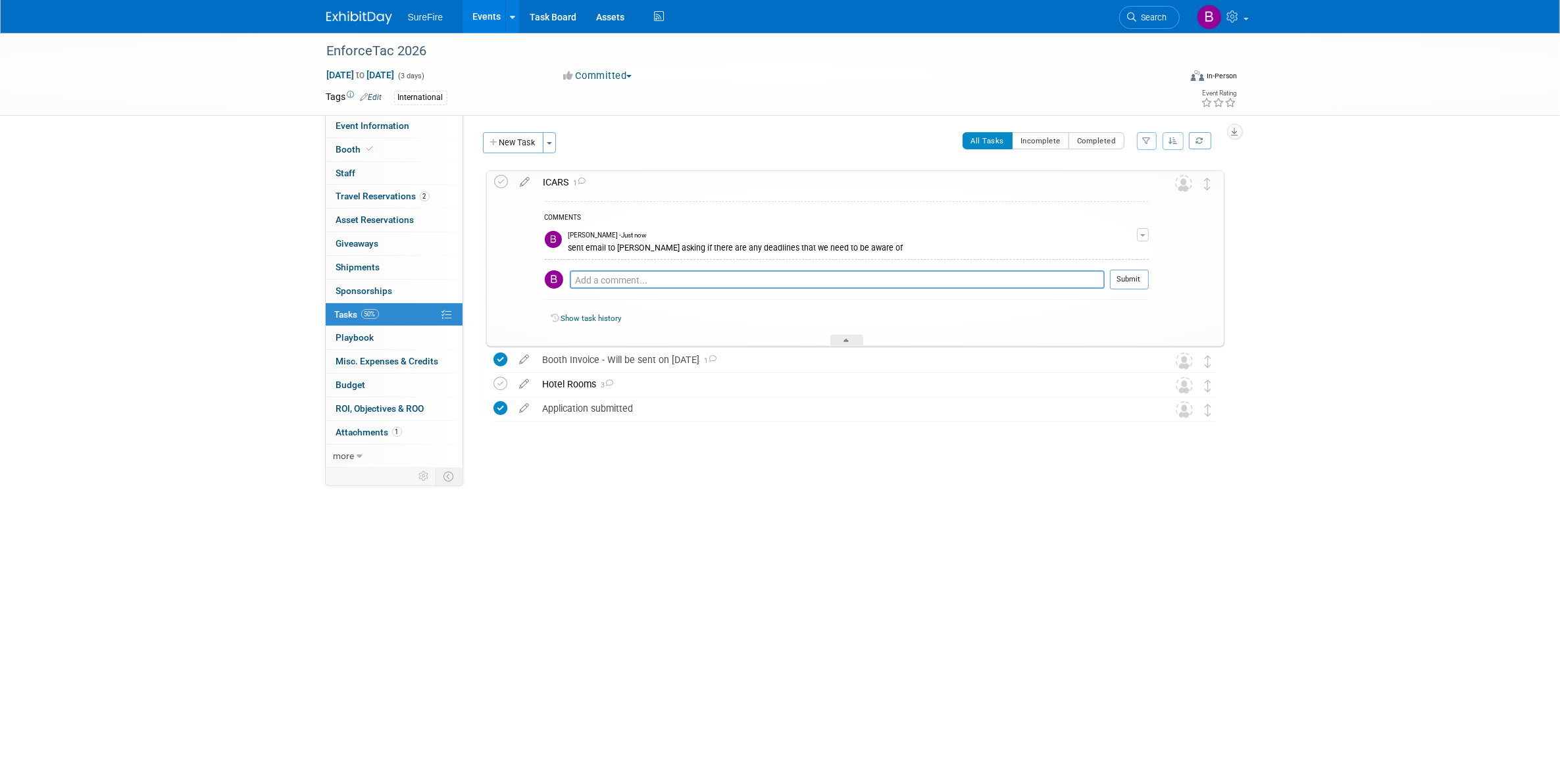
click at [377, 315] on span "50%" at bounding box center [370, 314] width 18 height 10
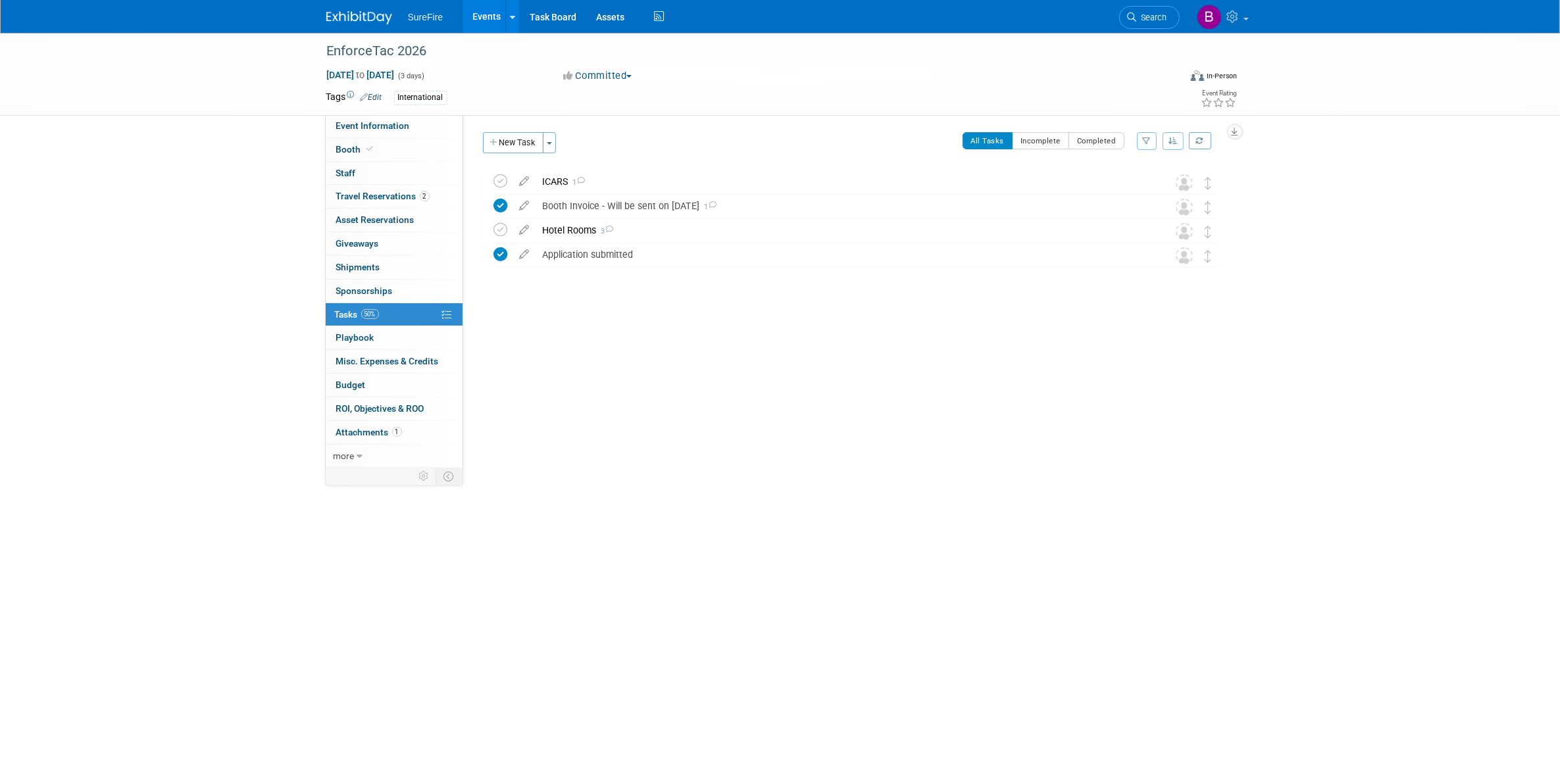
click at [488, 16] on link "Events" at bounding box center [486, 16] width 48 height 33
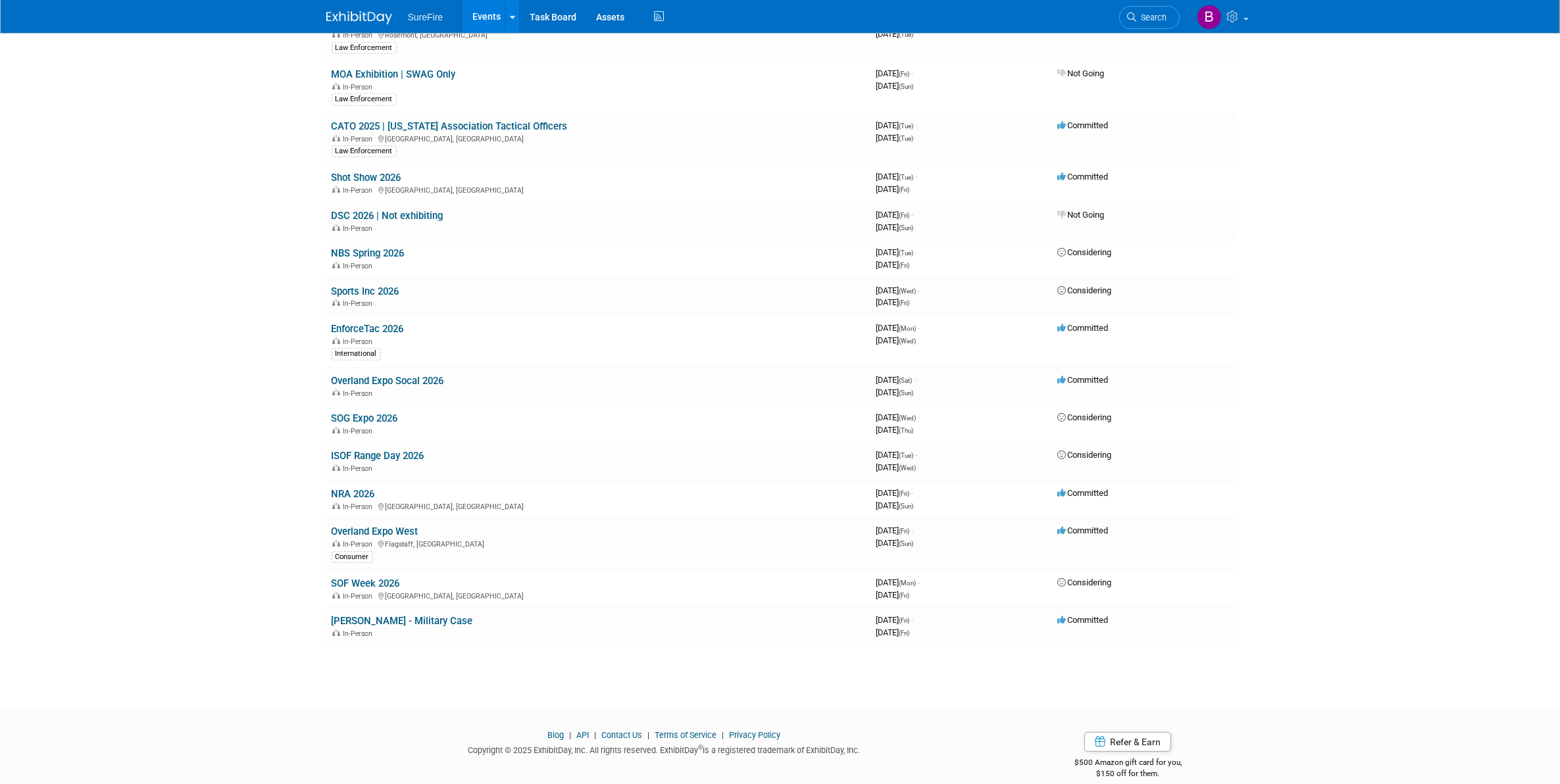
scroll to position [796, 0]
